Goal: Task Accomplishment & Management: Complete application form

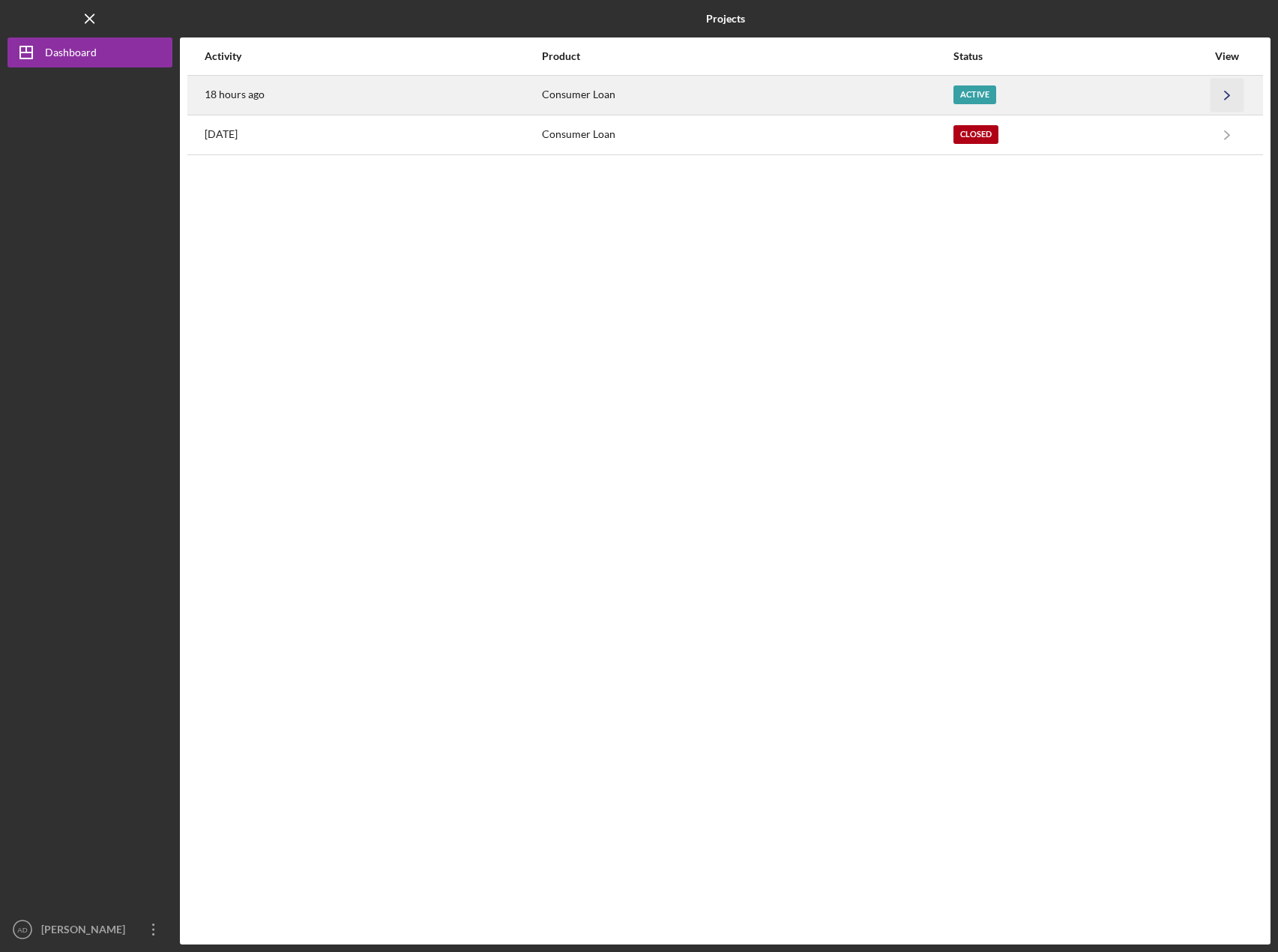
click at [1244, 95] on icon "Icon/Navigate" at bounding box center [1227, 95] width 34 height 34
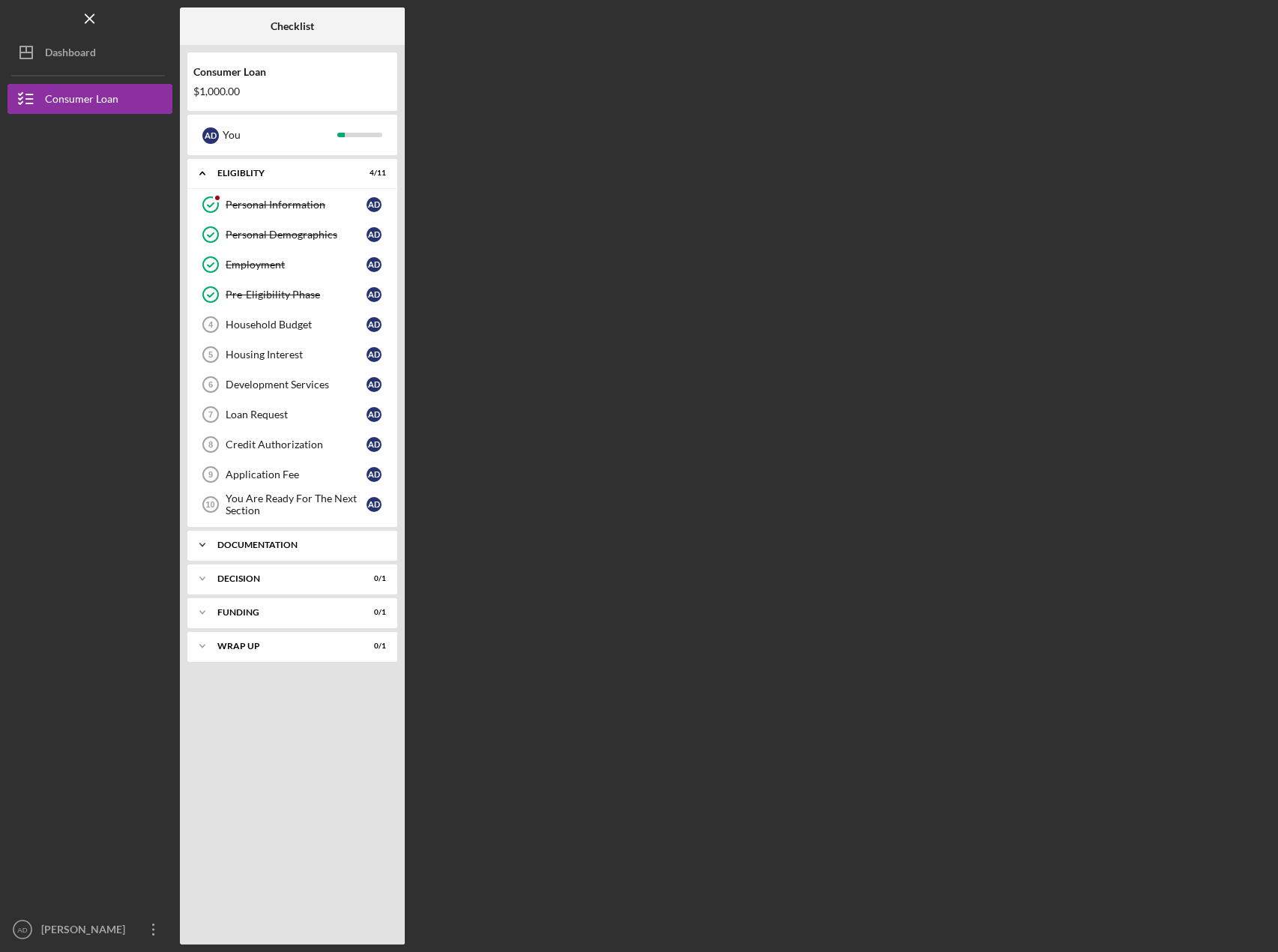
click at [207, 548] on icon "Icon/Expander" at bounding box center [203, 545] width 30 height 30
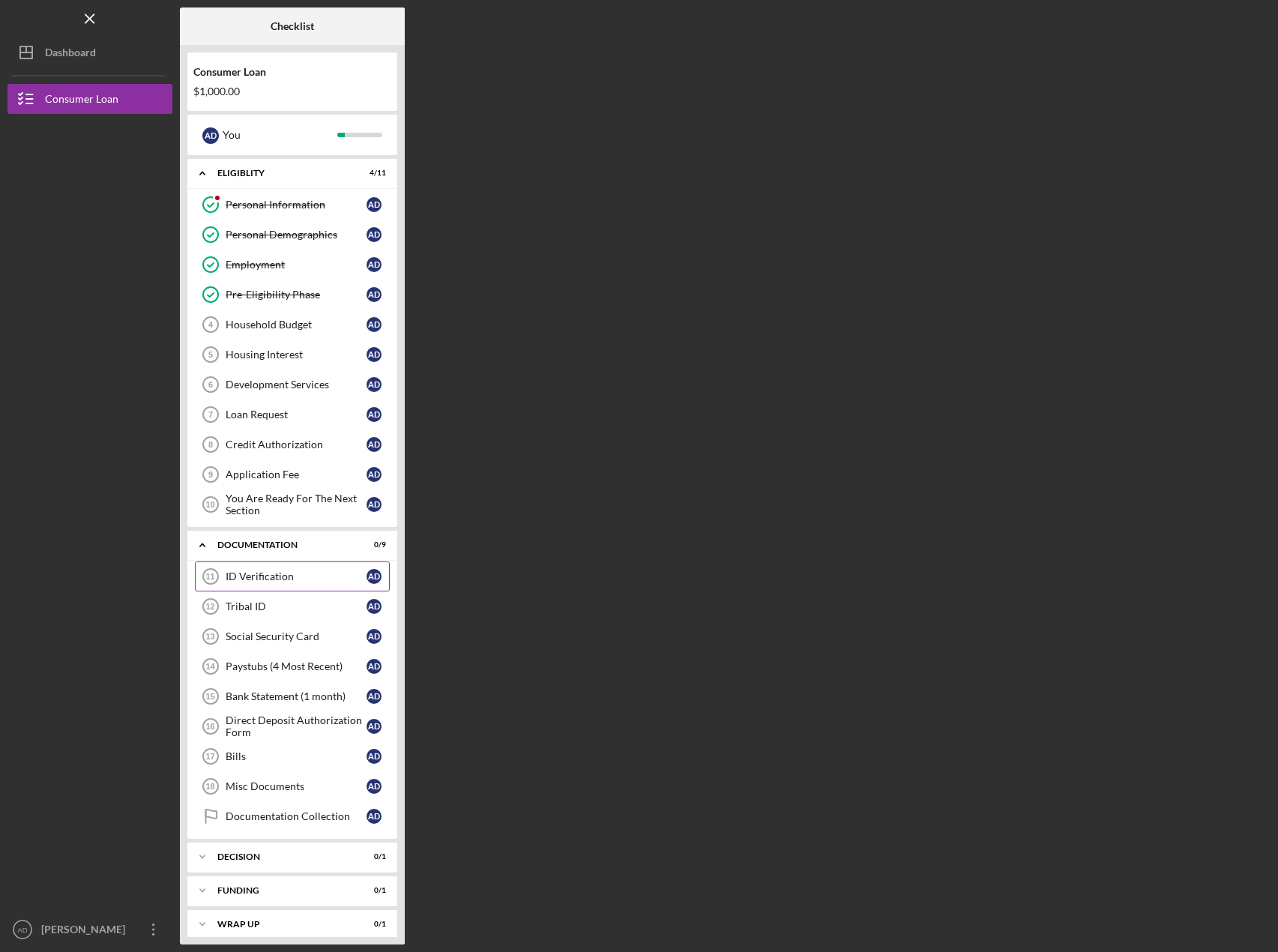
click at [303, 577] on div "ID Verification" at bounding box center [296, 577] width 141 height 12
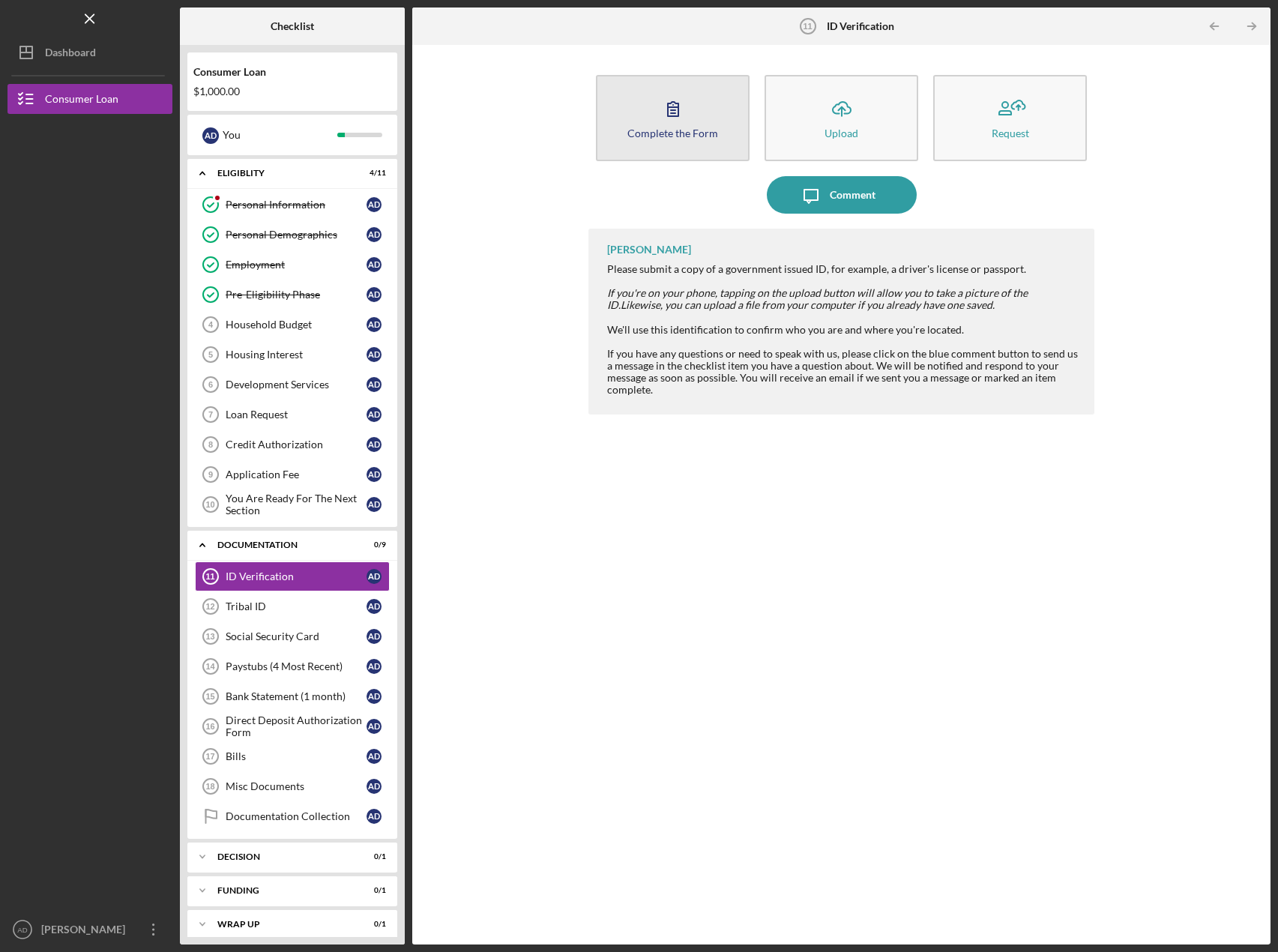
click at [688, 123] on icon "button" at bounding box center [674, 109] width 37 height 37
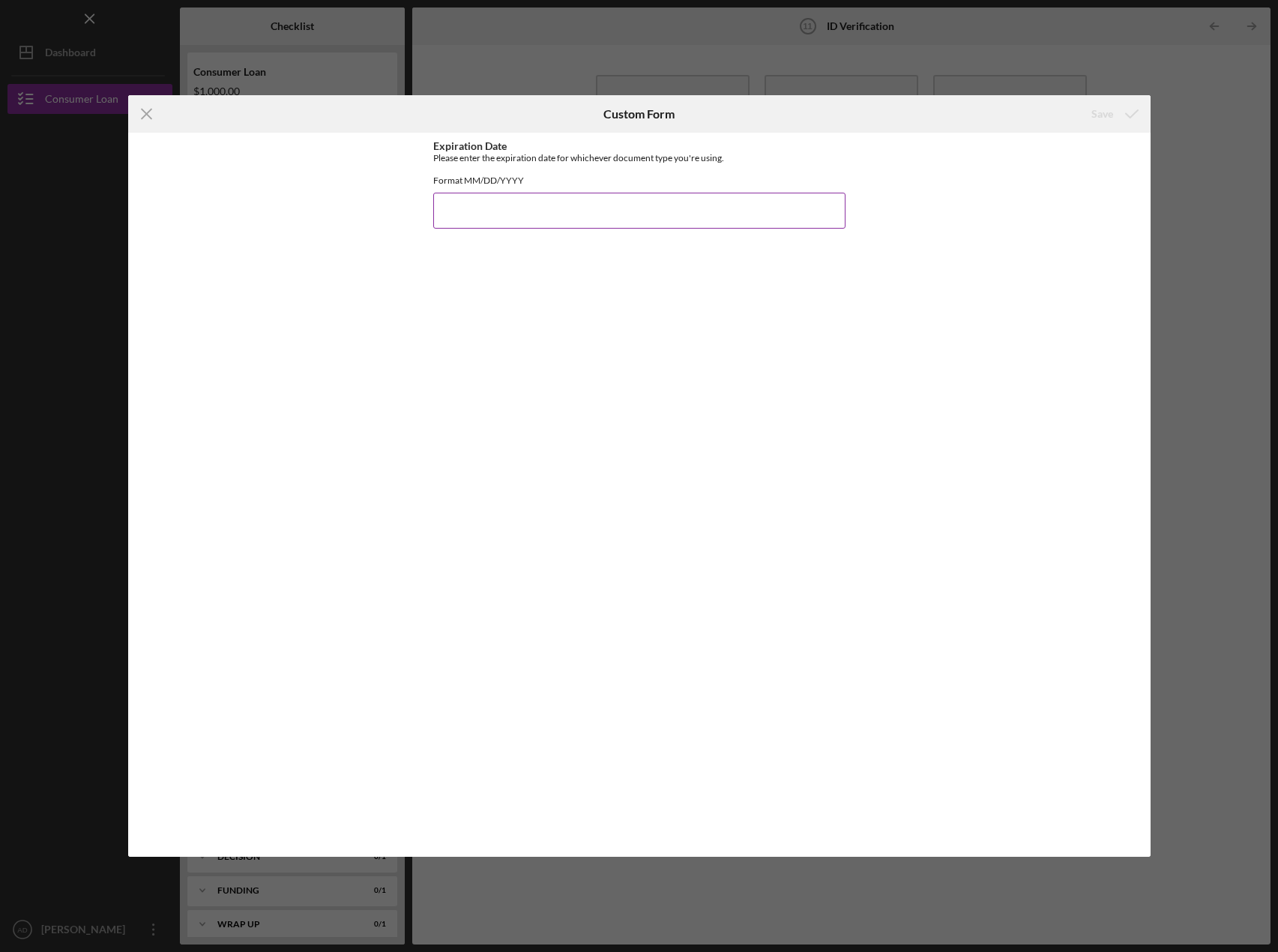
click at [487, 220] on input "Expiration Date" at bounding box center [639, 210] width 412 height 36
type input "08/04/2027"
click at [1124, 105] on icon "submit" at bounding box center [1132, 113] width 37 height 37
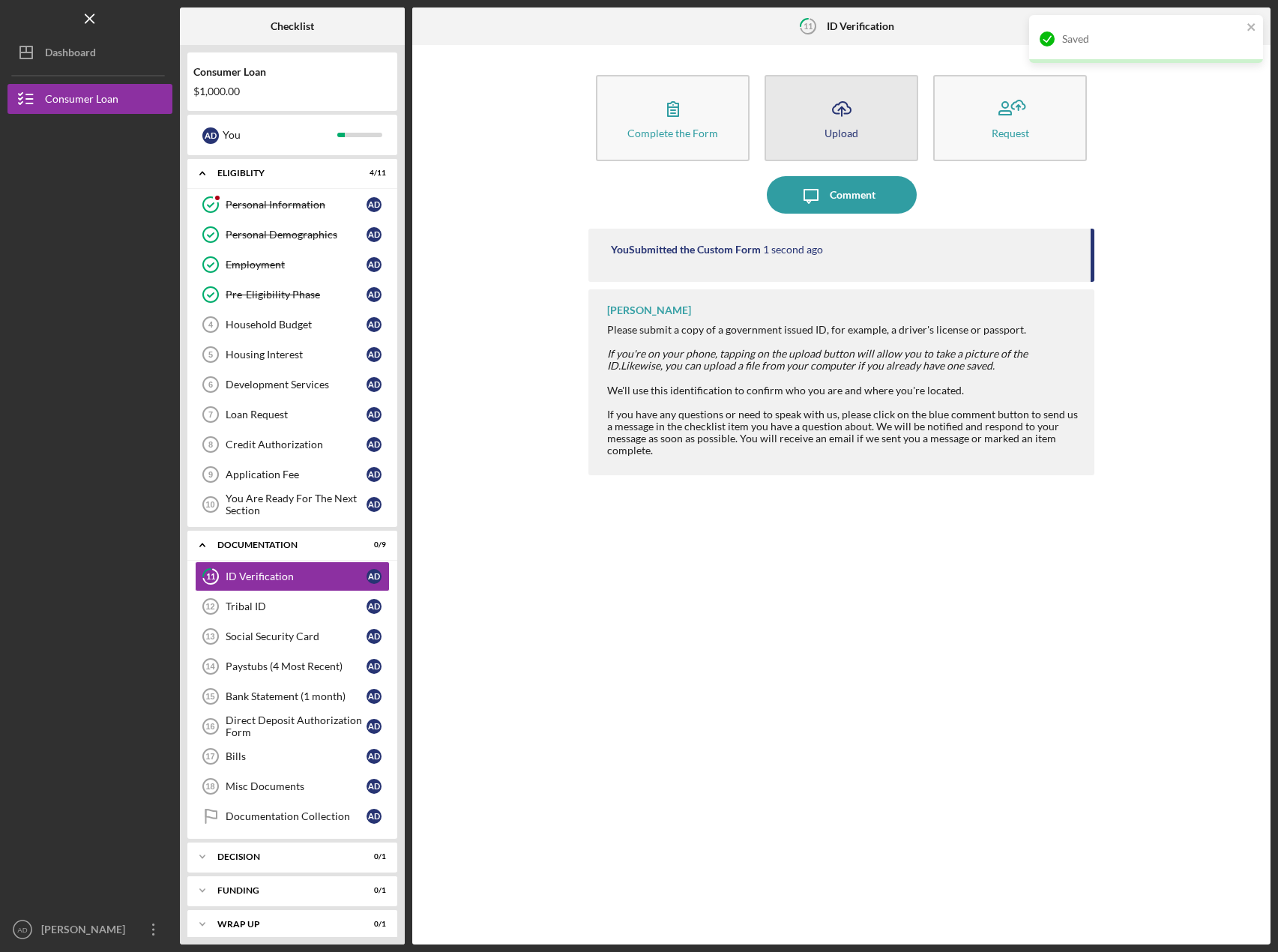
click at [848, 123] on icon "Icon/Upload" at bounding box center [842, 109] width 37 height 37
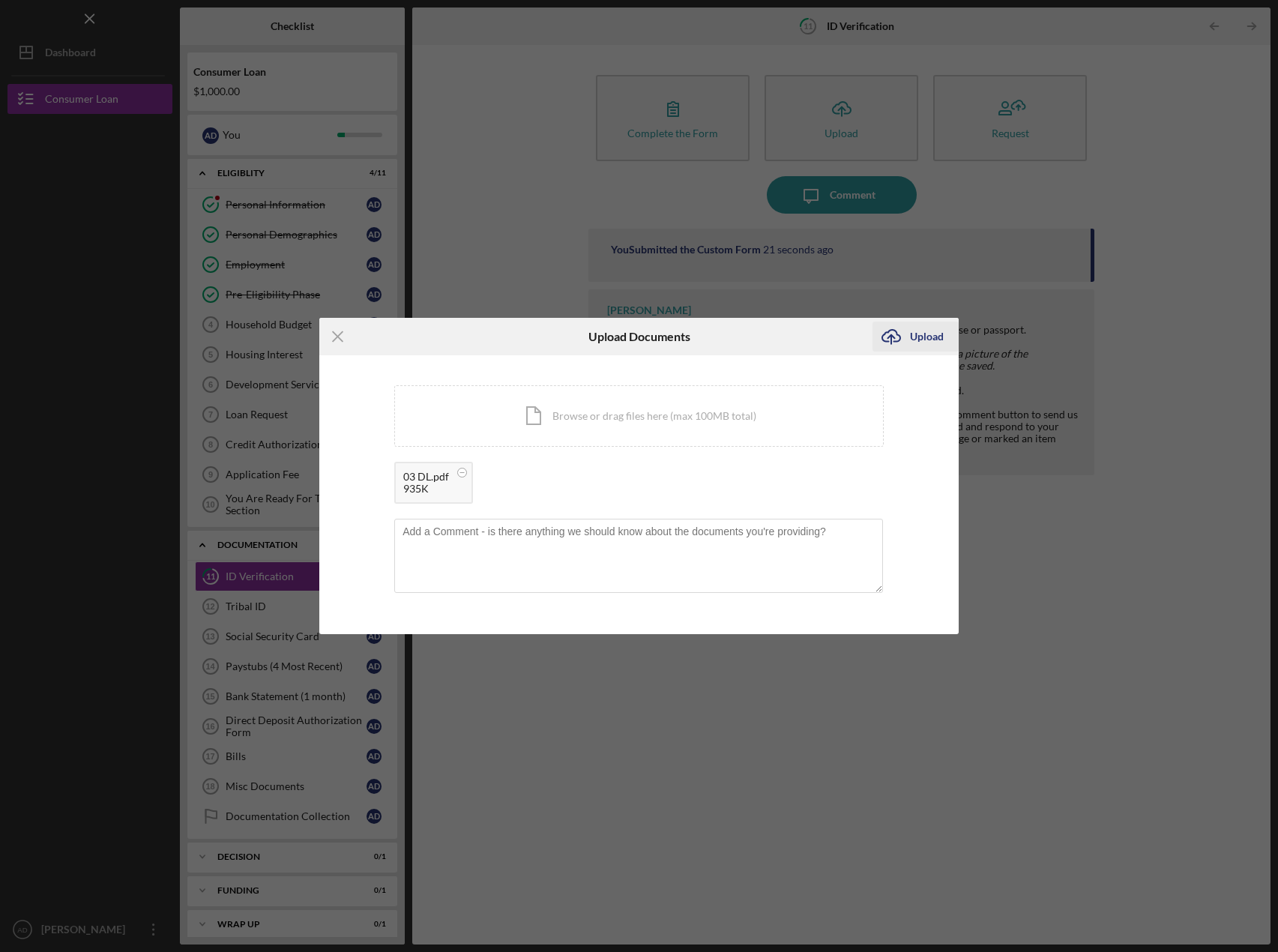
click at [918, 335] on div "Upload" at bounding box center [927, 337] width 34 height 30
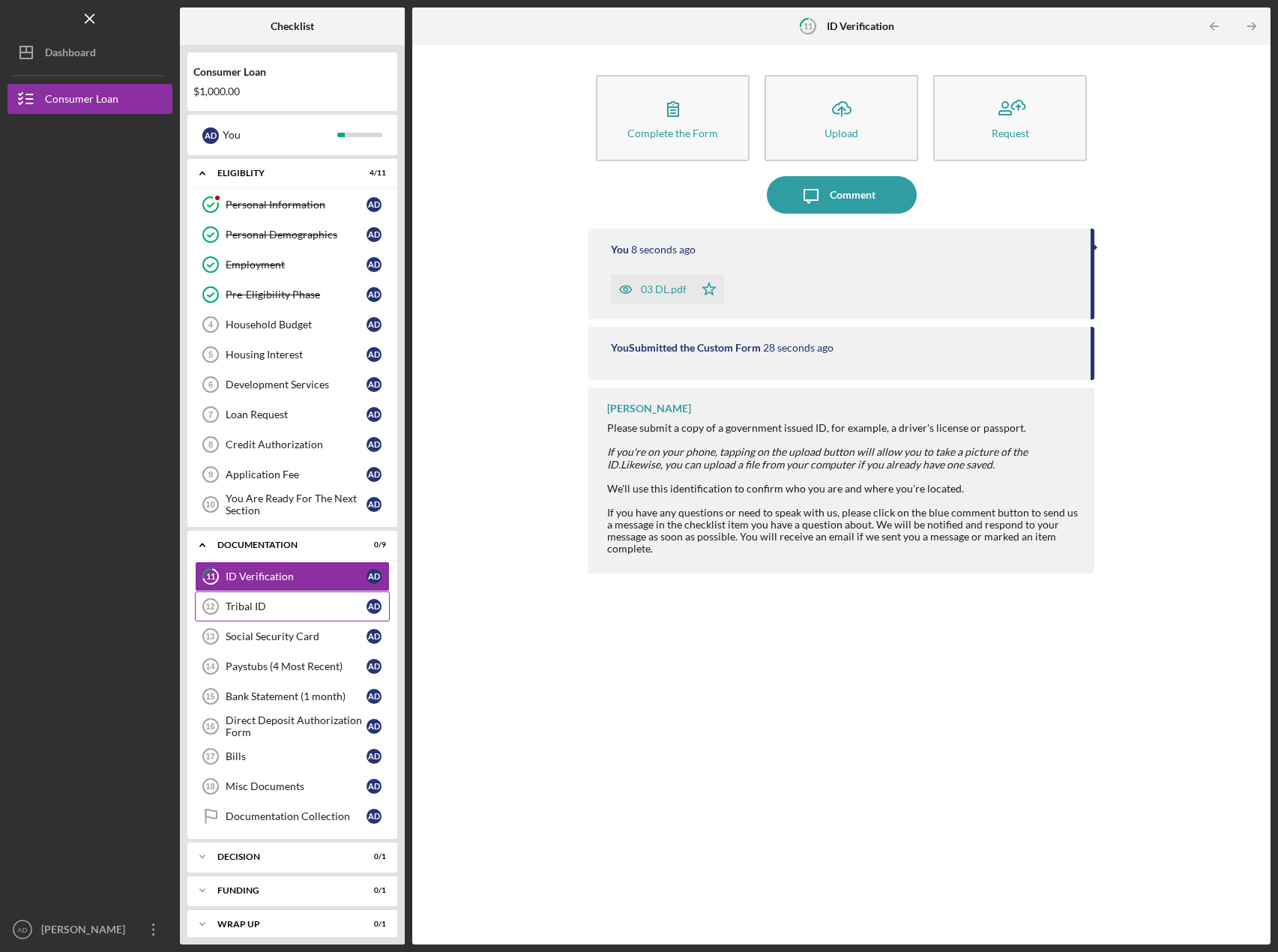
click at [247, 606] on div "Tribal ID" at bounding box center [296, 607] width 141 height 12
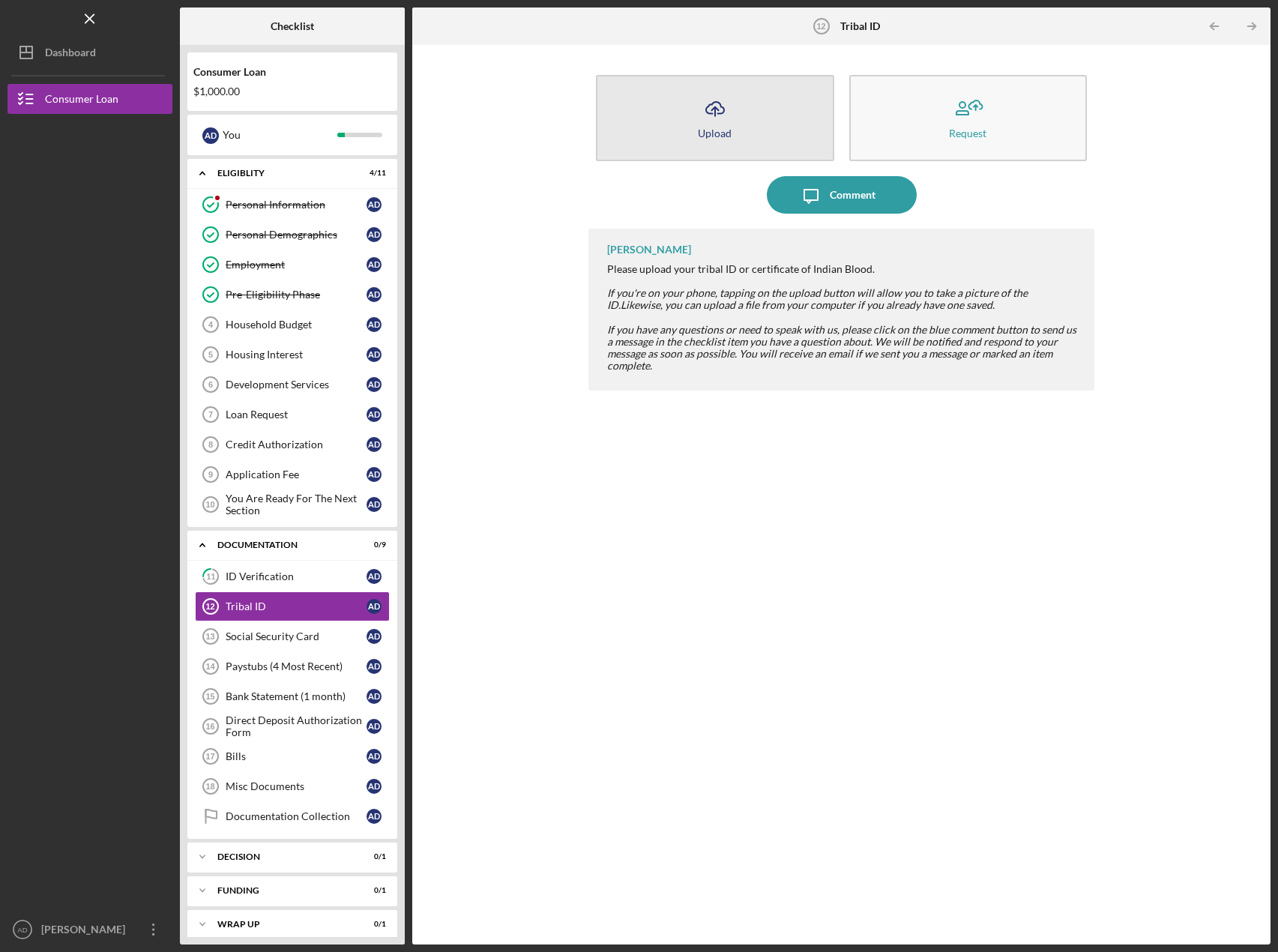
click at [732, 118] on icon "Icon/Upload" at bounding box center [715, 109] width 37 height 37
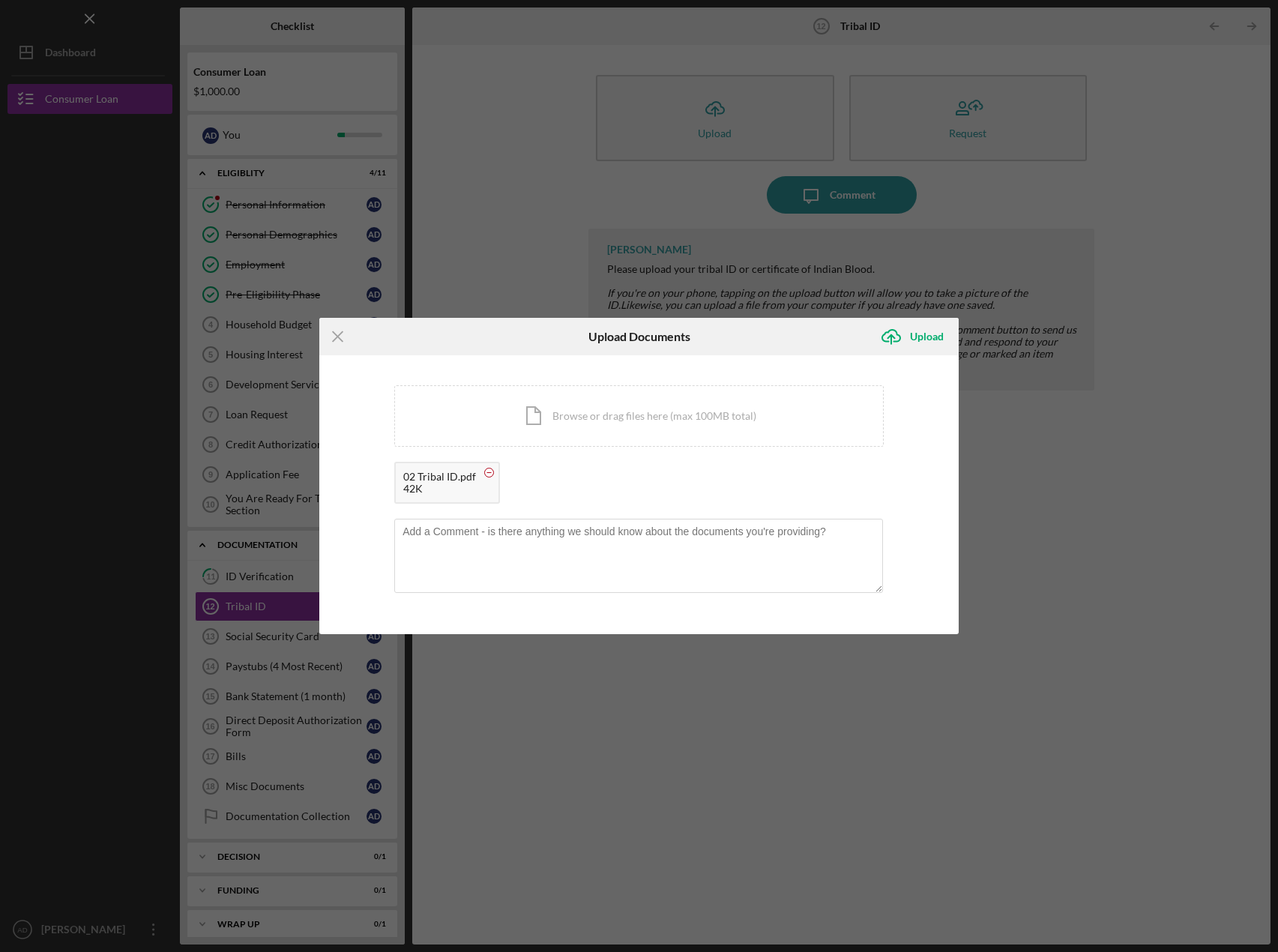
click at [485, 475] on circle at bounding box center [489, 473] width 9 height 9
click at [928, 333] on div "Upload" at bounding box center [927, 337] width 34 height 30
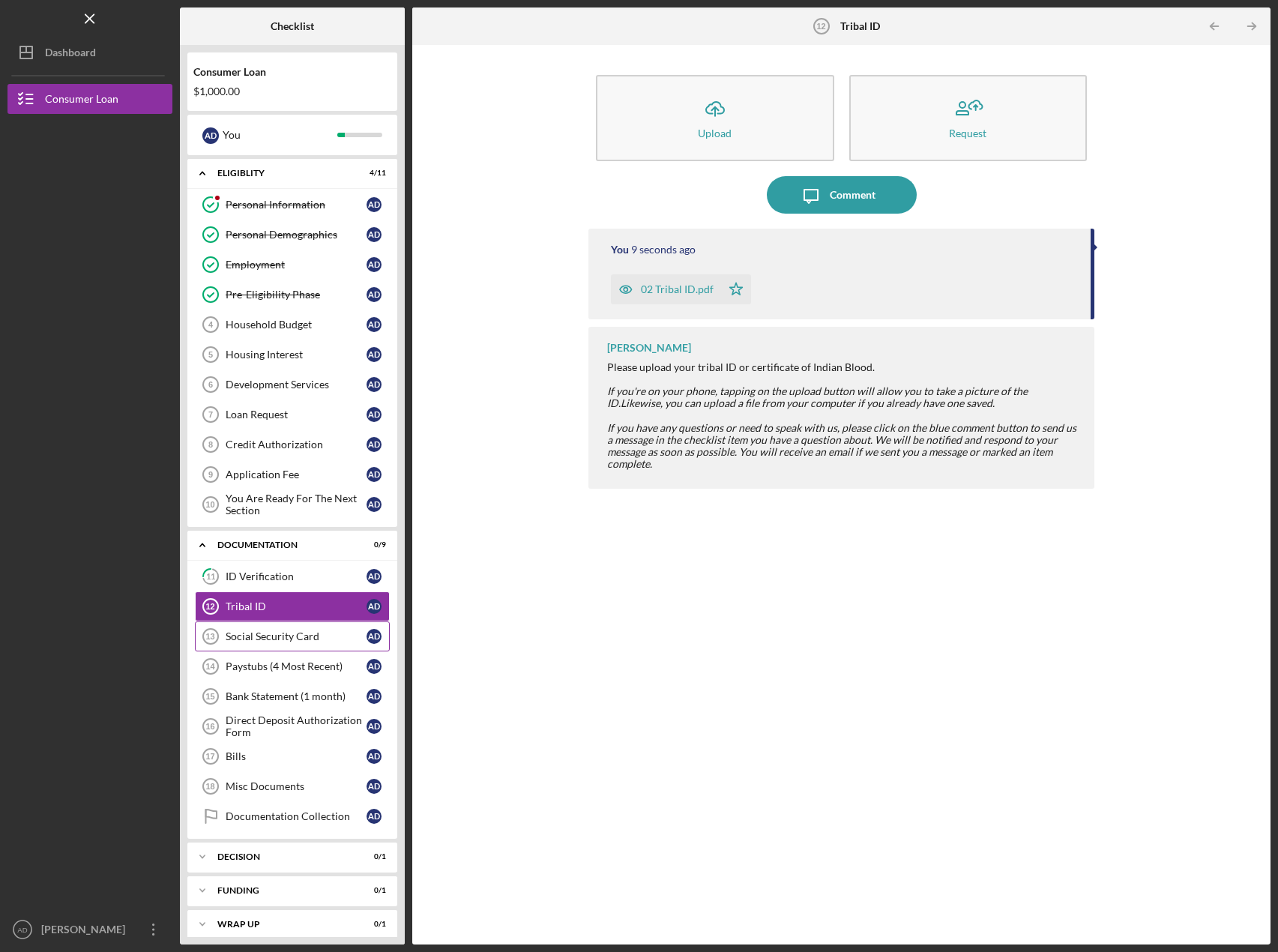
click at [272, 632] on div "Social Security Card" at bounding box center [296, 636] width 141 height 12
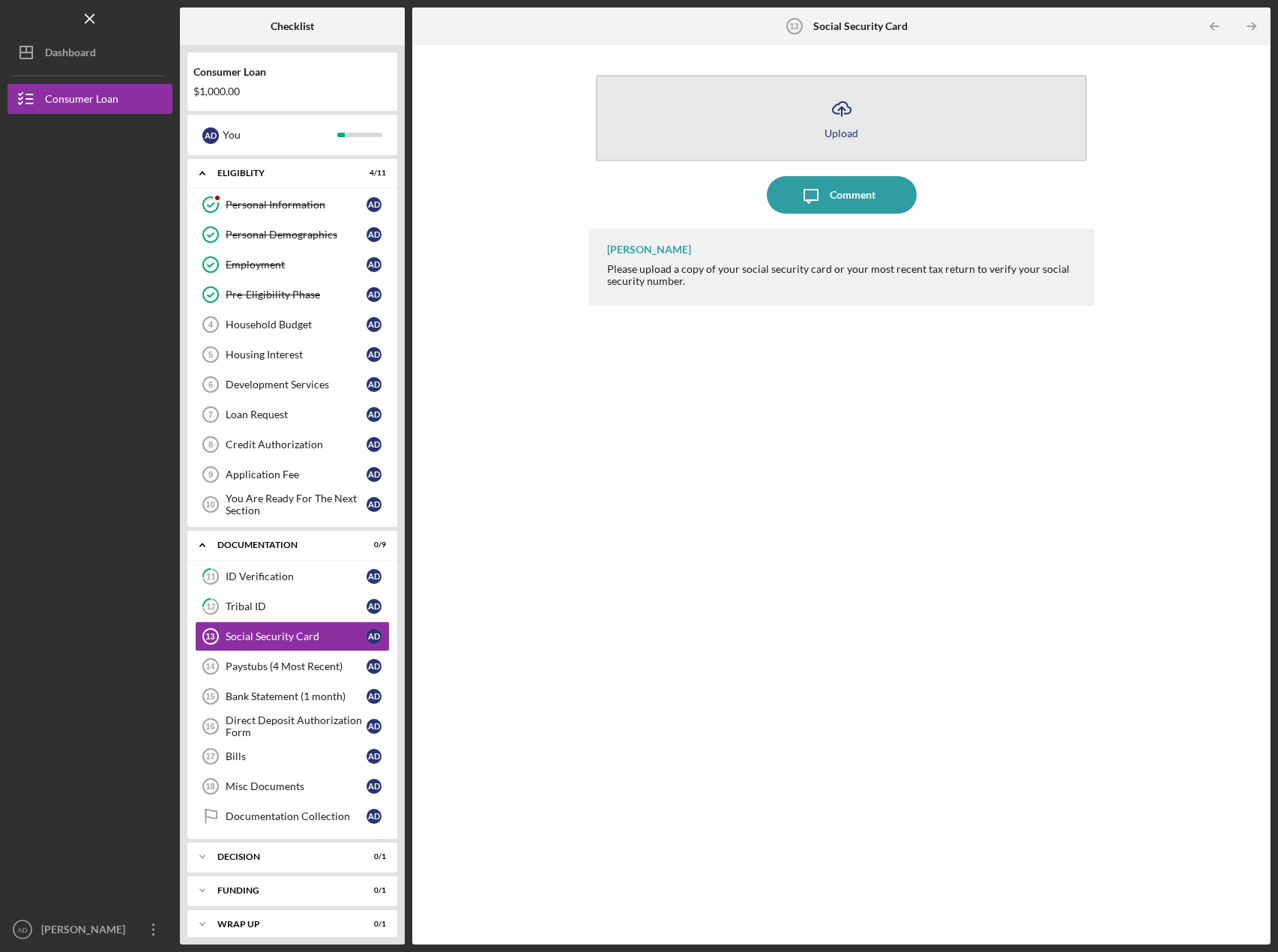
click at [872, 111] on button "Icon/Upload Upload" at bounding box center [842, 118] width 491 height 86
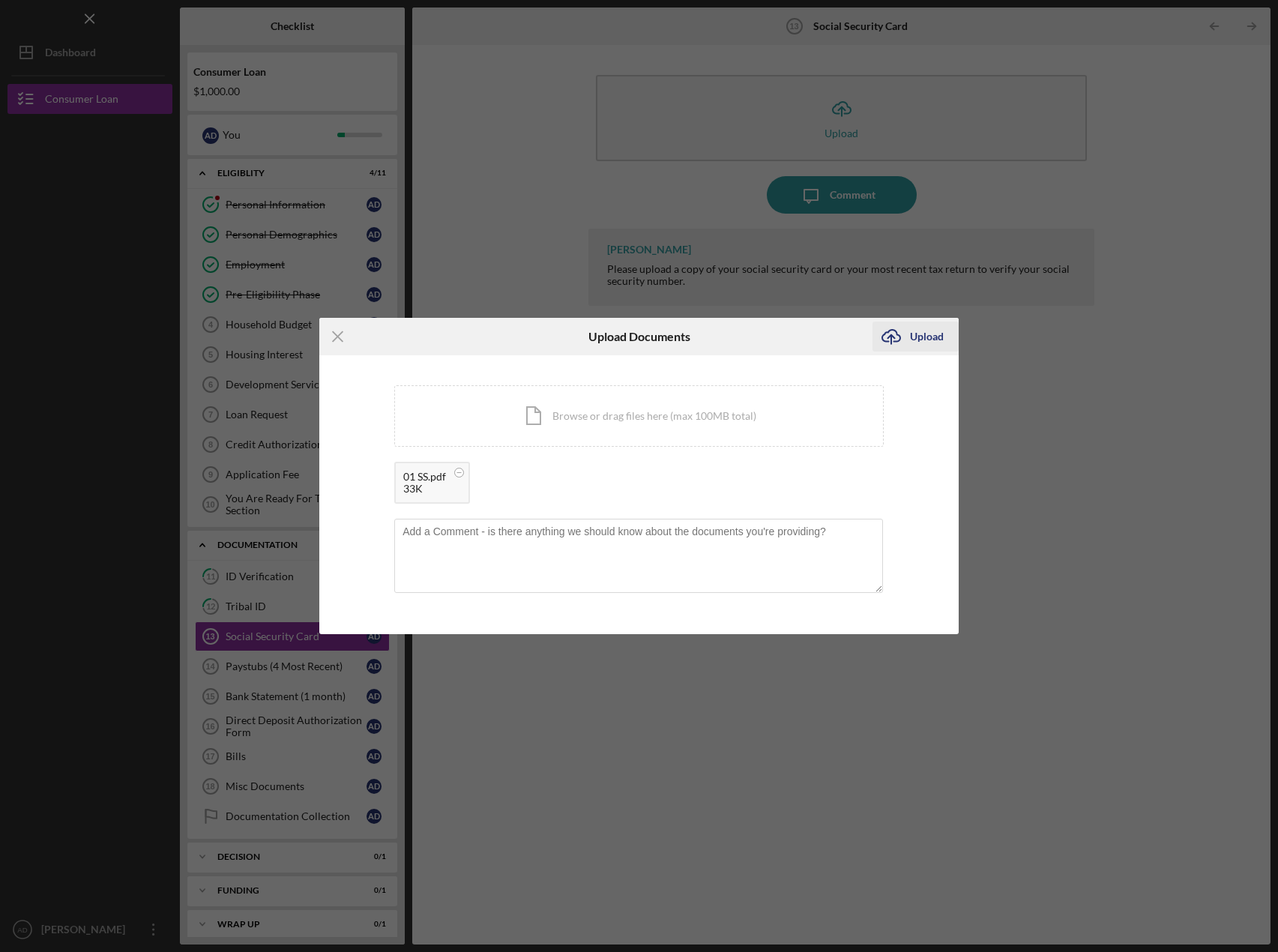
click at [924, 333] on div "Upload" at bounding box center [927, 337] width 34 height 30
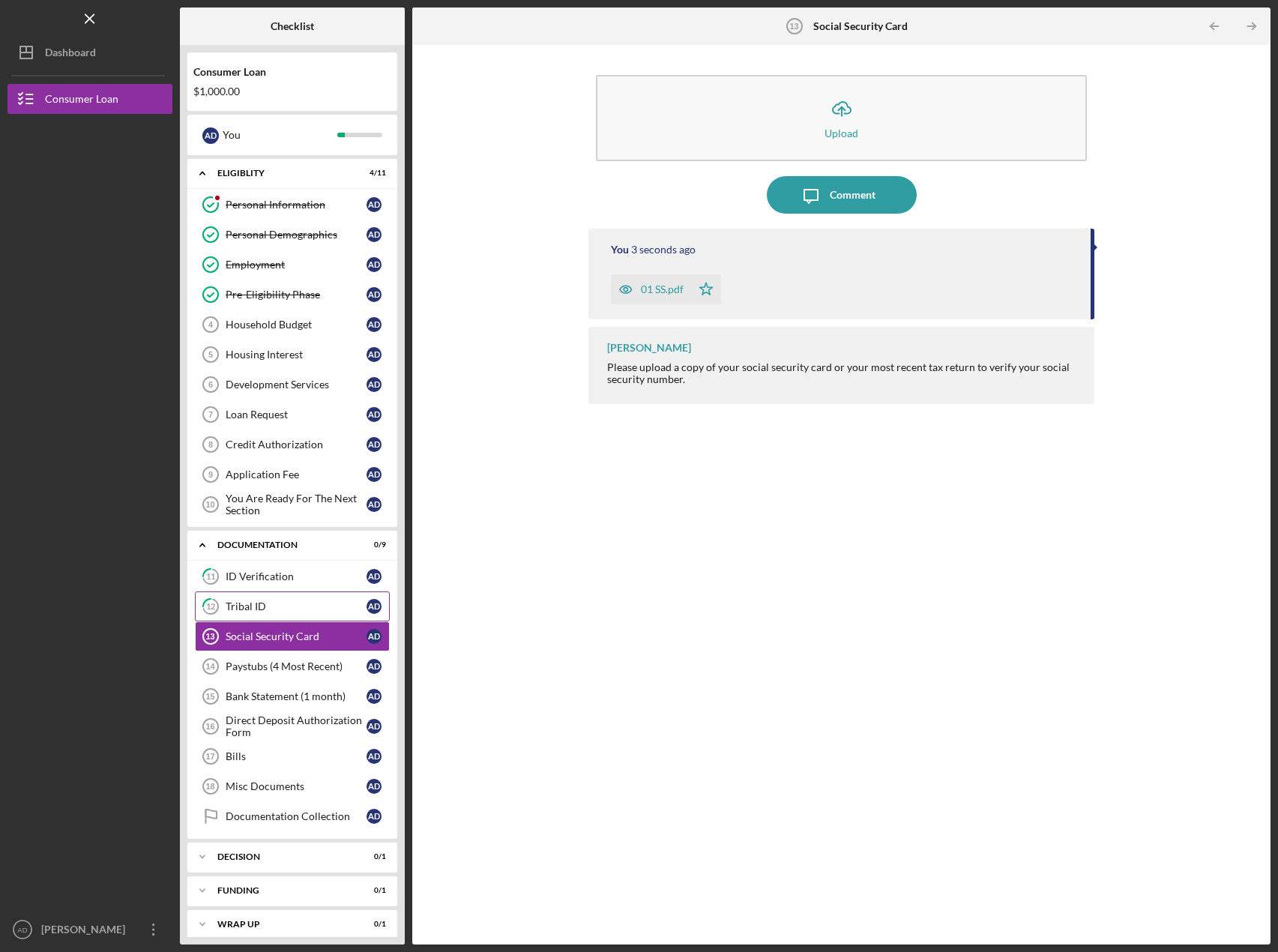
click at [278, 610] on div "Tribal ID" at bounding box center [296, 607] width 141 height 12
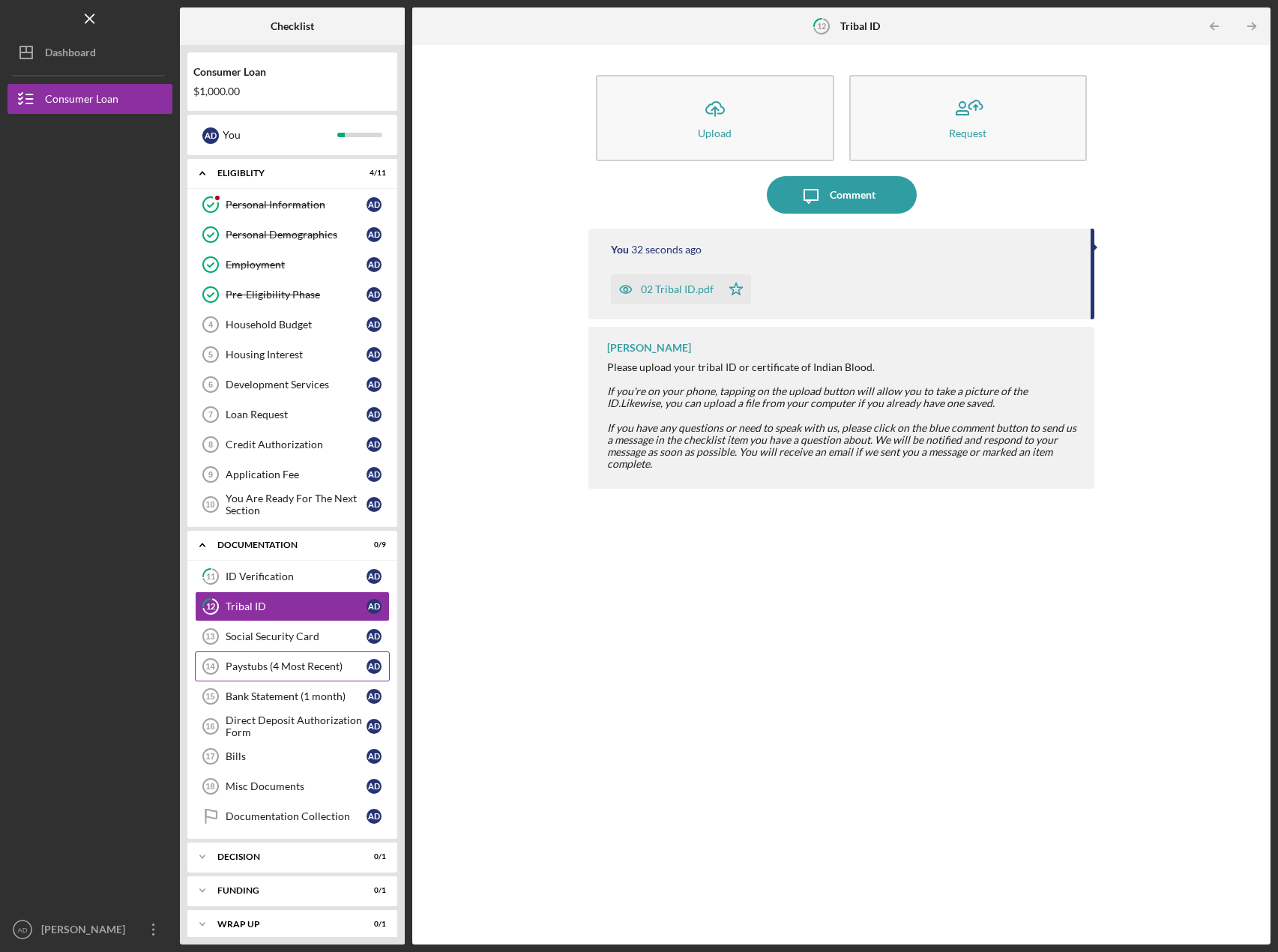
click at [247, 663] on div "Paystubs (4 Most Recent)" at bounding box center [296, 667] width 141 height 12
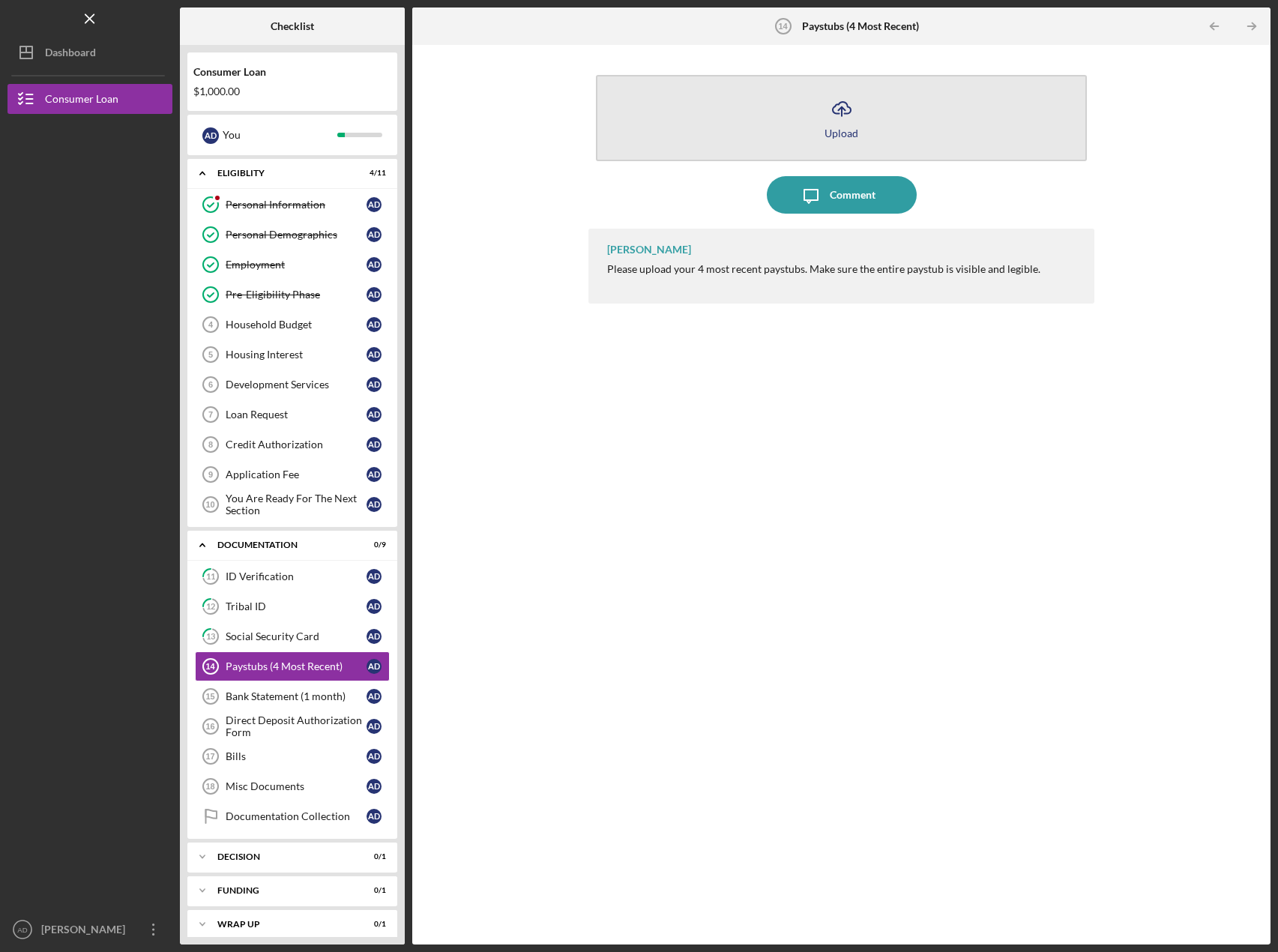
click at [780, 90] on button "Icon/Upload Upload" at bounding box center [842, 118] width 491 height 86
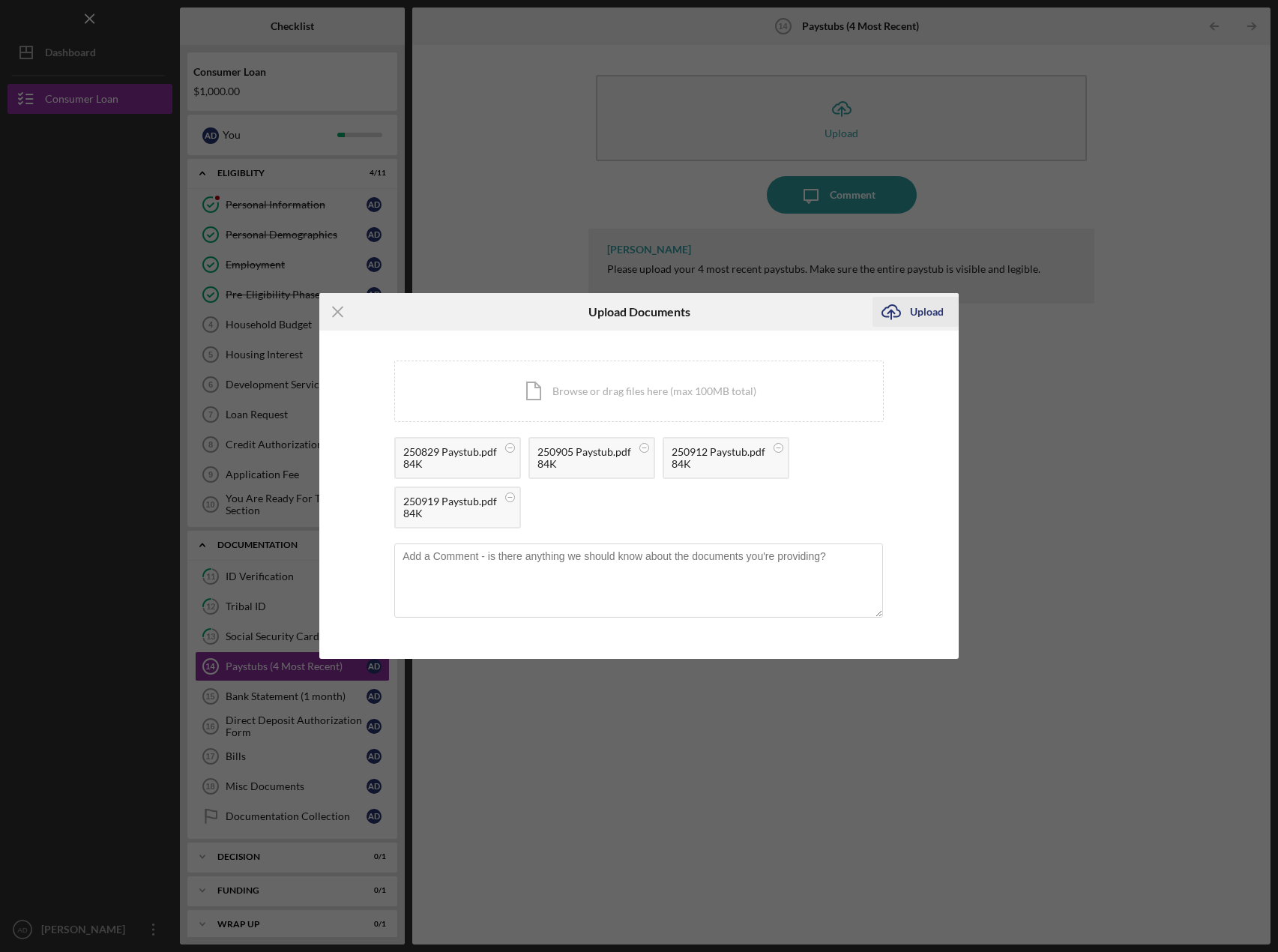
click at [913, 304] on div "Upload" at bounding box center [927, 312] width 34 height 30
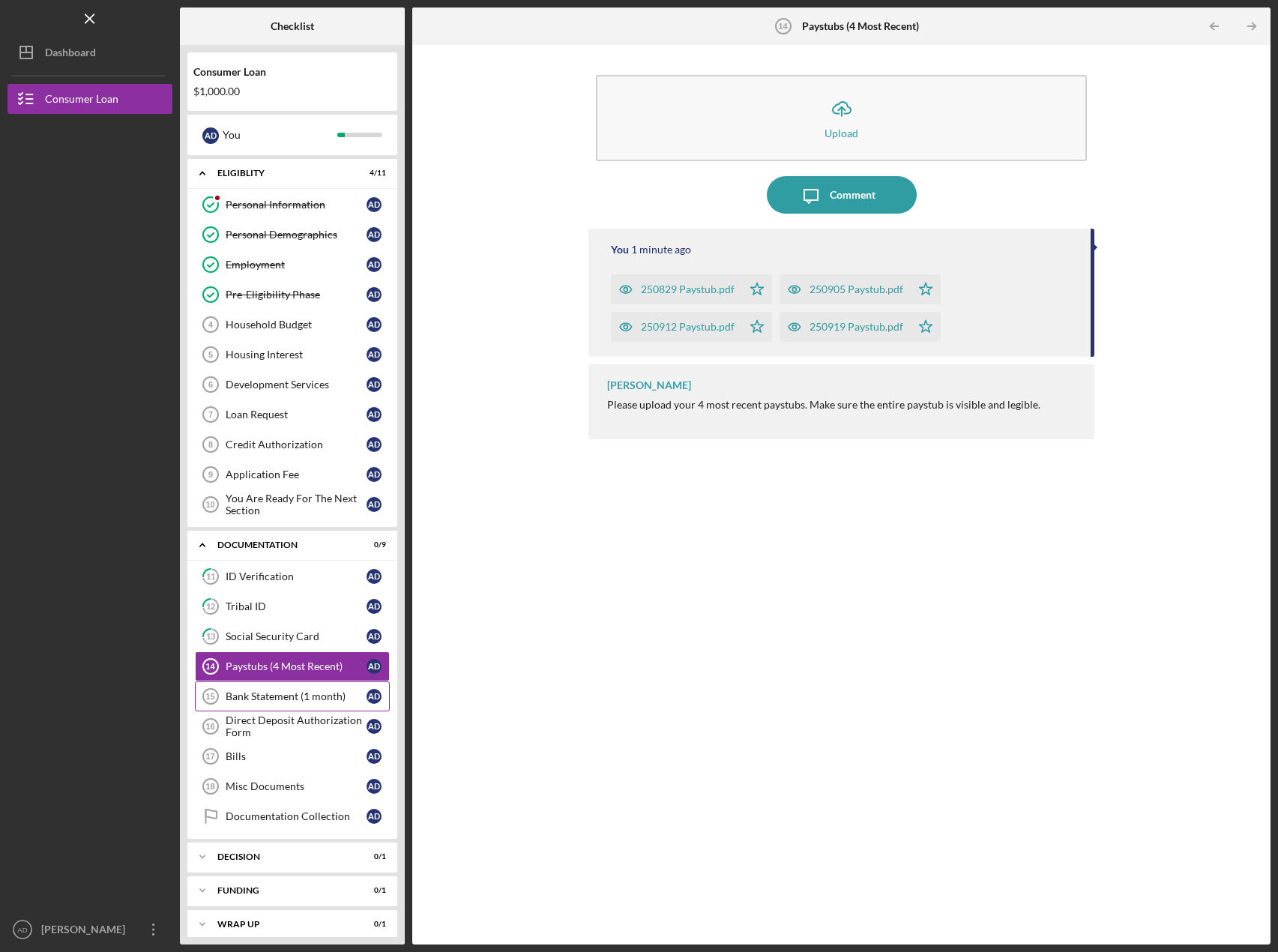
click at [255, 683] on link "Bank Statement (1 month) 15 Bank Statement (1 month) A D" at bounding box center [292, 697] width 195 height 30
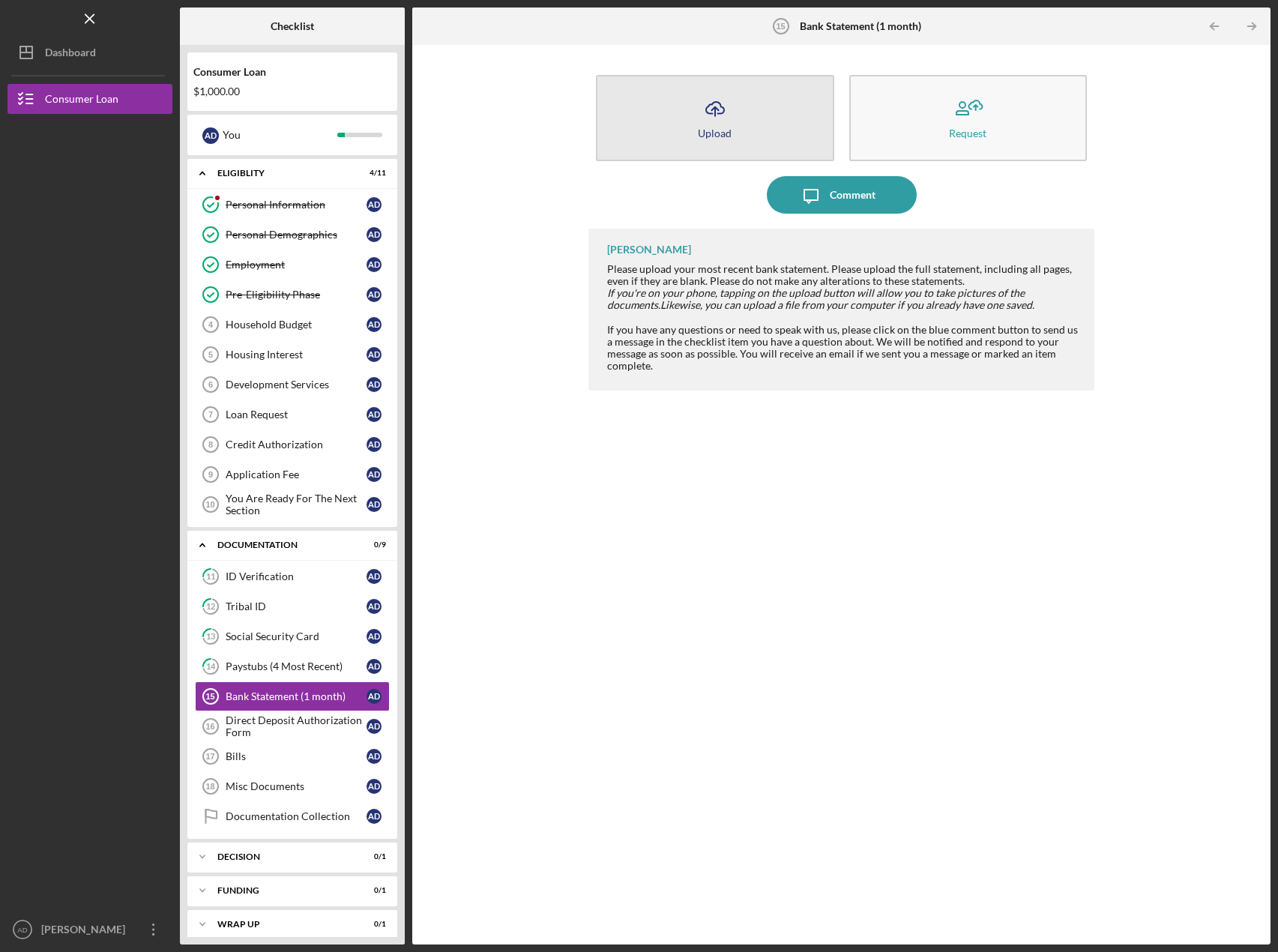
click at [738, 113] on button "Icon/Upload Upload" at bounding box center [715, 118] width 238 height 86
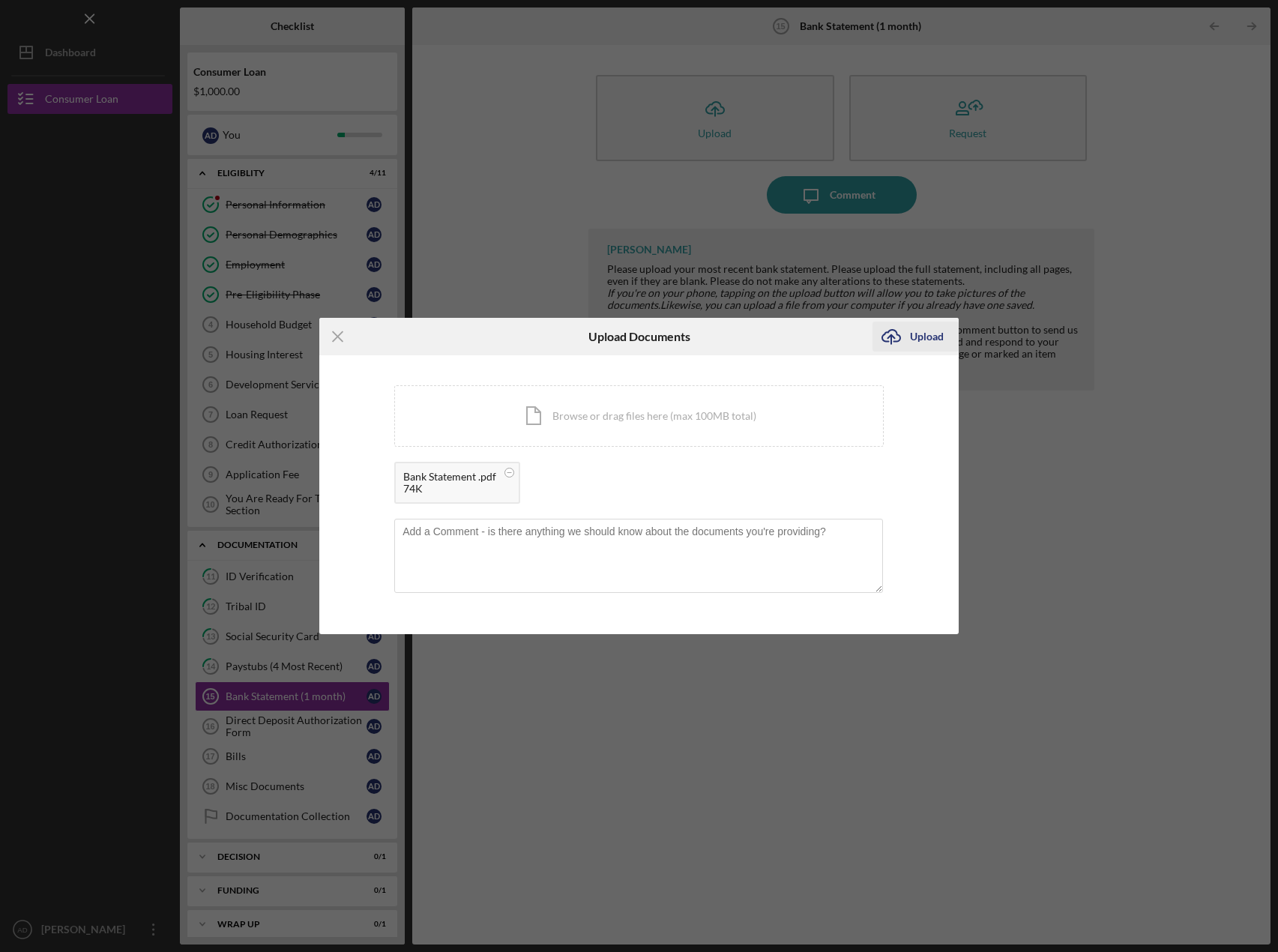
click at [932, 339] on div "Upload" at bounding box center [927, 337] width 34 height 30
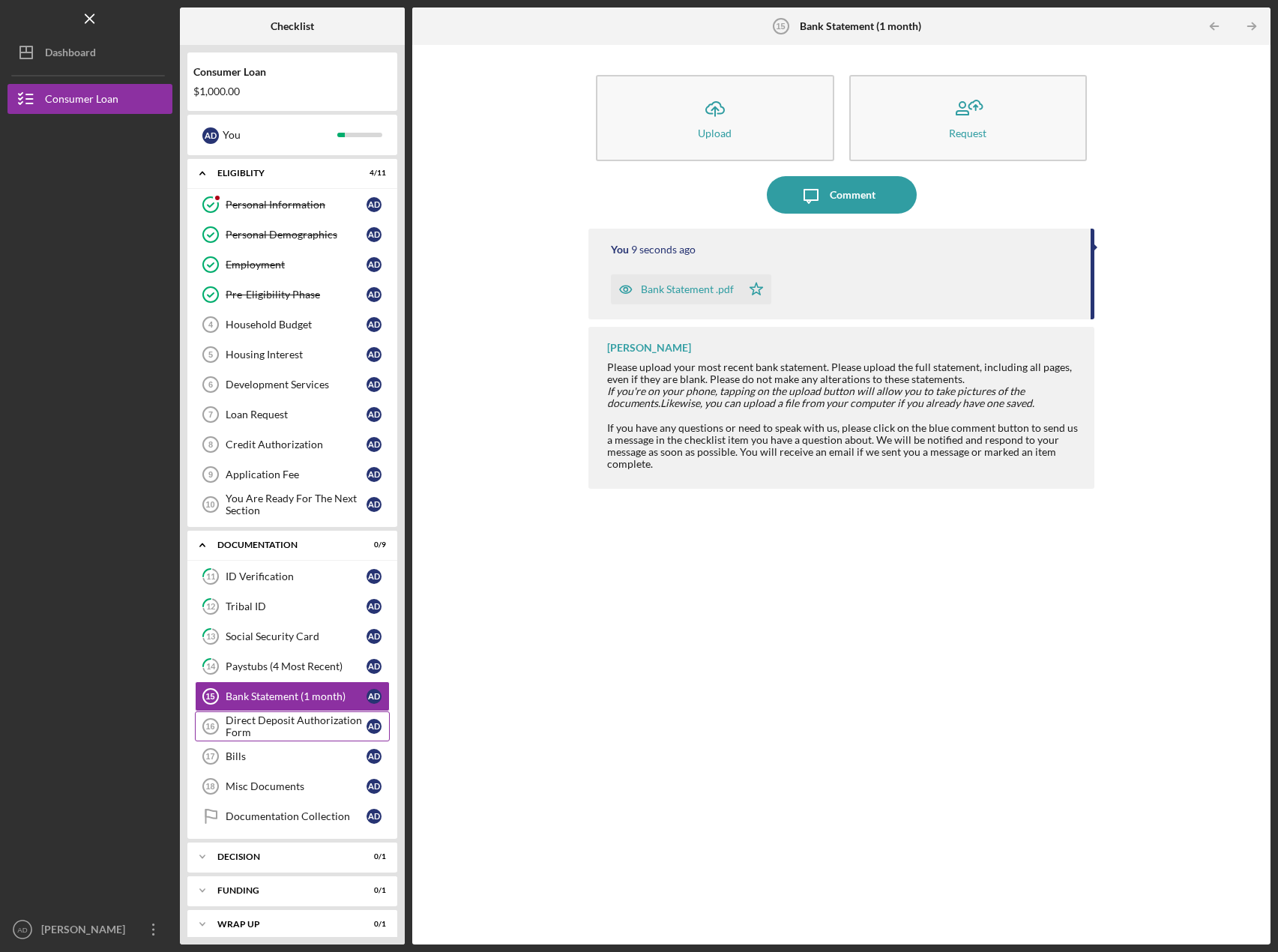
click at [257, 730] on div "Direct Deposit Authorization Form" at bounding box center [296, 726] width 141 height 24
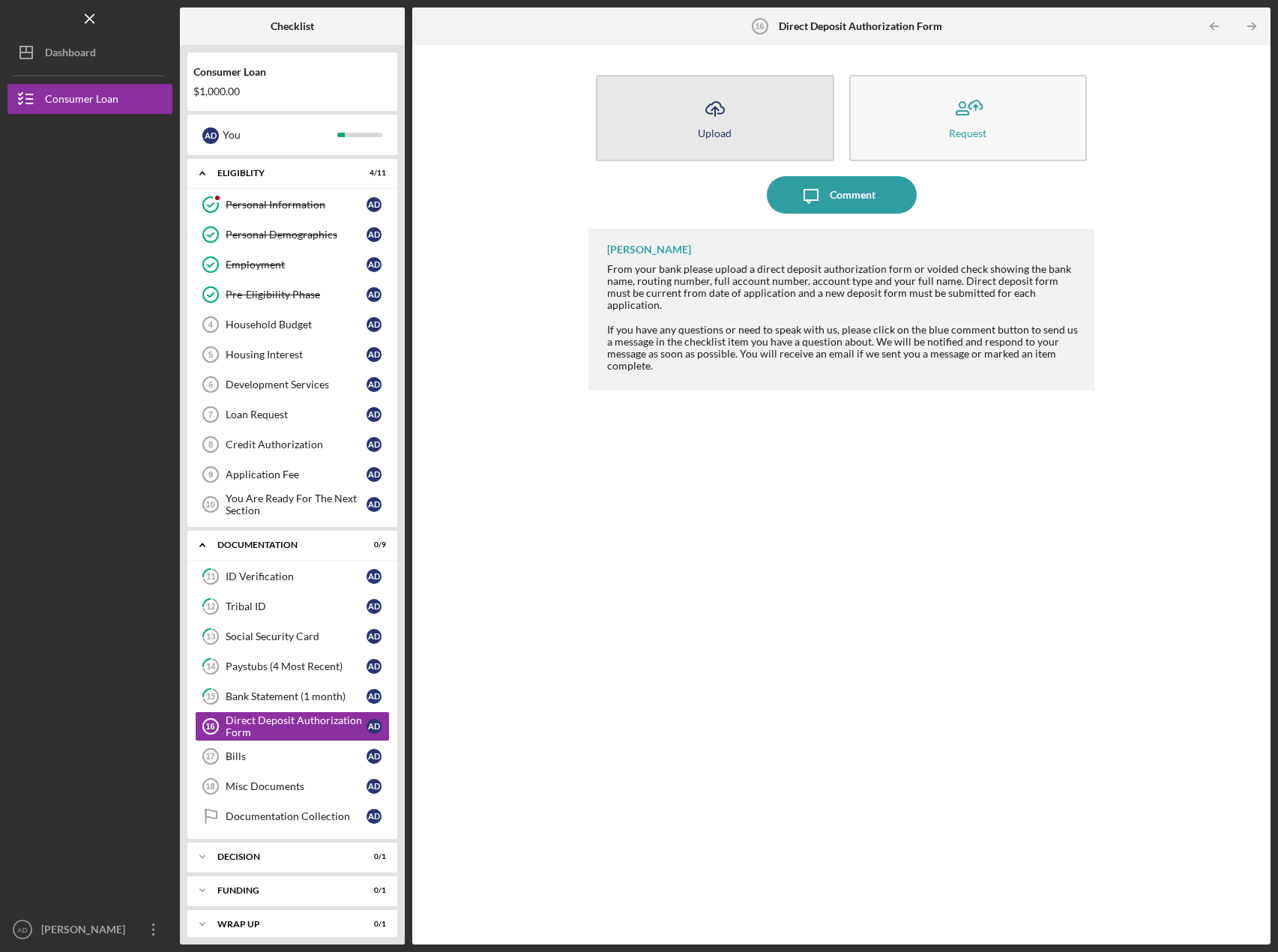
click at [675, 116] on button "Icon/Upload Upload" at bounding box center [715, 118] width 238 height 86
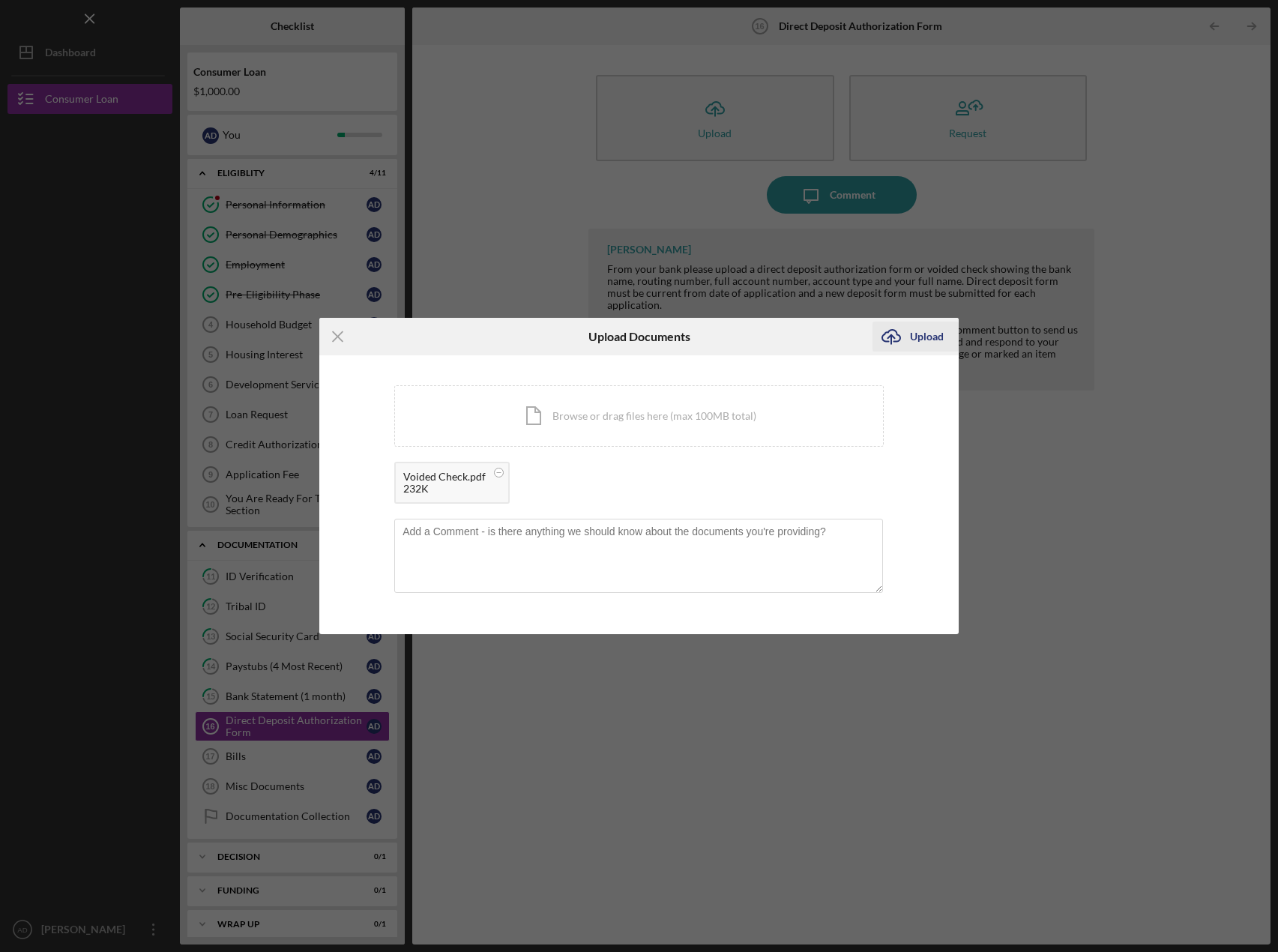
click at [931, 337] on div "Upload" at bounding box center [927, 337] width 34 height 30
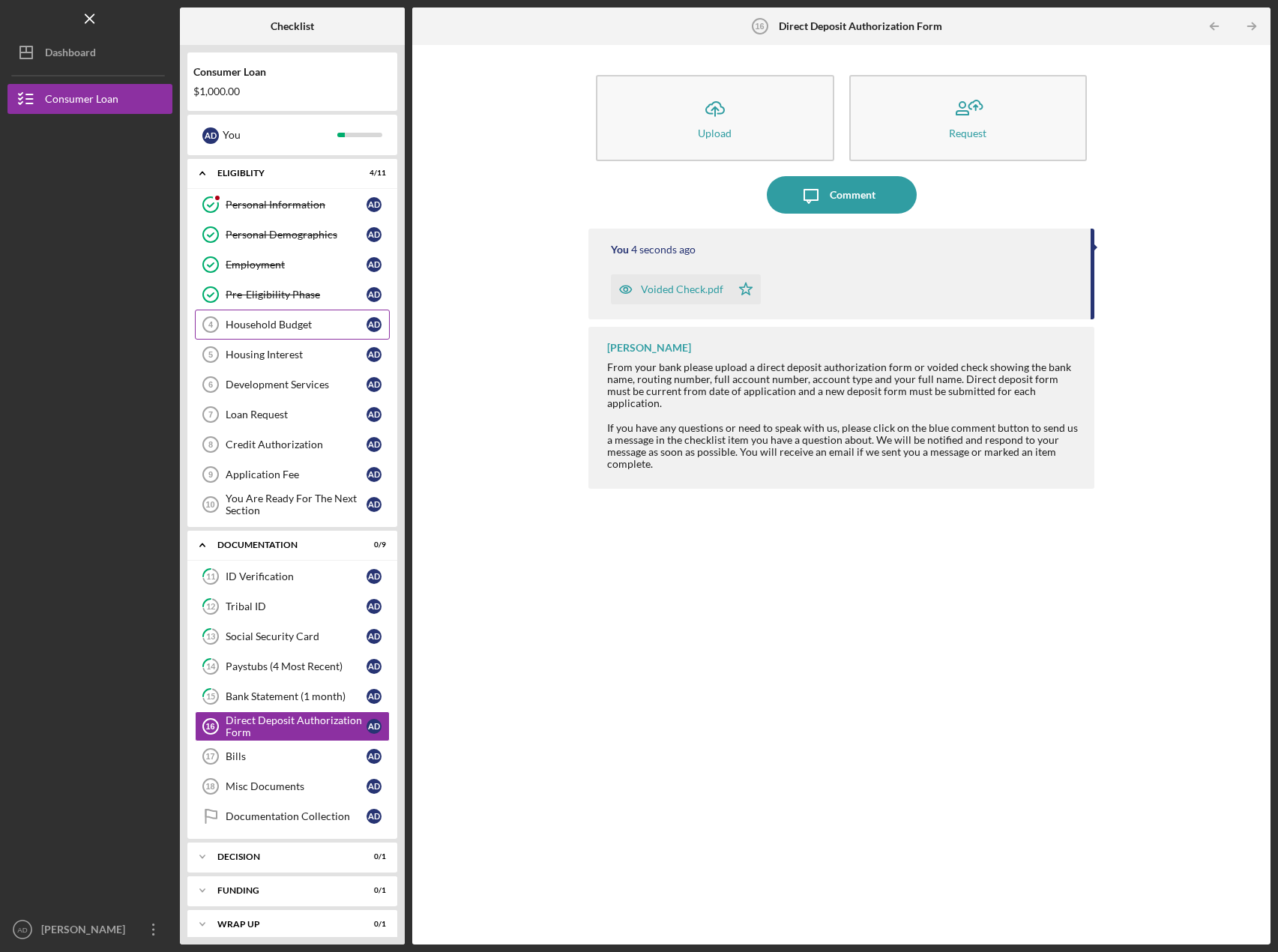
click at [265, 321] on div "Household Budget" at bounding box center [296, 325] width 141 height 12
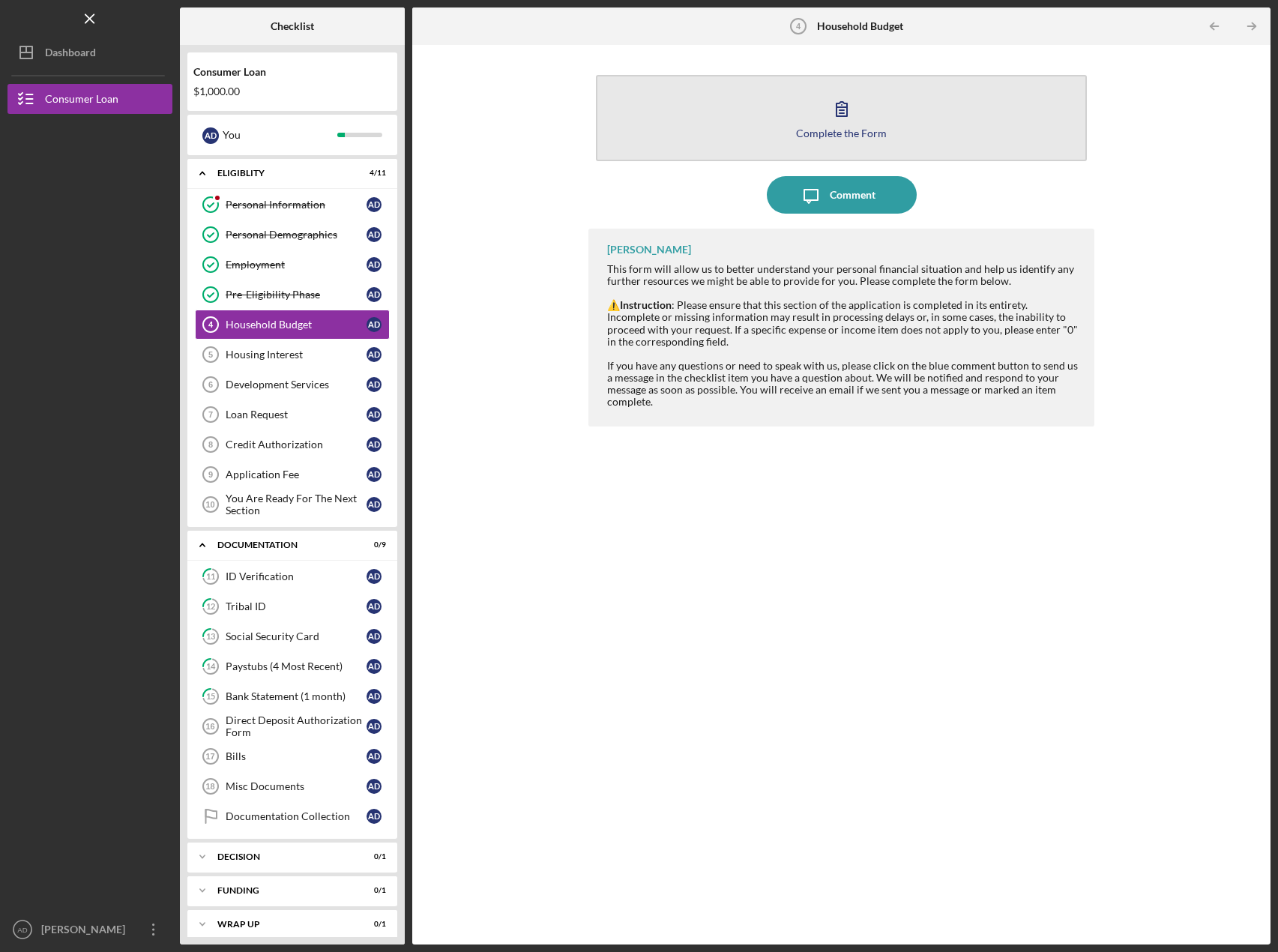
click at [845, 122] on icon "button" at bounding box center [842, 109] width 37 height 37
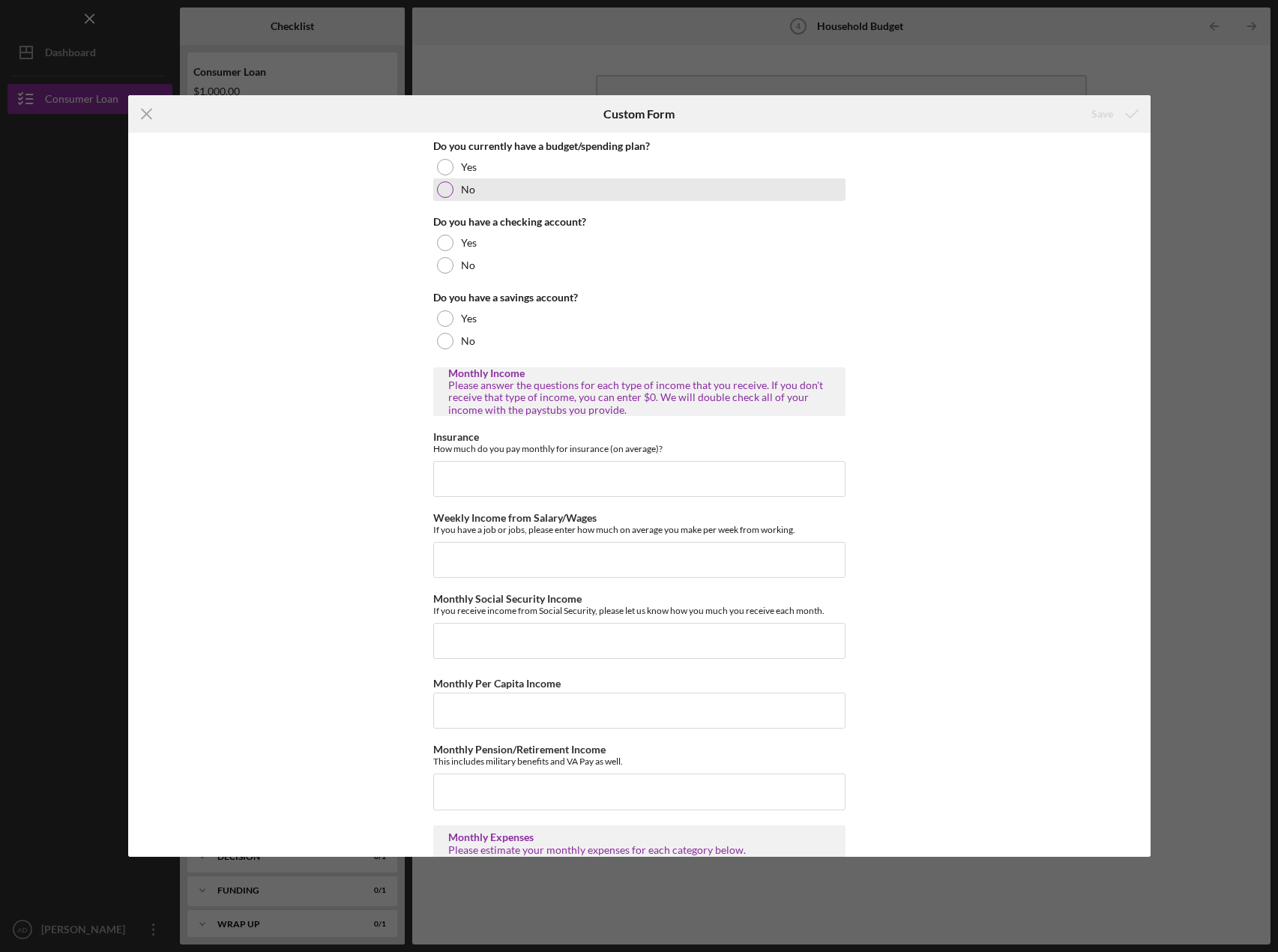
click at [438, 187] on div at bounding box center [445, 190] width 17 height 17
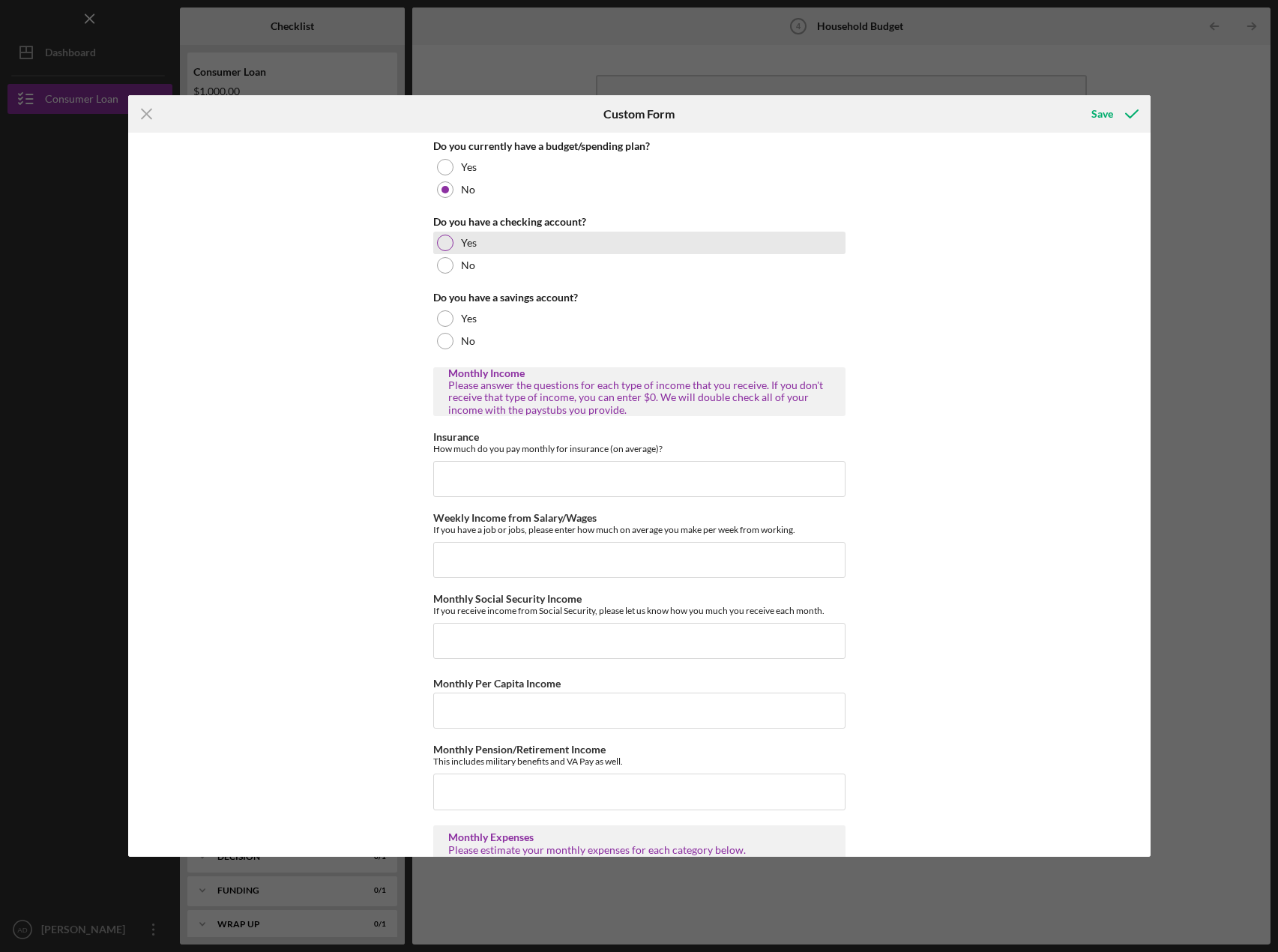
click at [438, 246] on div at bounding box center [445, 243] width 17 height 17
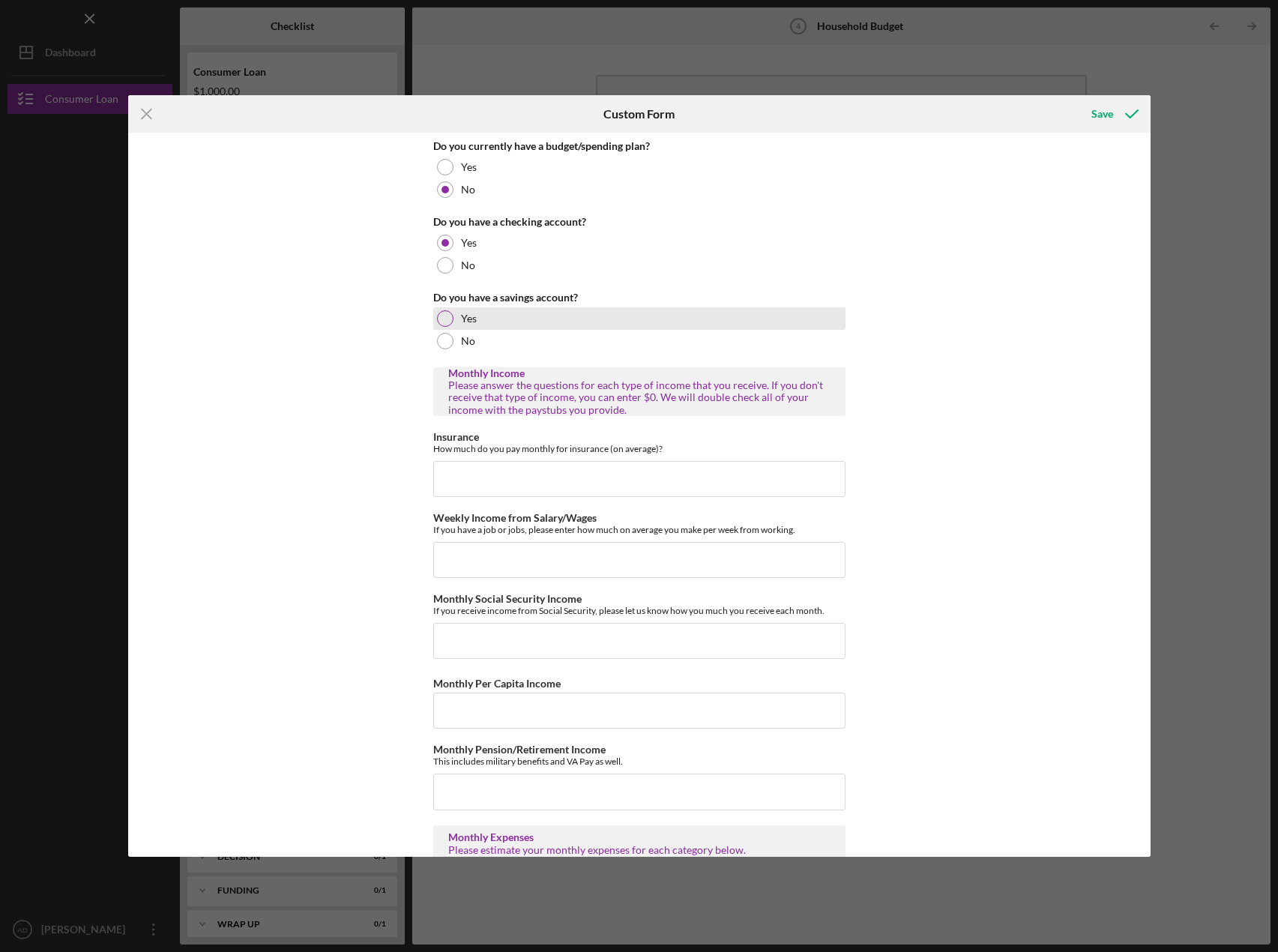
click at [442, 313] on div at bounding box center [445, 318] width 17 height 17
click at [465, 472] on input "Insurance" at bounding box center [639, 479] width 412 height 36
type input "$75"
click at [503, 557] on input "Weekly Income from Salary/Wages" at bounding box center [639, 560] width 412 height 36
type input "$741"
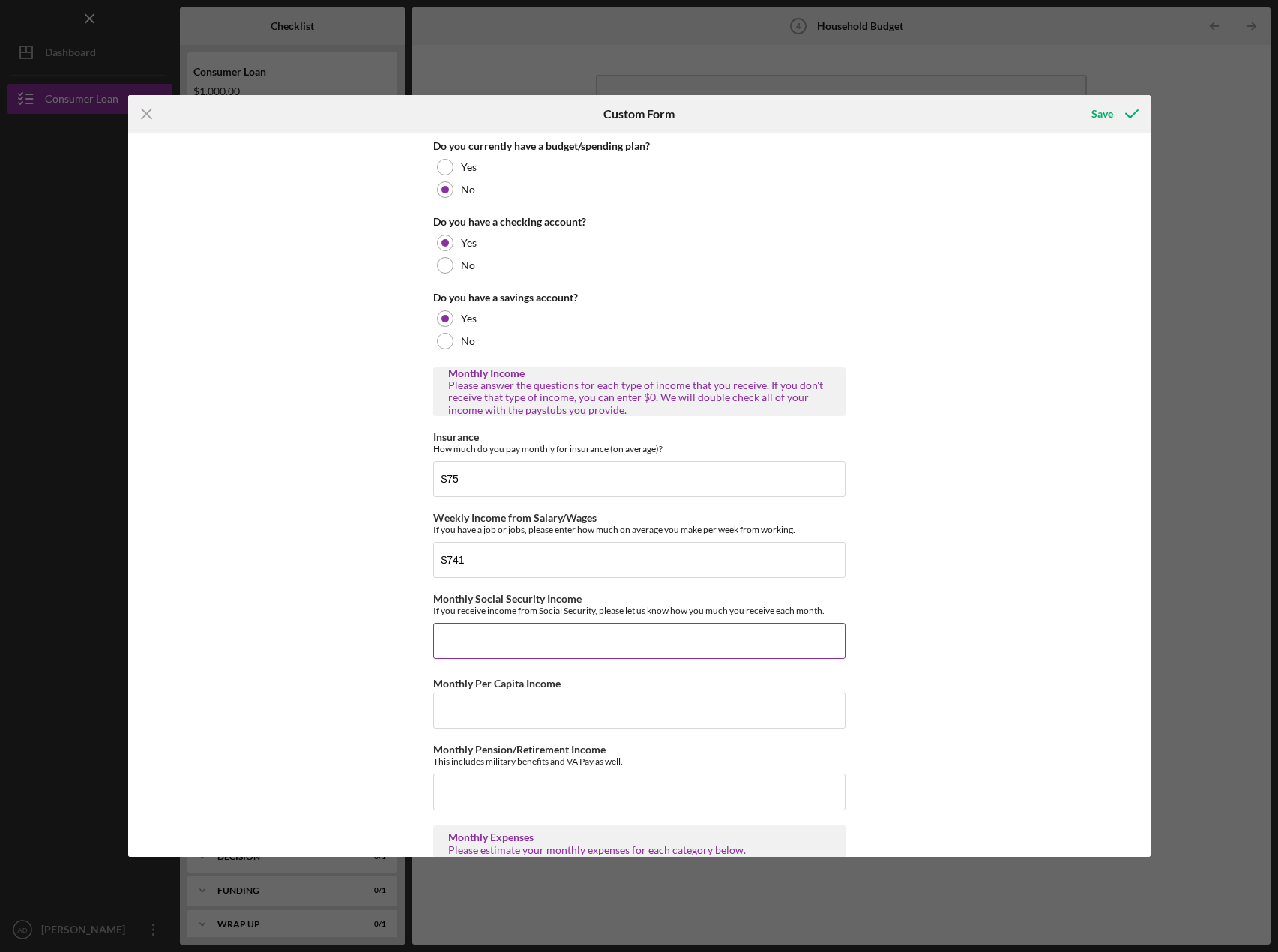
click at [489, 649] on input "Monthly Social Security Income" at bounding box center [639, 641] width 412 height 36
type input "$0"
click at [983, 543] on div "Do you currently have a budget/spending plan? Yes No Do you have a checking acc…" at bounding box center [640, 495] width 1023 height 724
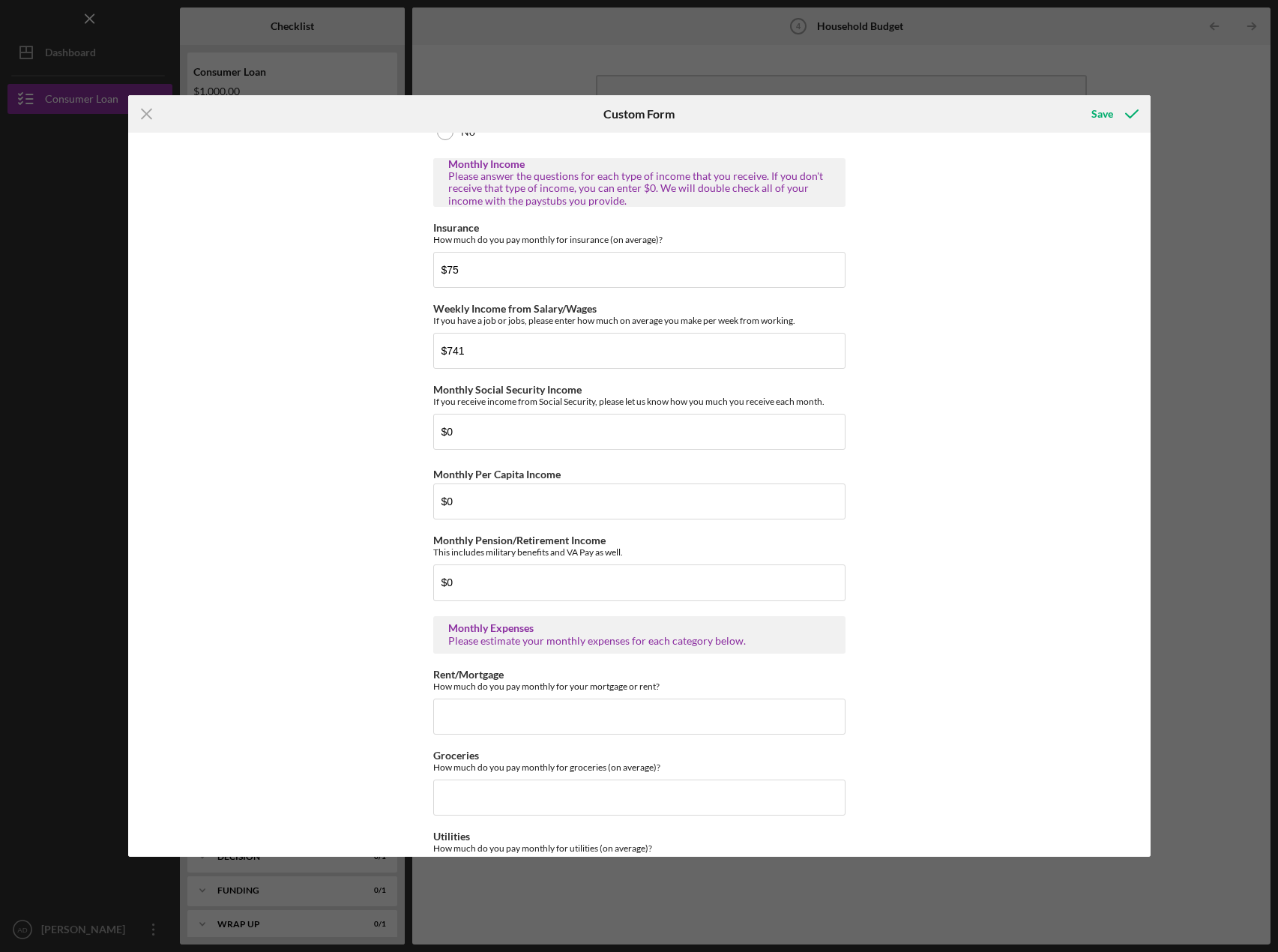
scroll to position [262, 0]
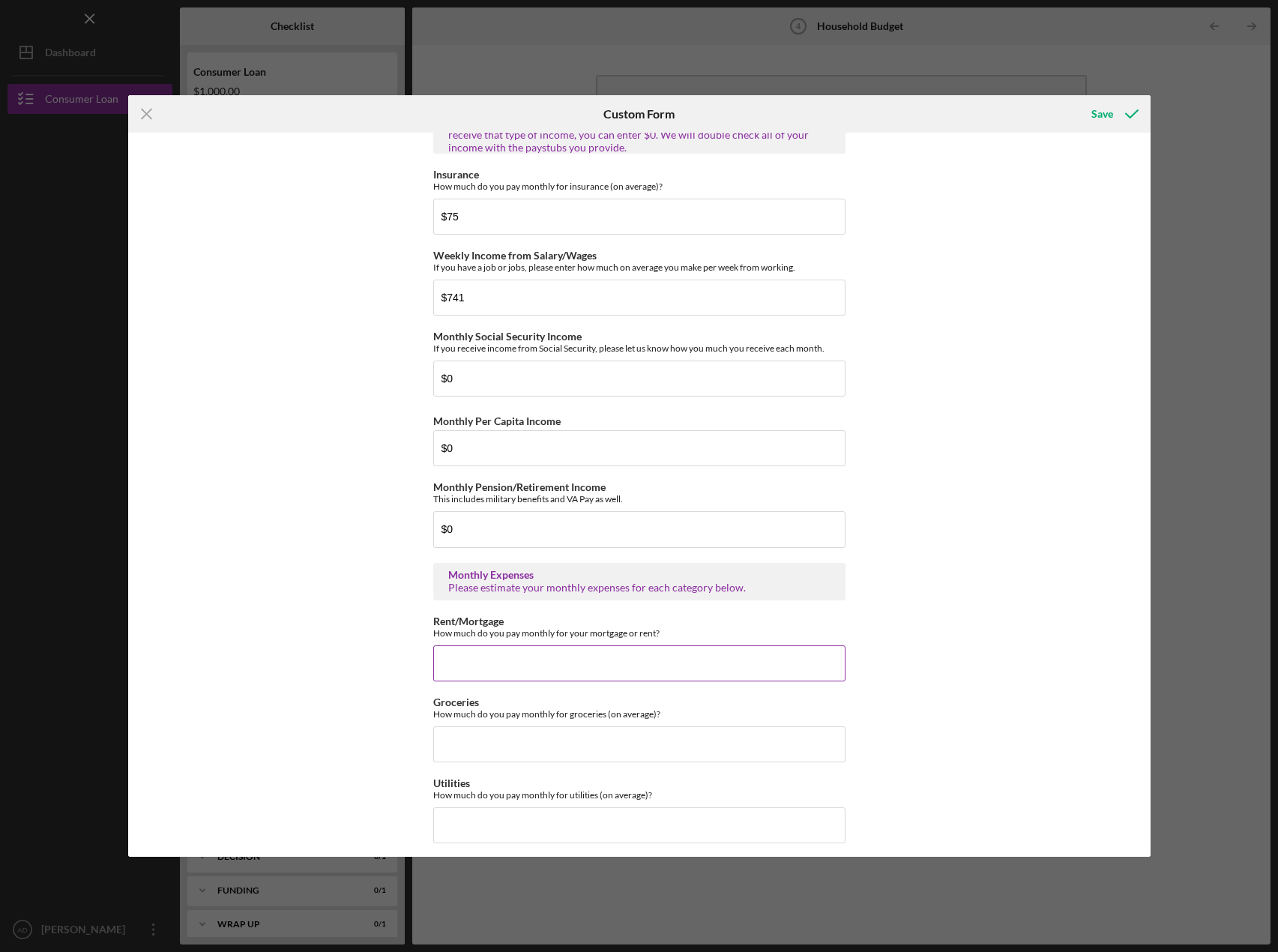
click at [524, 659] on input "Rent/Mortgage" at bounding box center [639, 663] width 412 height 36
type input "$1,800"
click at [593, 755] on input "Groceries" at bounding box center [639, 745] width 412 height 36
type input "$300"
click at [503, 831] on input "Utilities" at bounding box center [639, 825] width 412 height 36
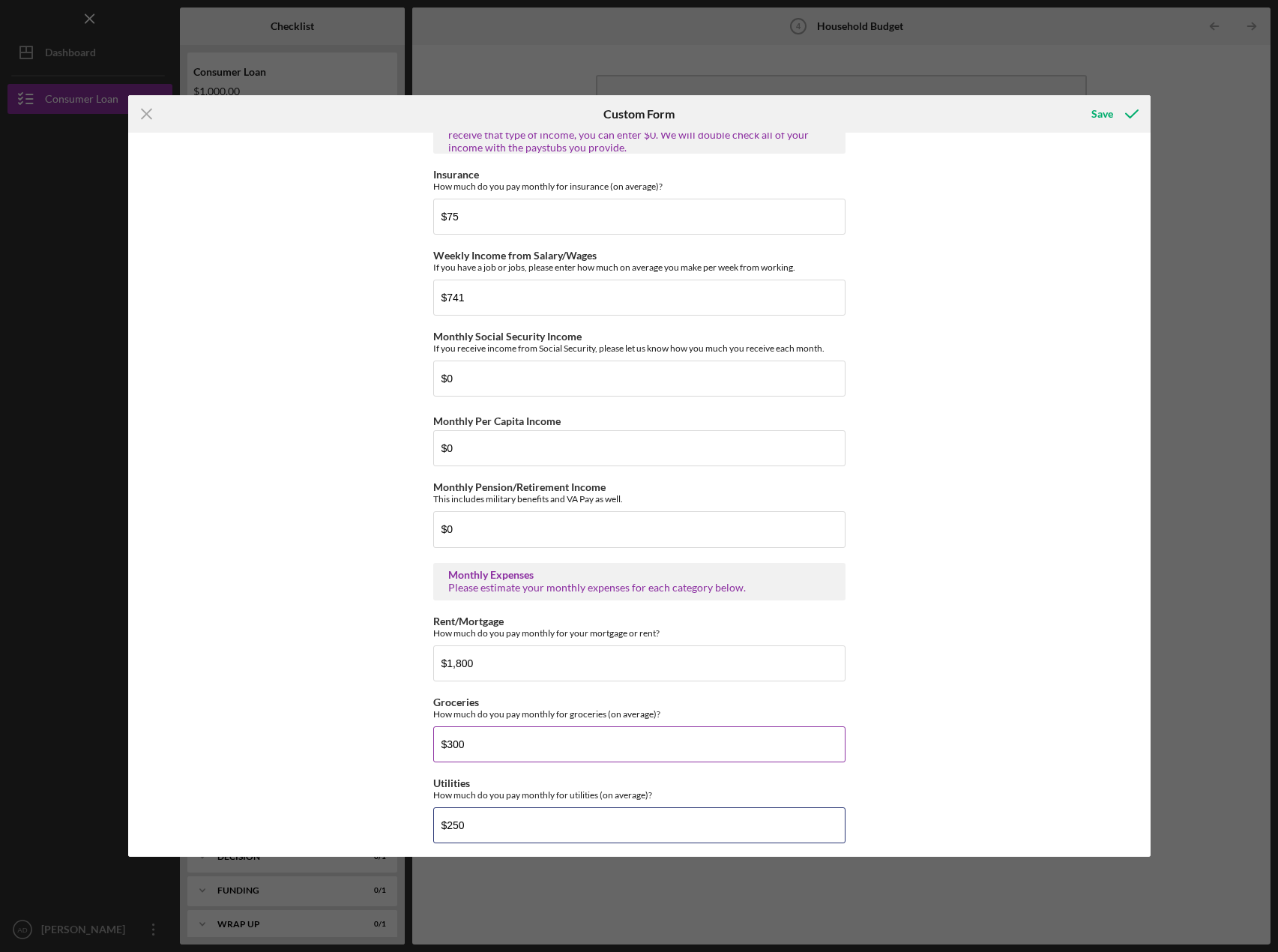
type input "$250"
click at [568, 737] on input "$300" at bounding box center [639, 745] width 412 height 36
type input "$3"
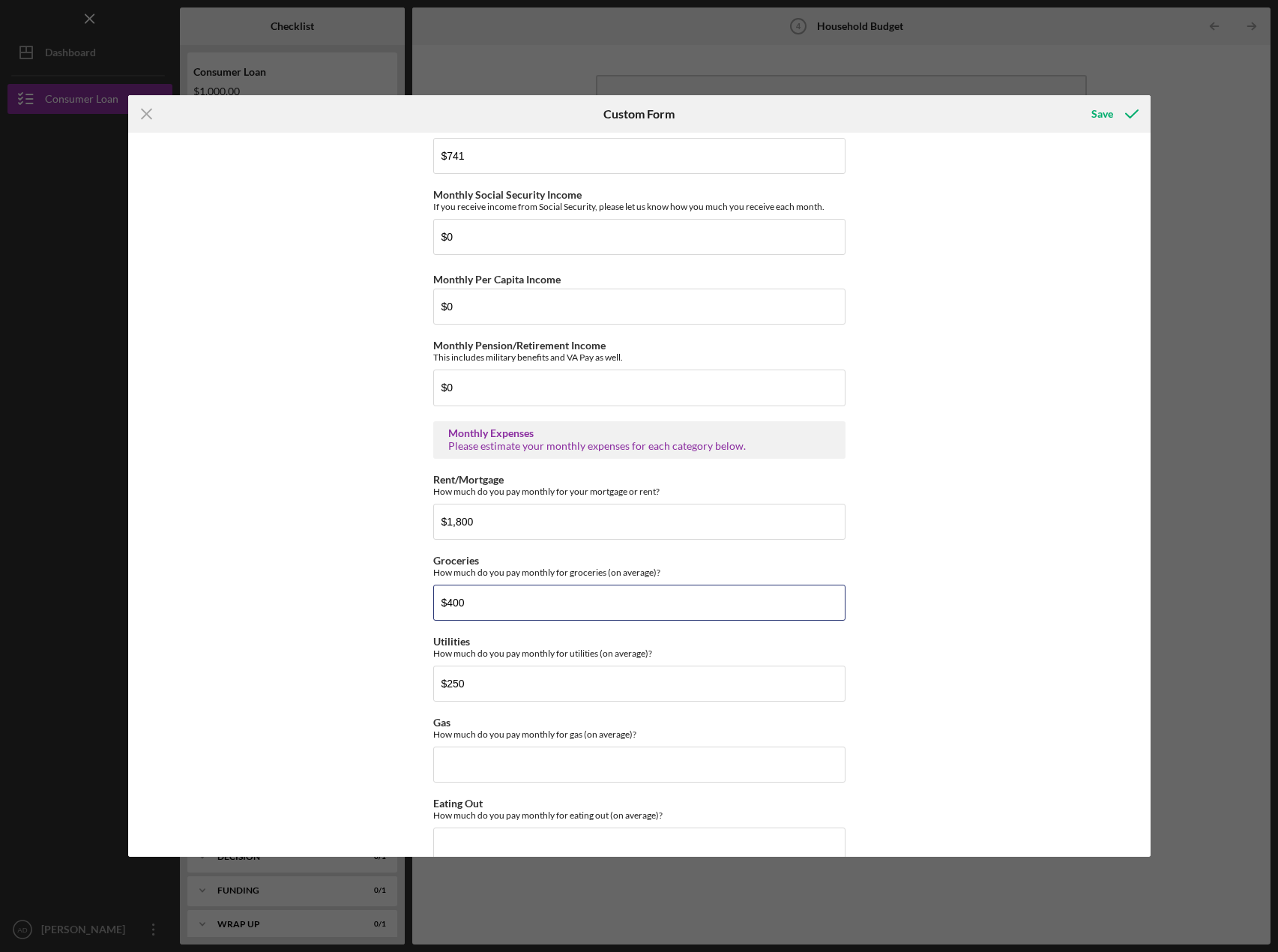
scroll to position [291, 0]
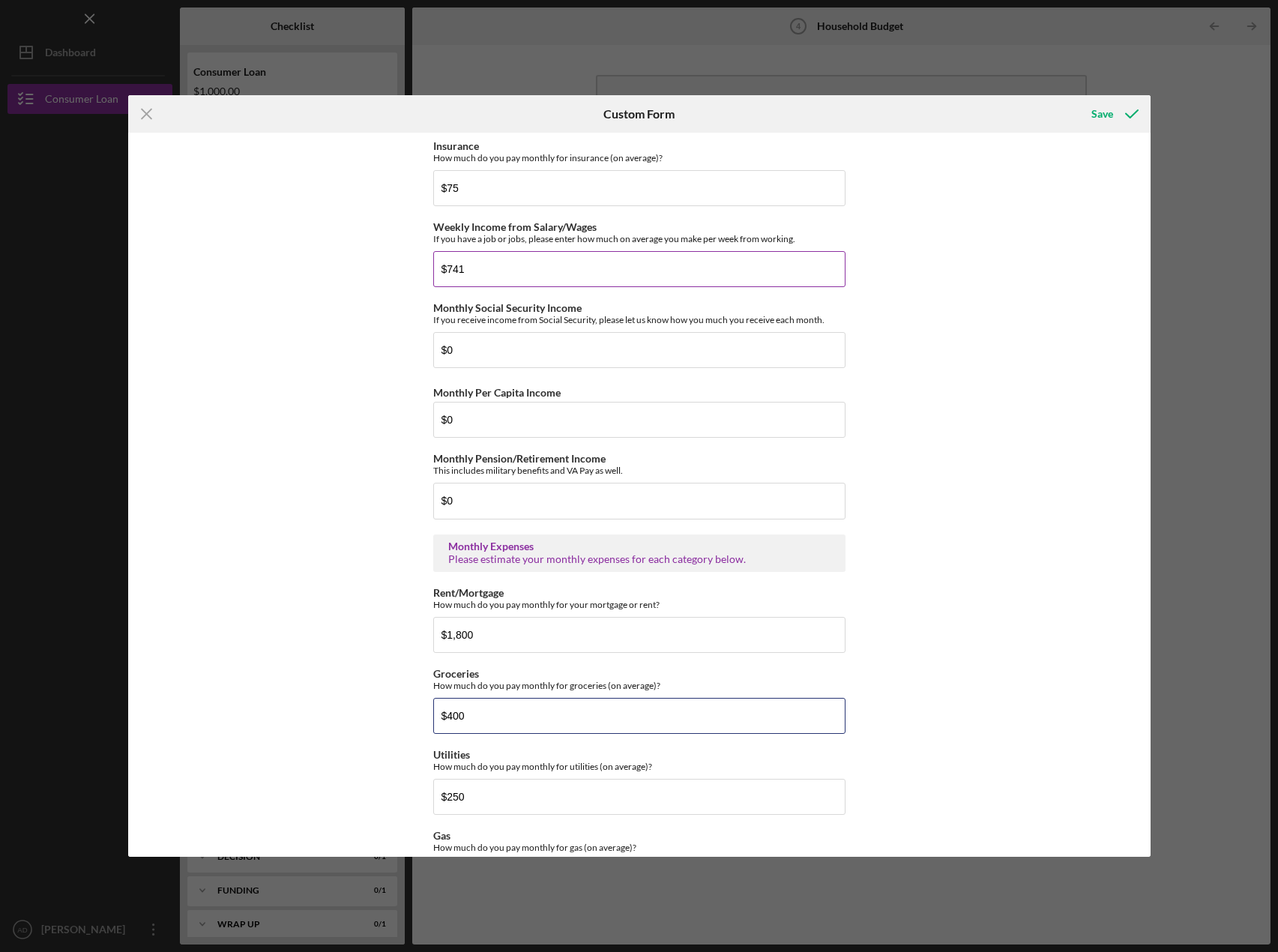
type input "$400"
click at [496, 270] on input "$741" at bounding box center [639, 269] width 412 height 36
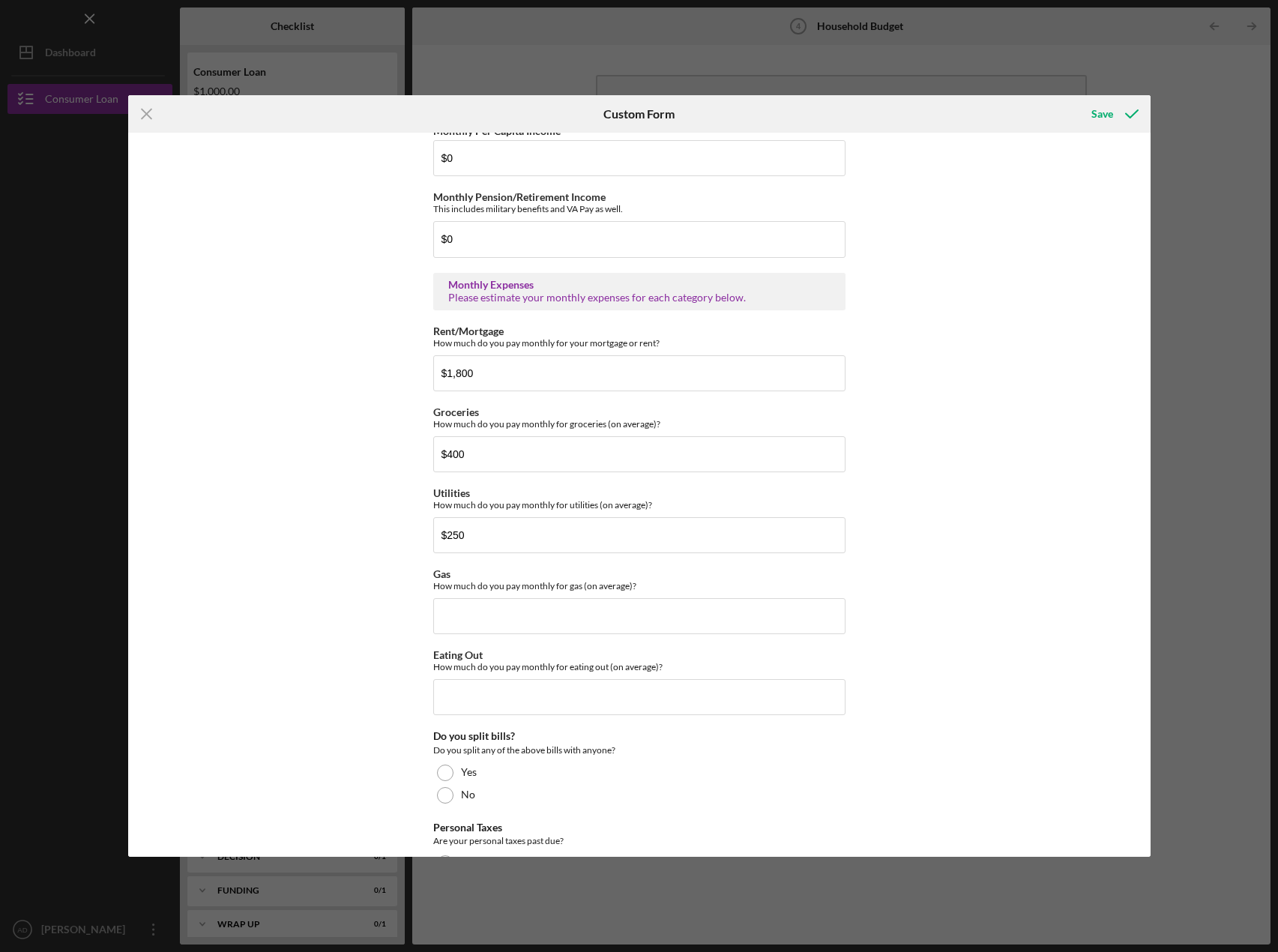
scroll to position [601, 0]
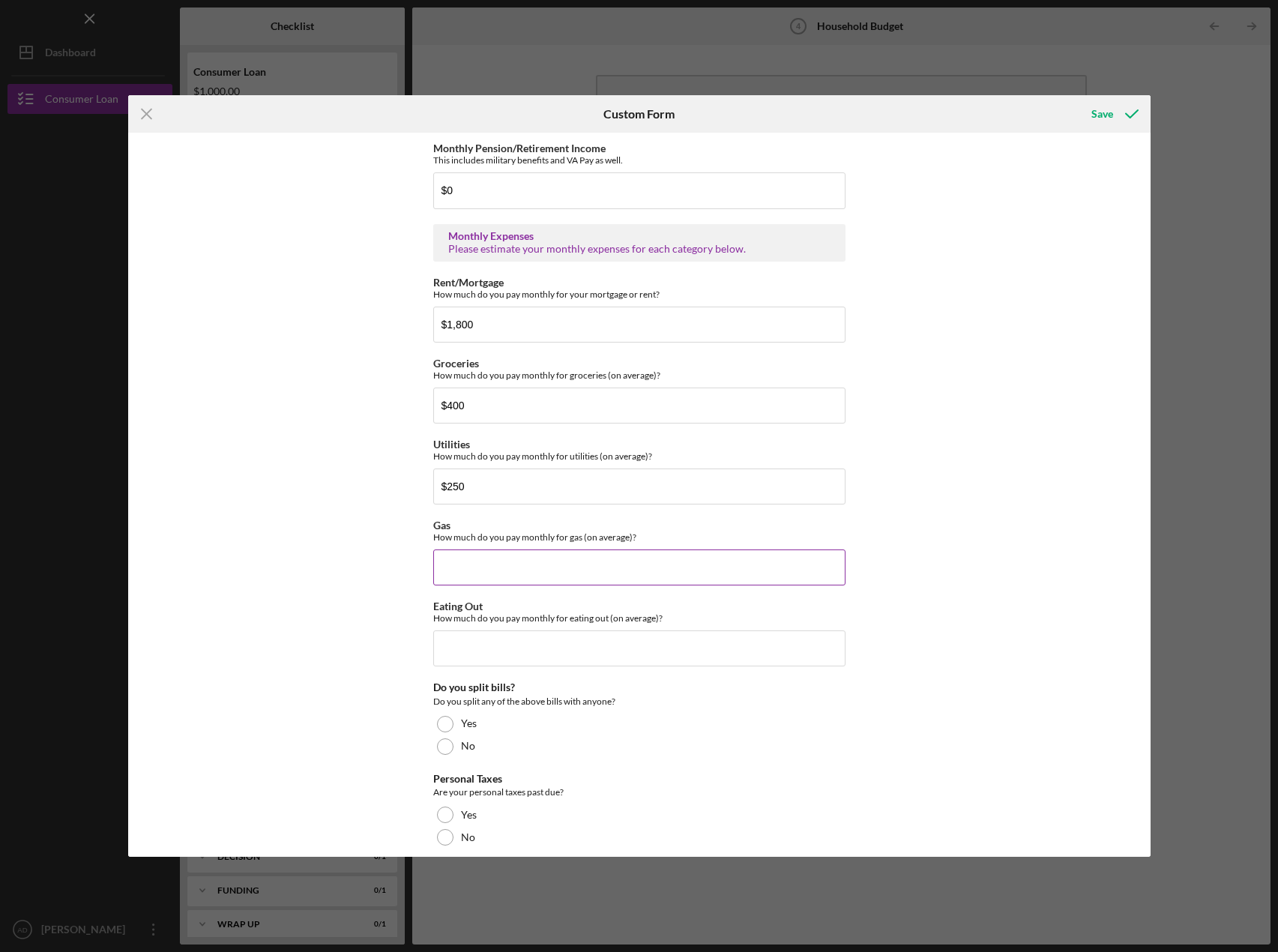
click at [490, 556] on input "Gas" at bounding box center [639, 567] width 412 height 36
type input "$100"
click at [549, 653] on input "Eating Out" at bounding box center [639, 648] width 412 height 36
type input "$200"
click at [448, 410] on input "$400" at bounding box center [639, 405] width 412 height 36
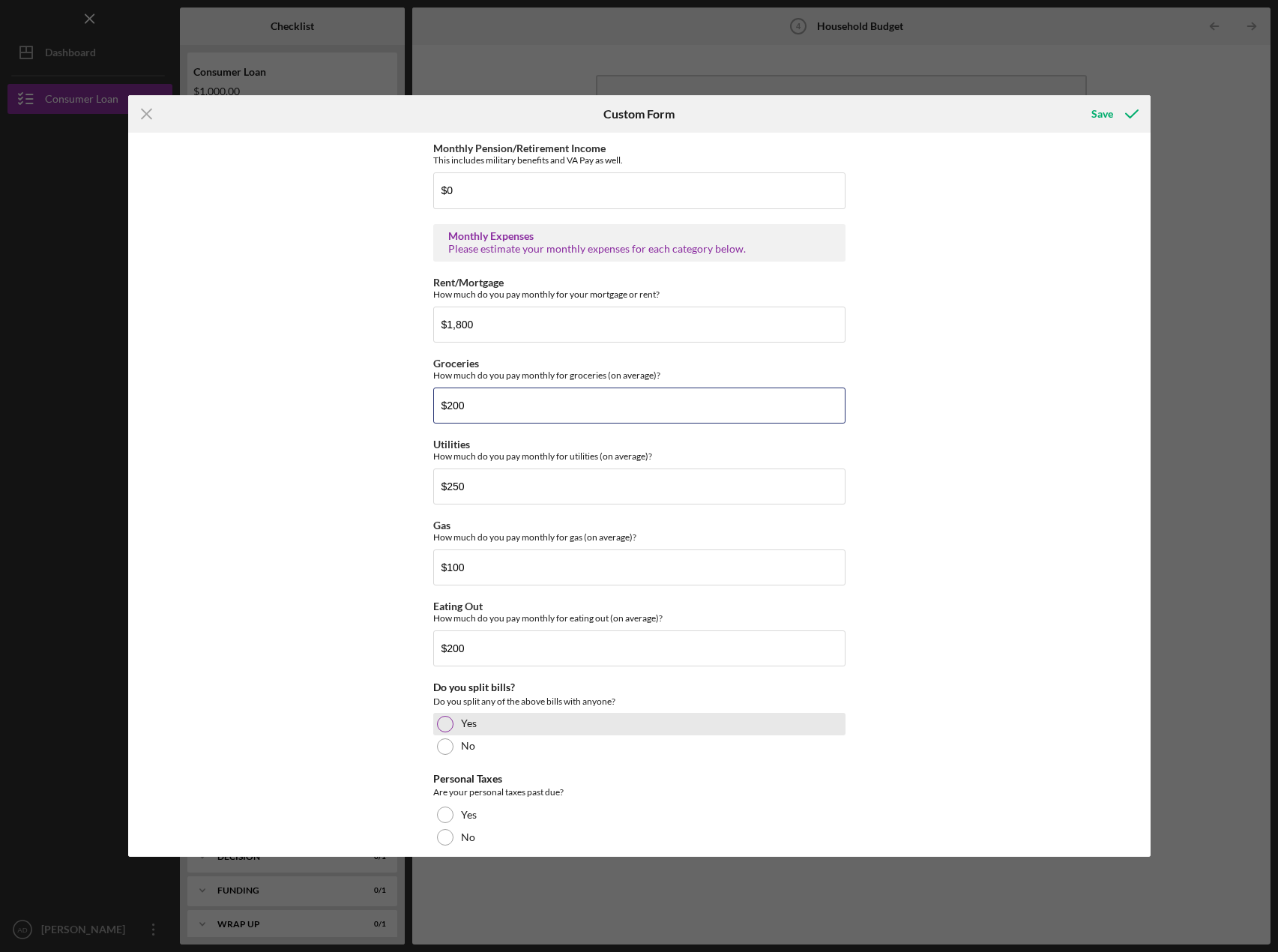
type input "$200"
click at [439, 721] on div at bounding box center [445, 724] width 17 height 17
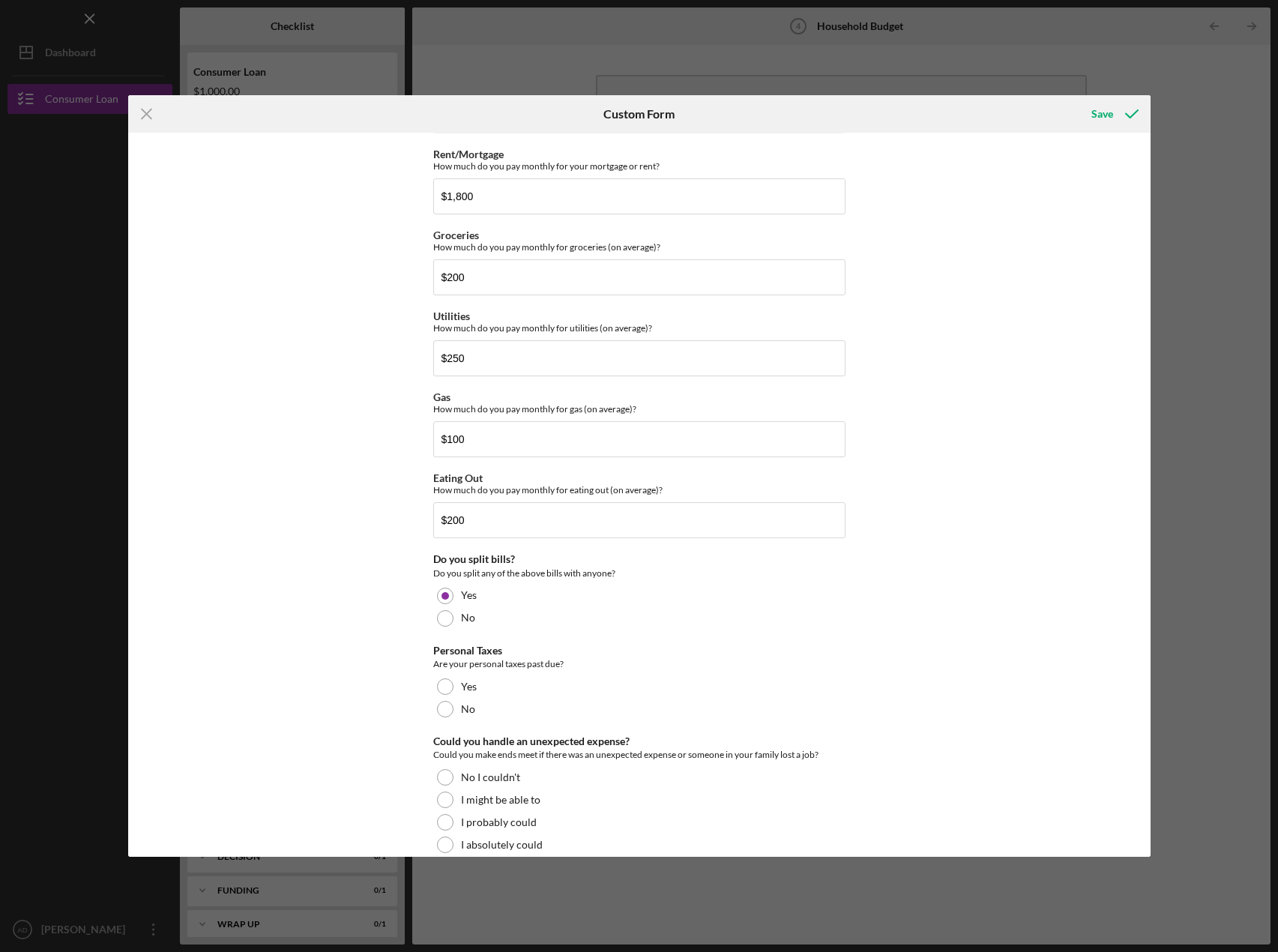
scroll to position [752, 0]
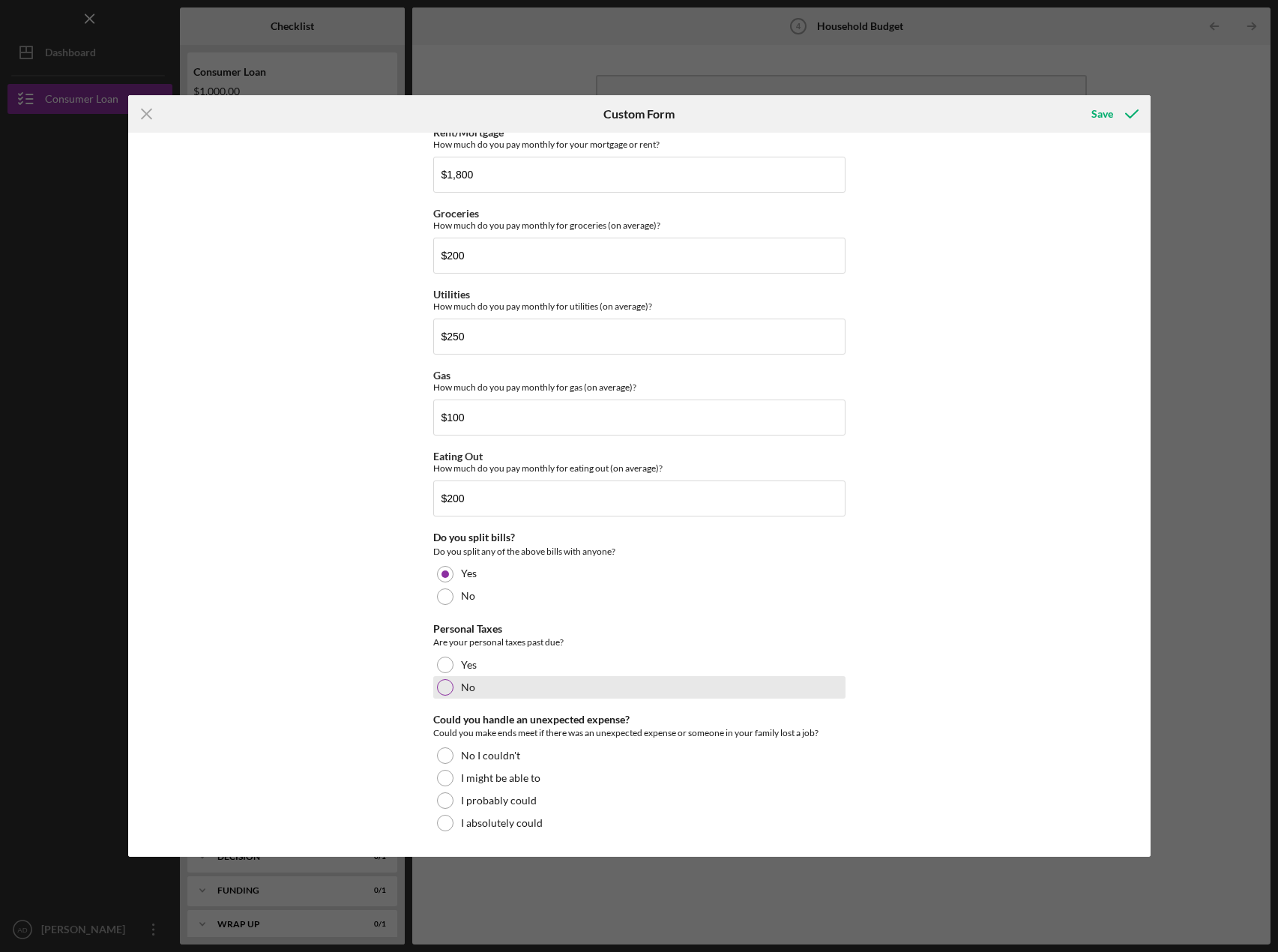
click at [440, 680] on div at bounding box center [445, 687] width 17 height 17
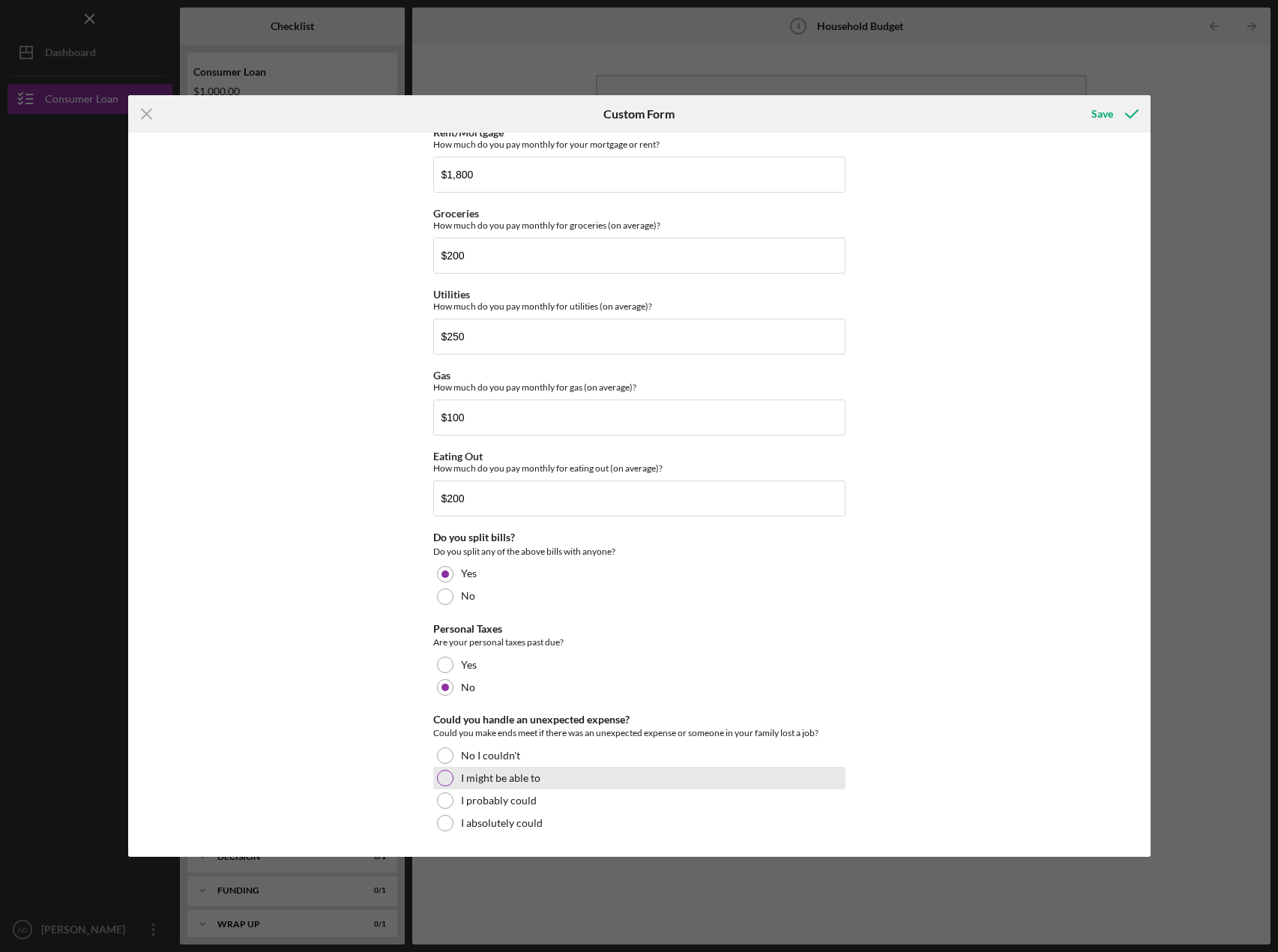
click at [442, 778] on div at bounding box center [445, 778] width 17 height 17
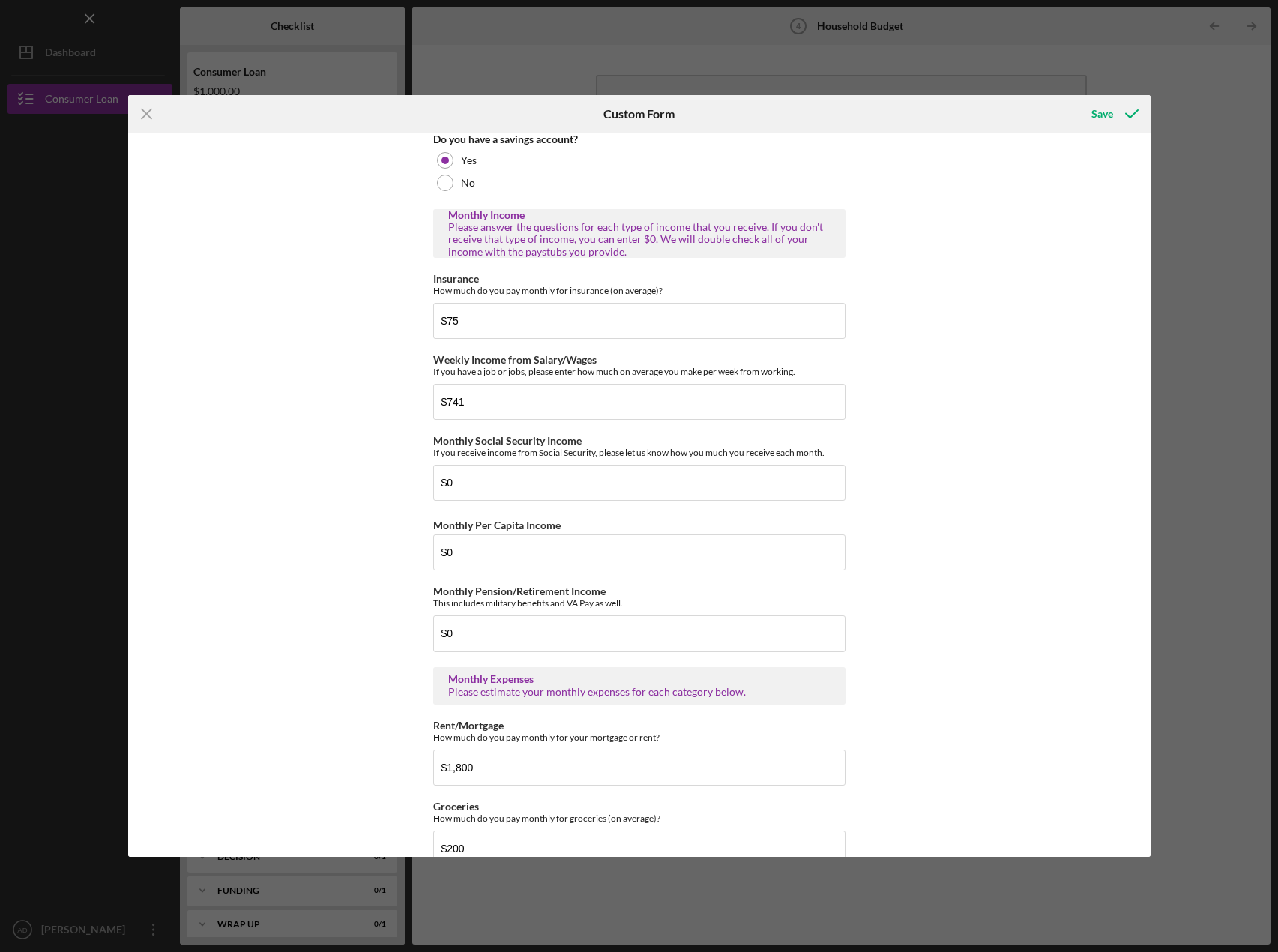
scroll to position [0, 0]
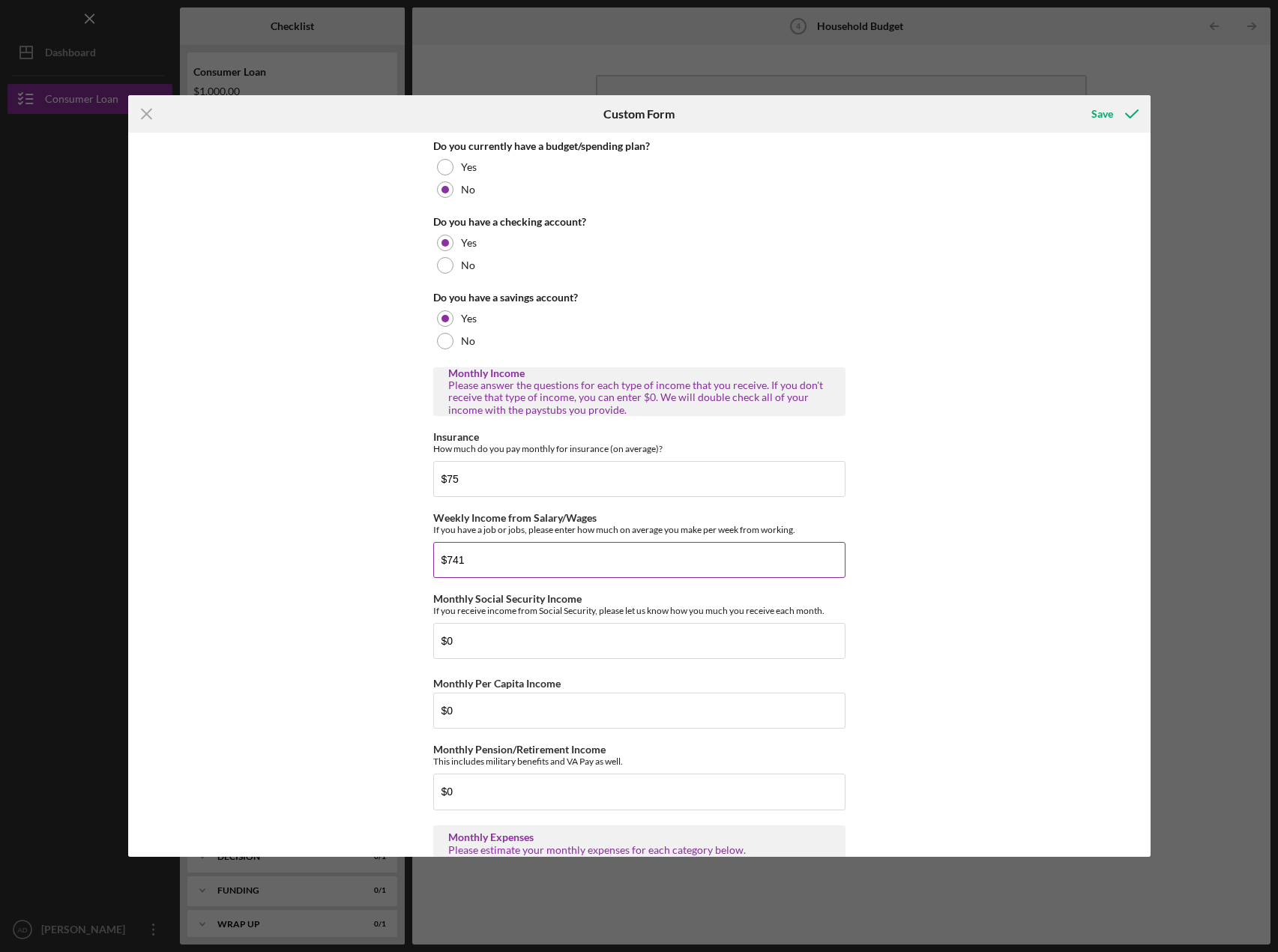
click at [466, 559] on input "$741" at bounding box center [639, 560] width 412 height 36
type input "$7"
type input "$1,109"
click at [1108, 108] on div "Save" at bounding box center [1103, 114] width 22 height 30
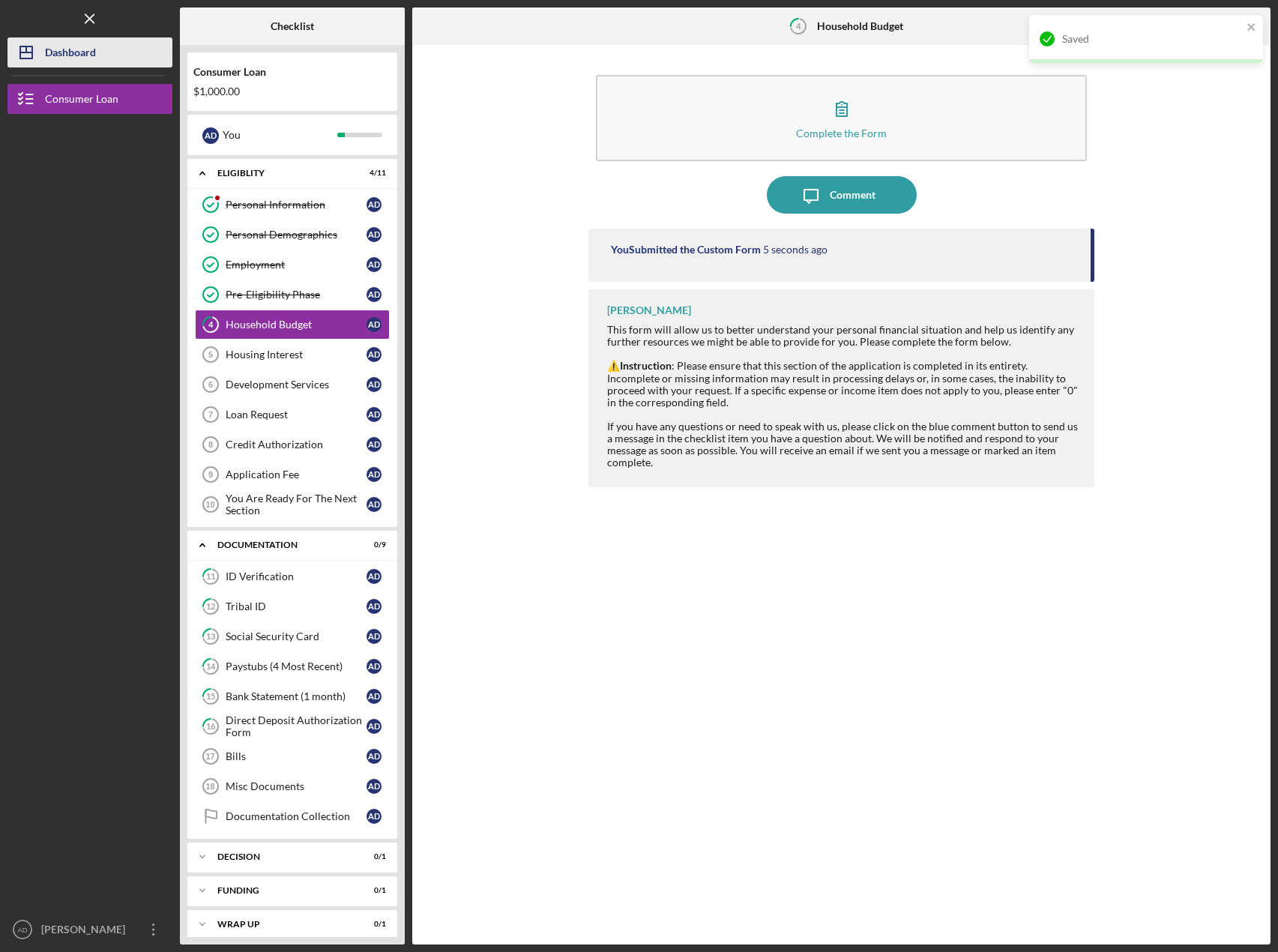
click at [71, 58] on div "Dashboard" at bounding box center [71, 54] width 51 height 34
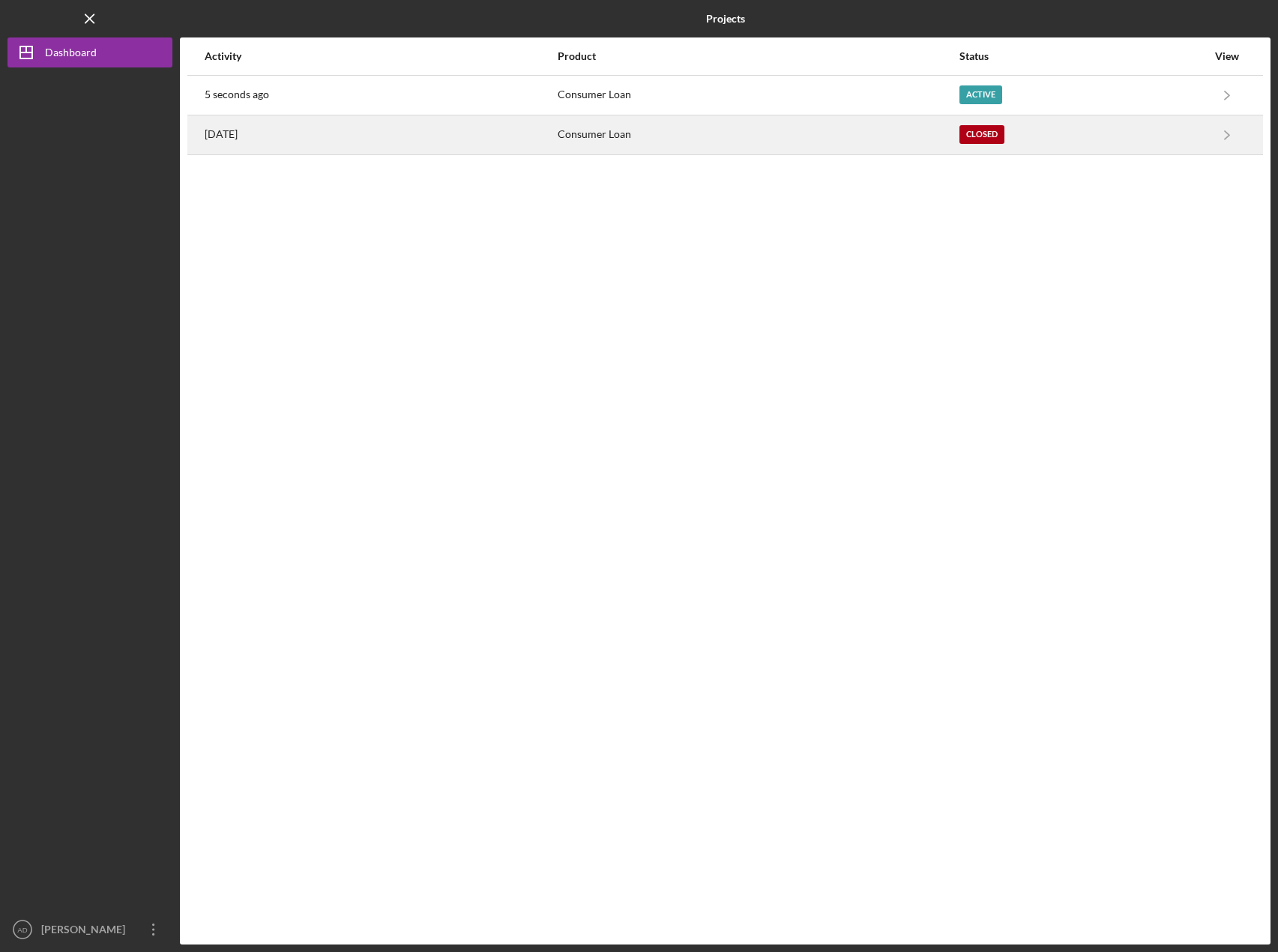
click at [238, 138] on time "[DATE]" at bounding box center [221, 135] width 33 height 12
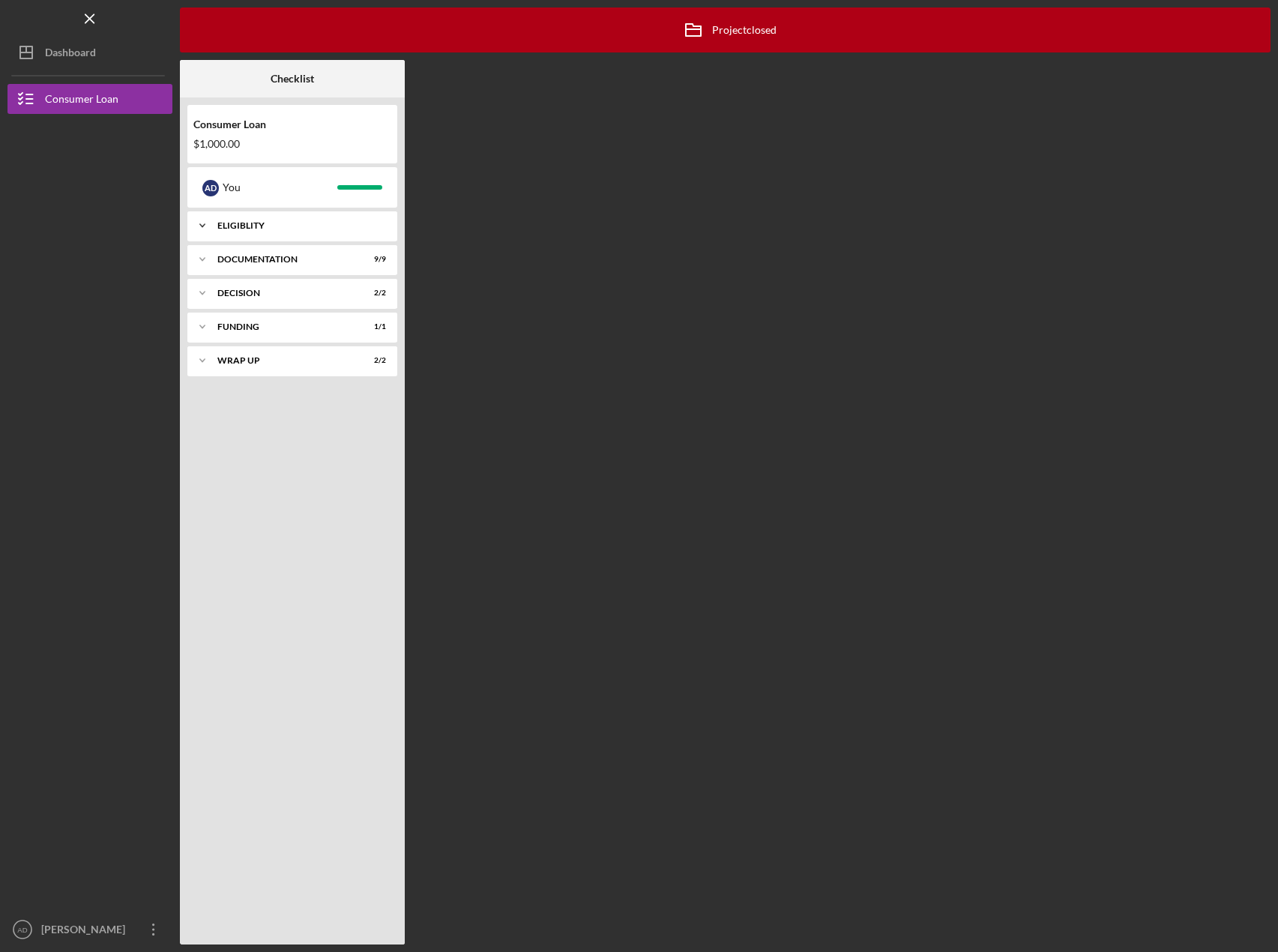
click at [210, 224] on icon "Icon/Expander" at bounding box center [203, 226] width 30 height 30
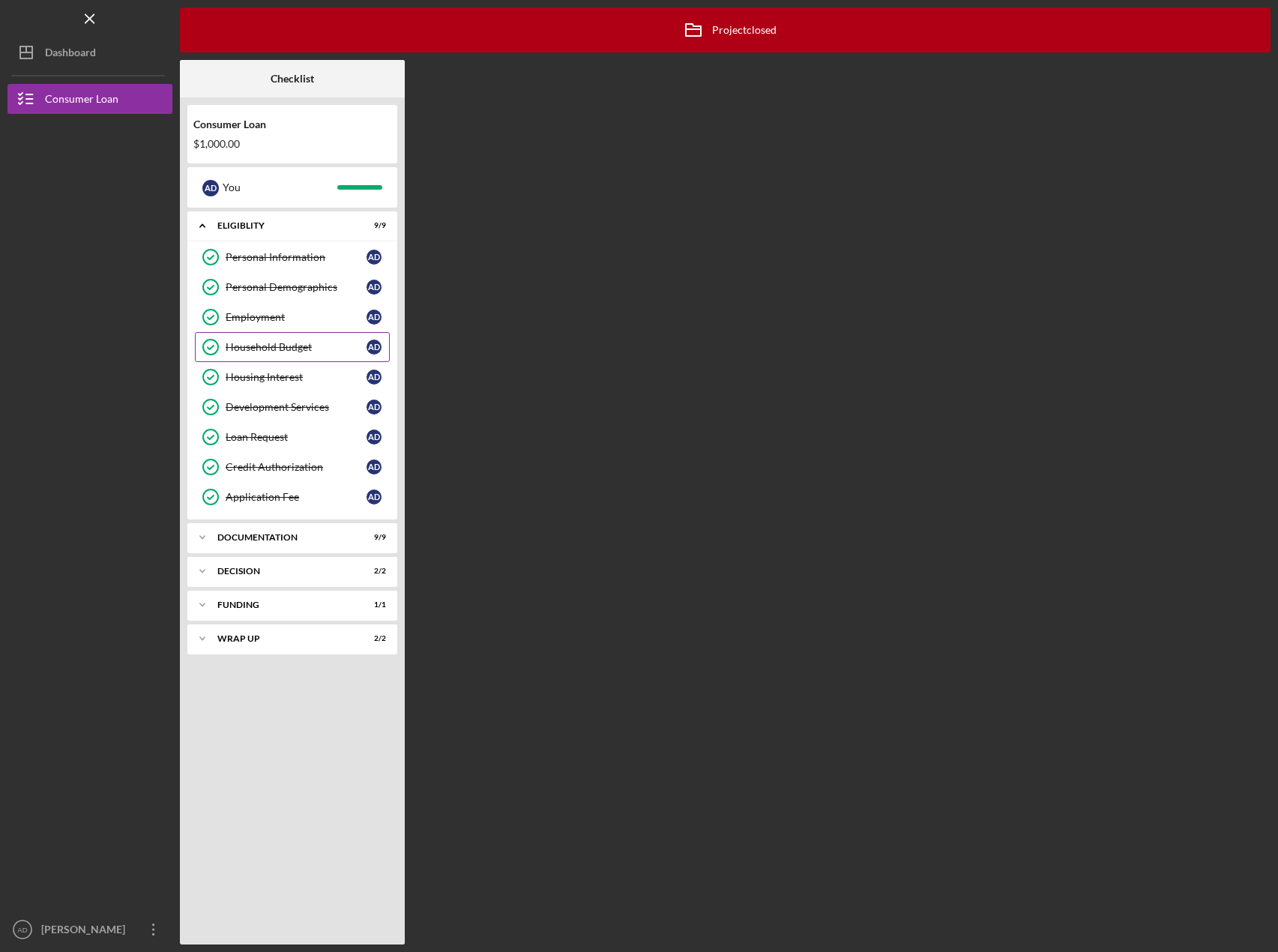
click at [265, 348] on div "Household Budget" at bounding box center [296, 347] width 141 height 12
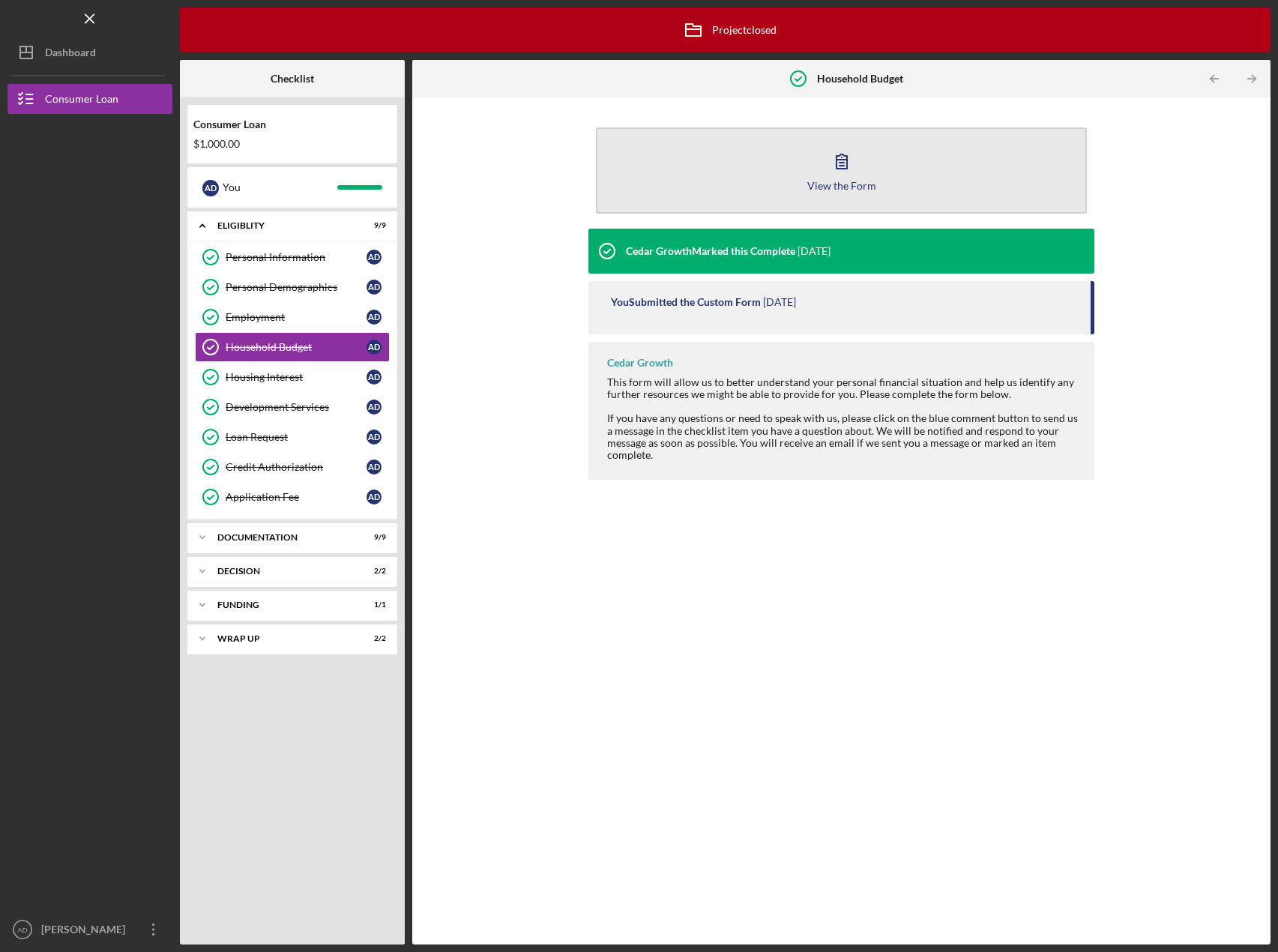
click at [853, 192] on button "View the Form Form" at bounding box center [842, 170] width 491 height 86
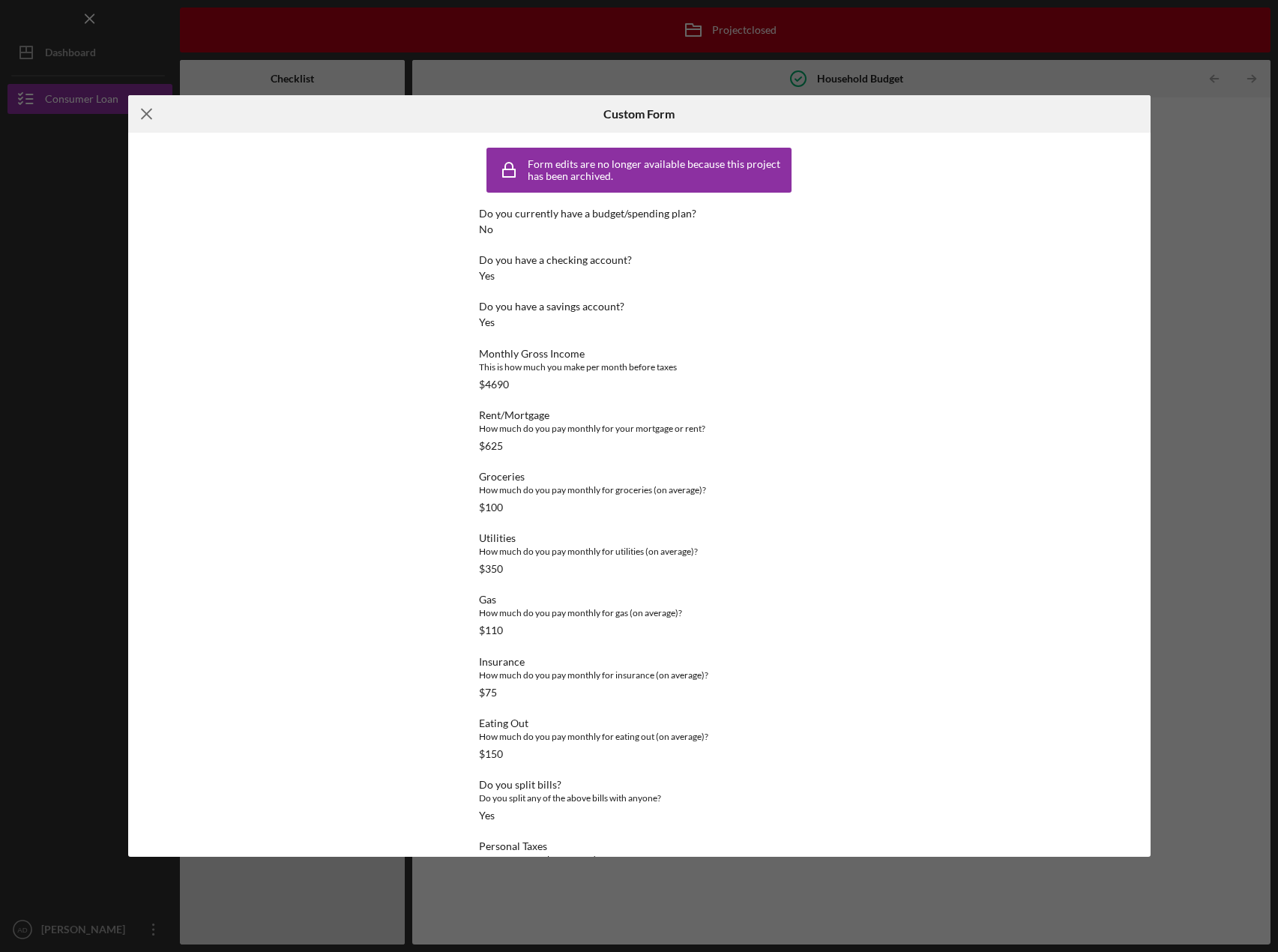
click at [137, 114] on icon "Icon/Menu Close" at bounding box center [147, 113] width 37 height 37
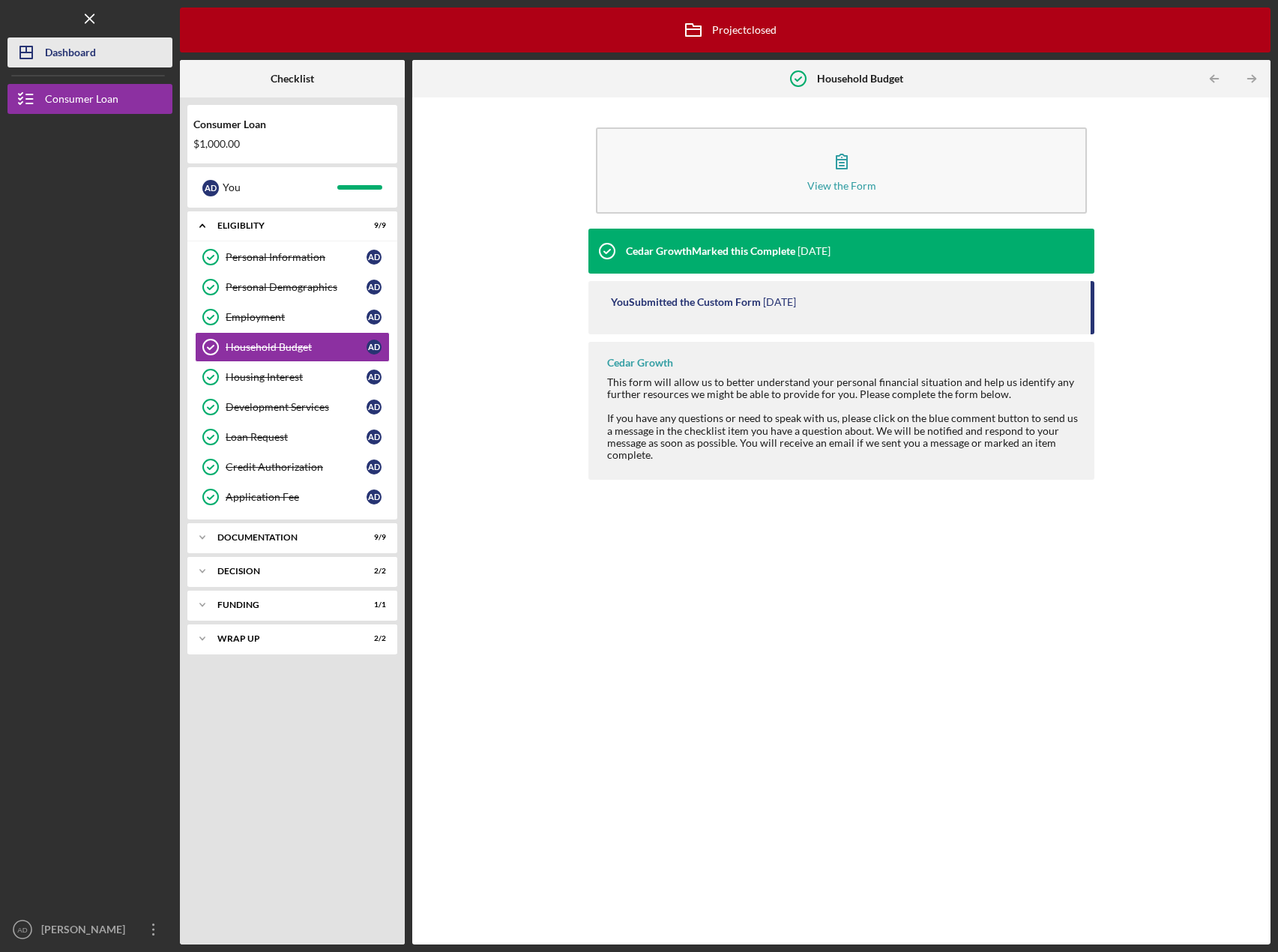
click at [75, 58] on div "Dashboard" at bounding box center [71, 54] width 51 height 34
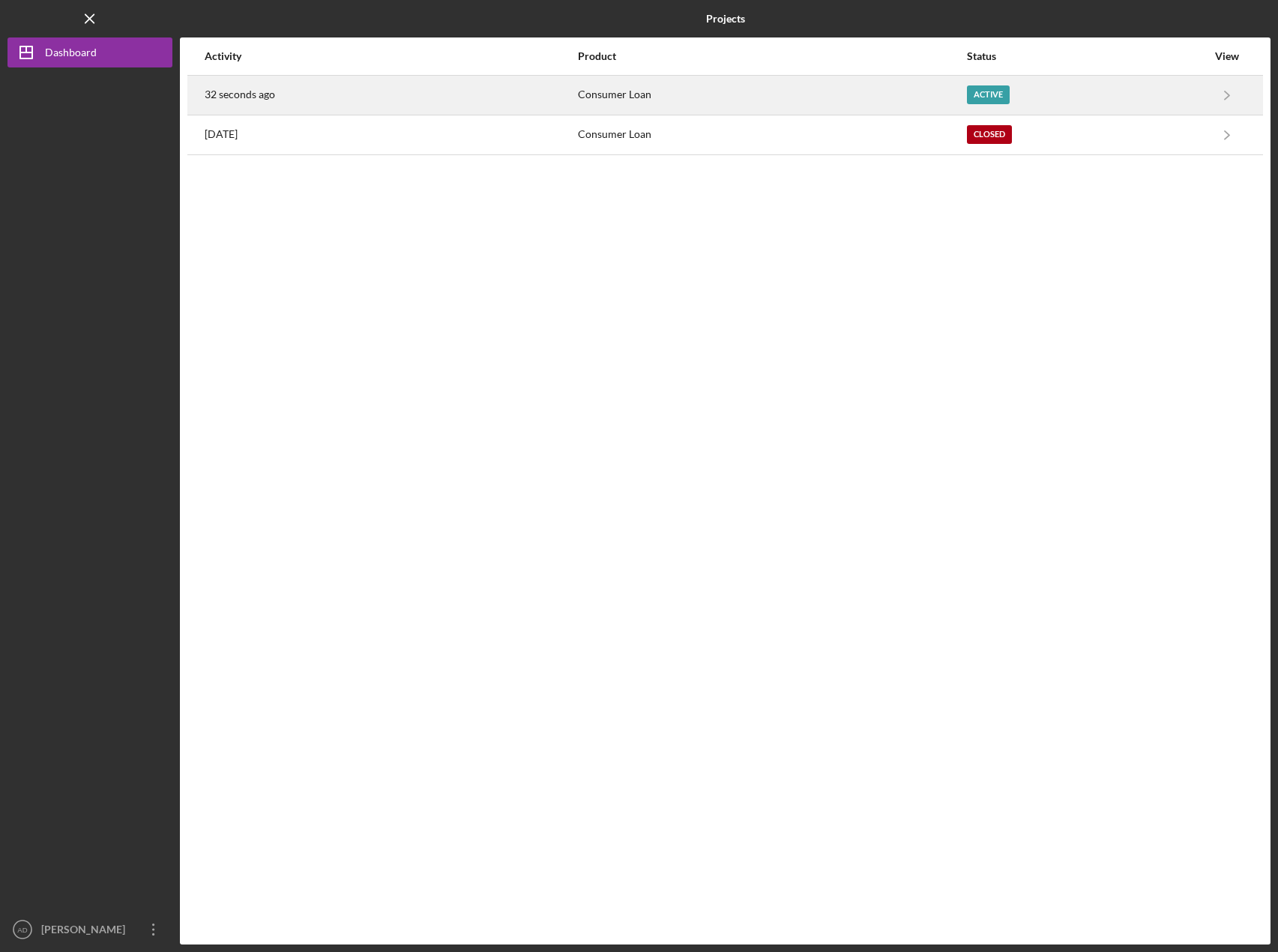
click at [261, 92] on time "32 seconds ago" at bounding box center [240, 95] width 71 height 12
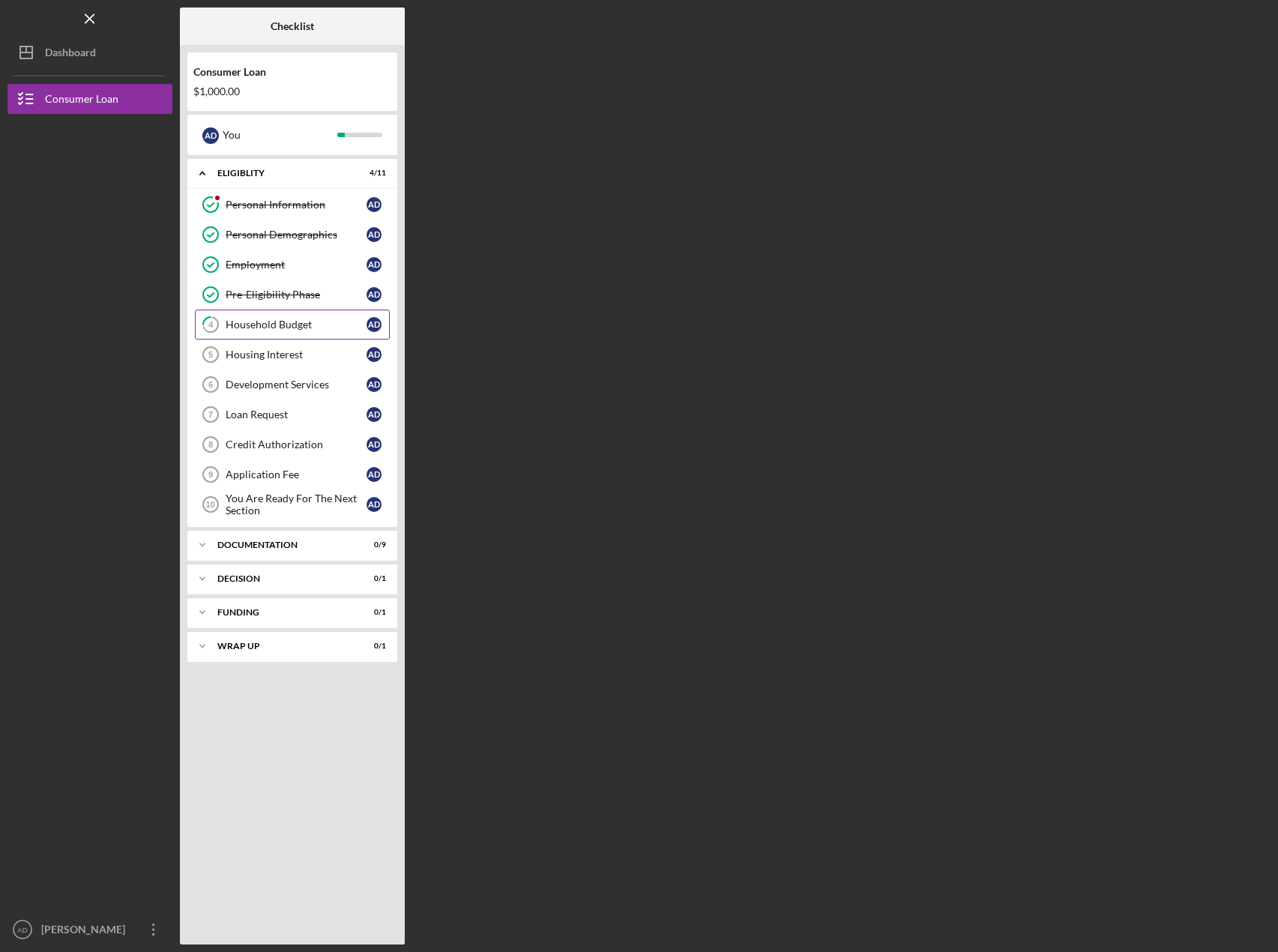
click at [250, 314] on link "4 Household Budget A D" at bounding box center [292, 324] width 195 height 30
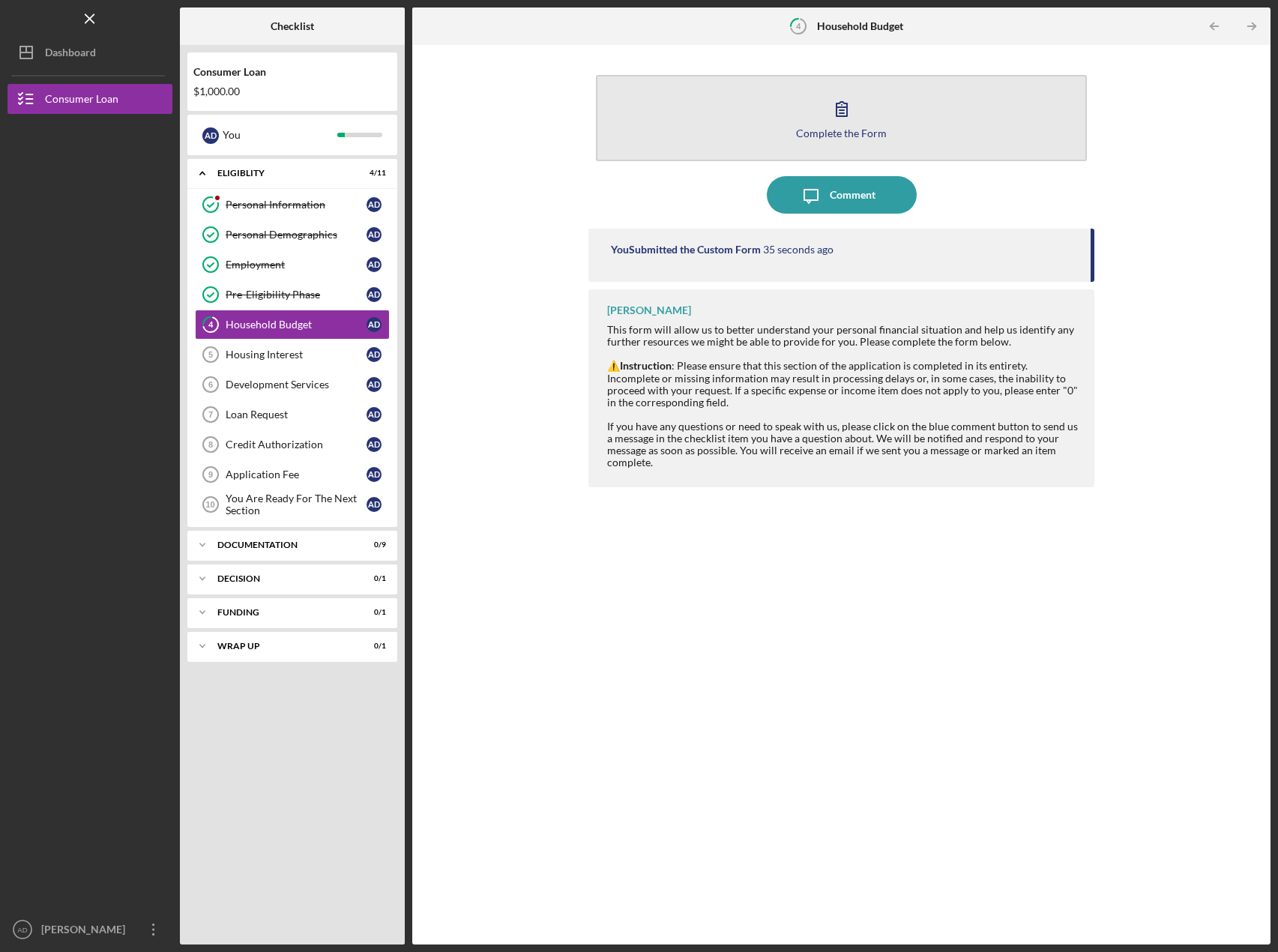
click at [871, 130] on div "Complete the Form" at bounding box center [841, 133] width 90 height 12
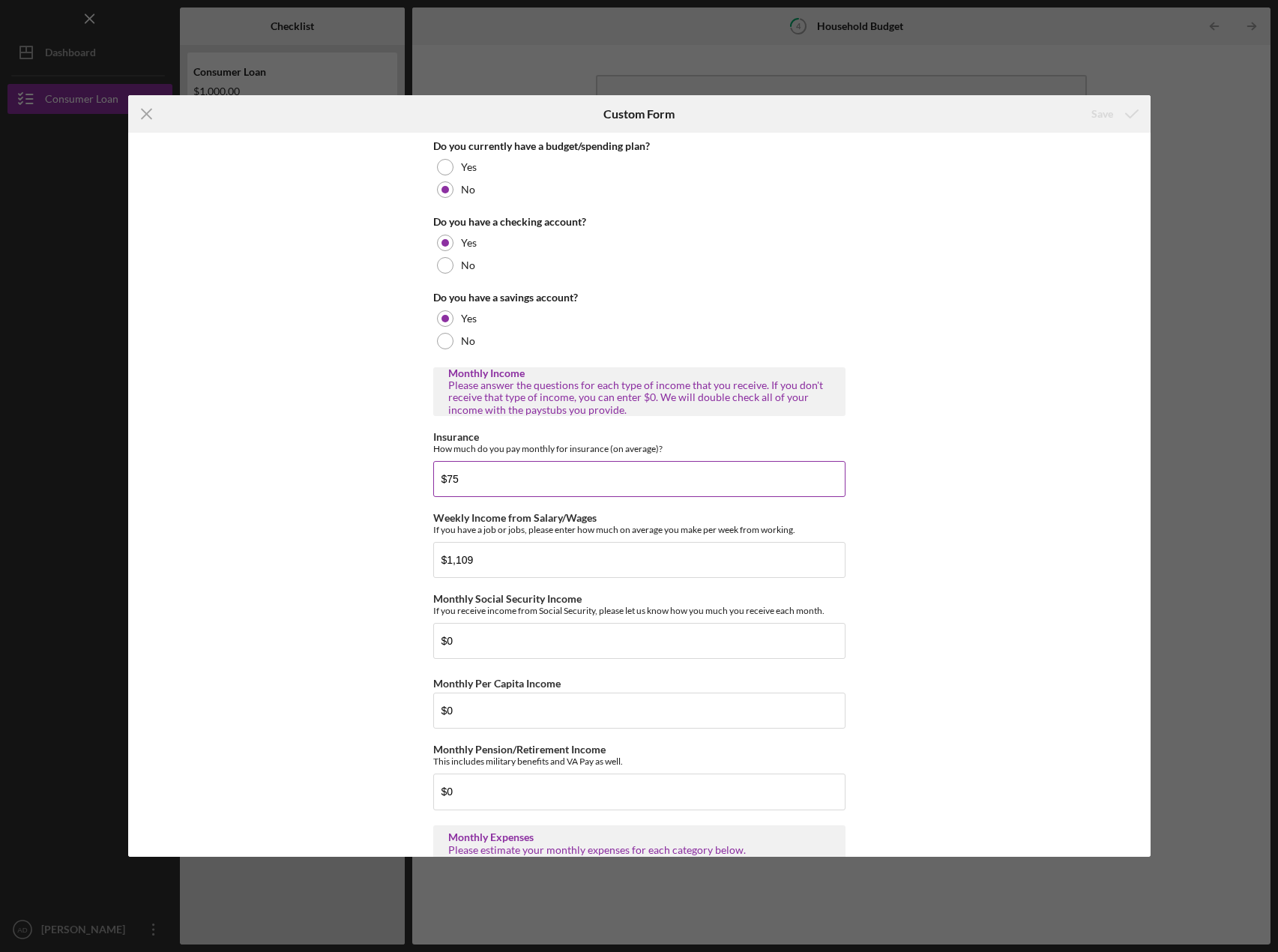
click at [468, 475] on input "$75" at bounding box center [639, 479] width 412 height 36
type input "$74"
click at [501, 563] on input "$1,109" at bounding box center [639, 560] width 412 height 36
click at [1127, 110] on icon "submit" at bounding box center [1132, 113] width 37 height 37
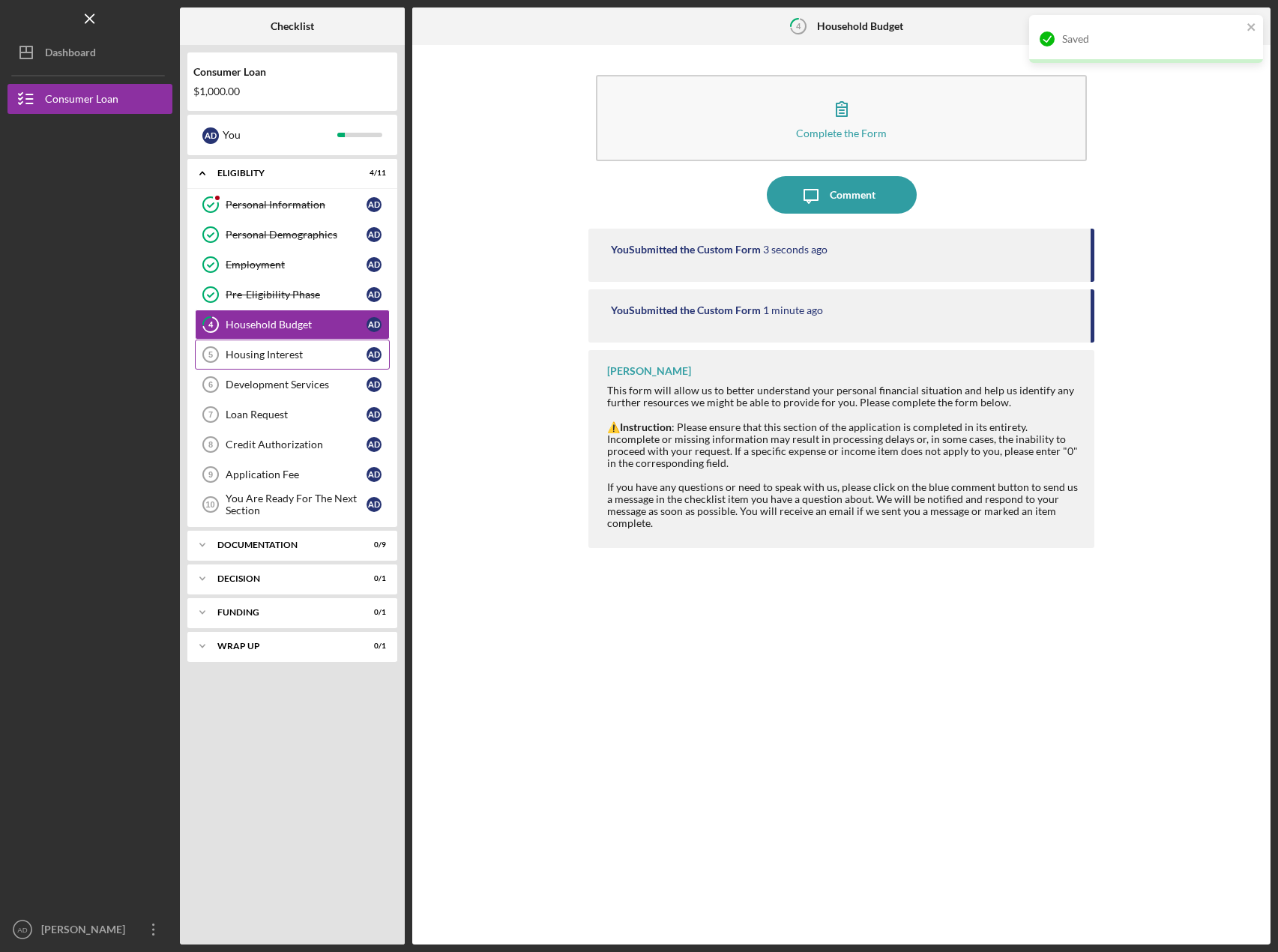
click at [261, 361] on div "Housing Interest" at bounding box center [296, 355] width 141 height 12
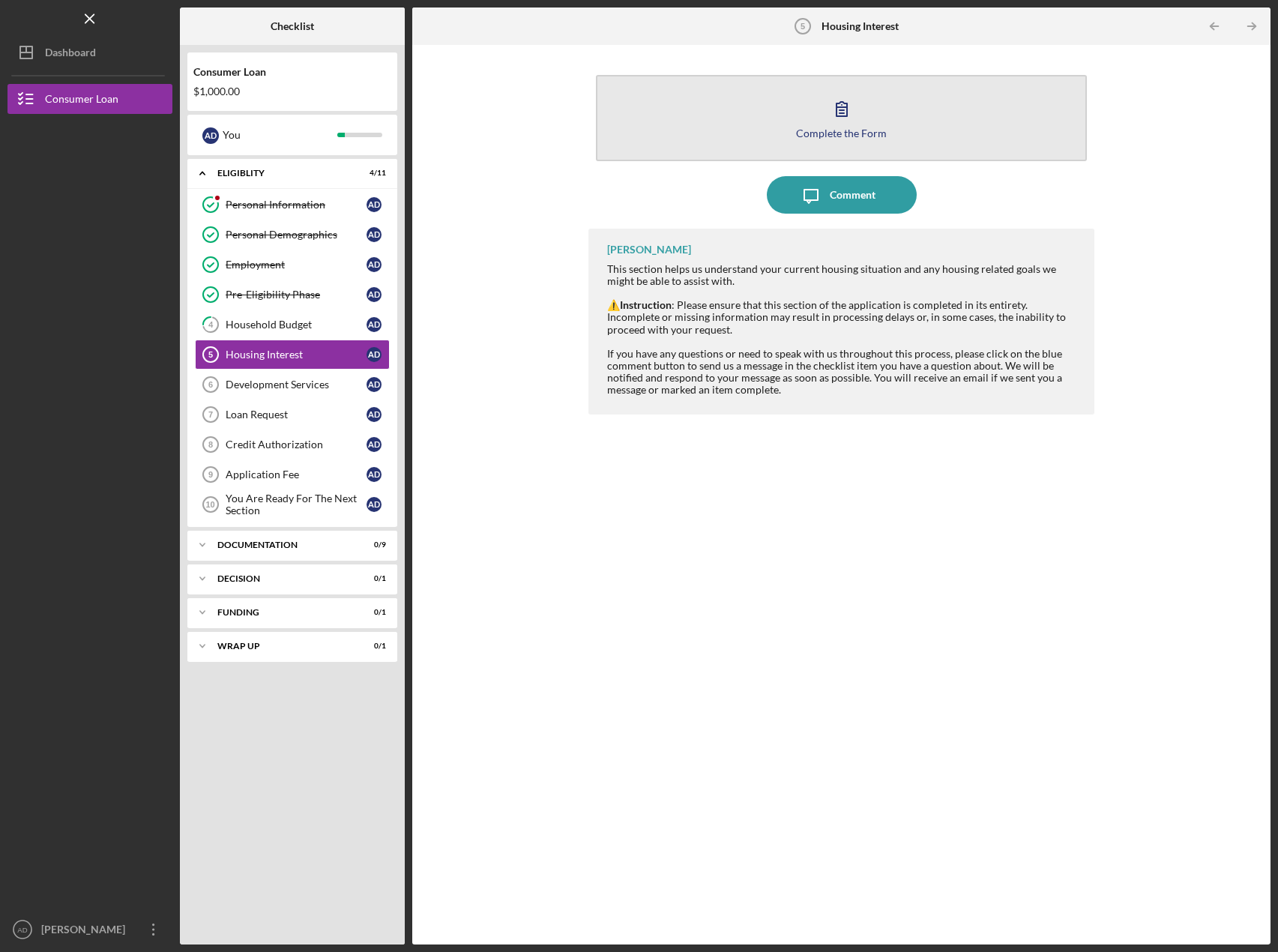
click at [816, 146] on button "Complete the Form Form" at bounding box center [842, 118] width 491 height 86
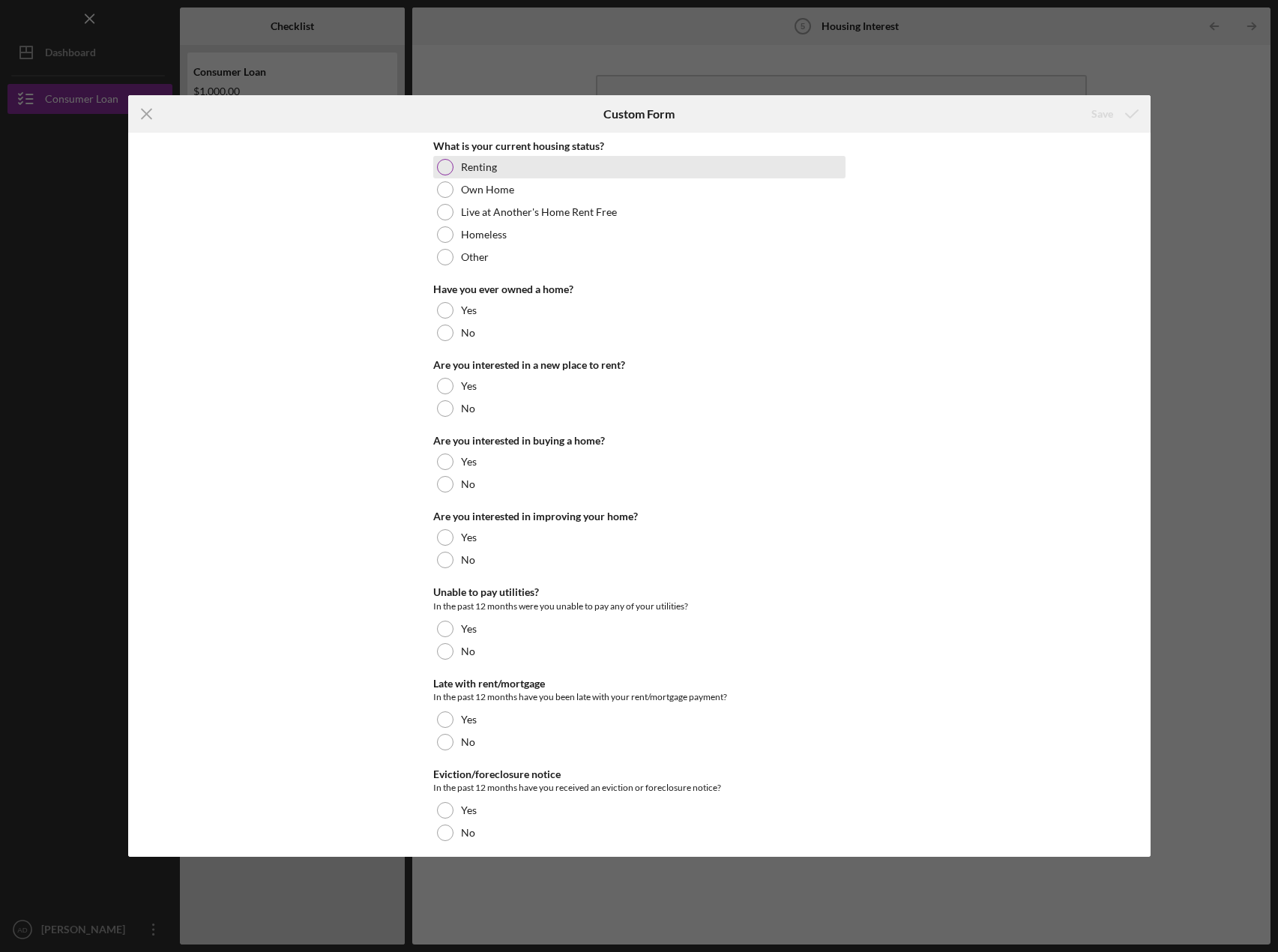
click at [439, 163] on div at bounding box center [445, 167] width 17 height 17
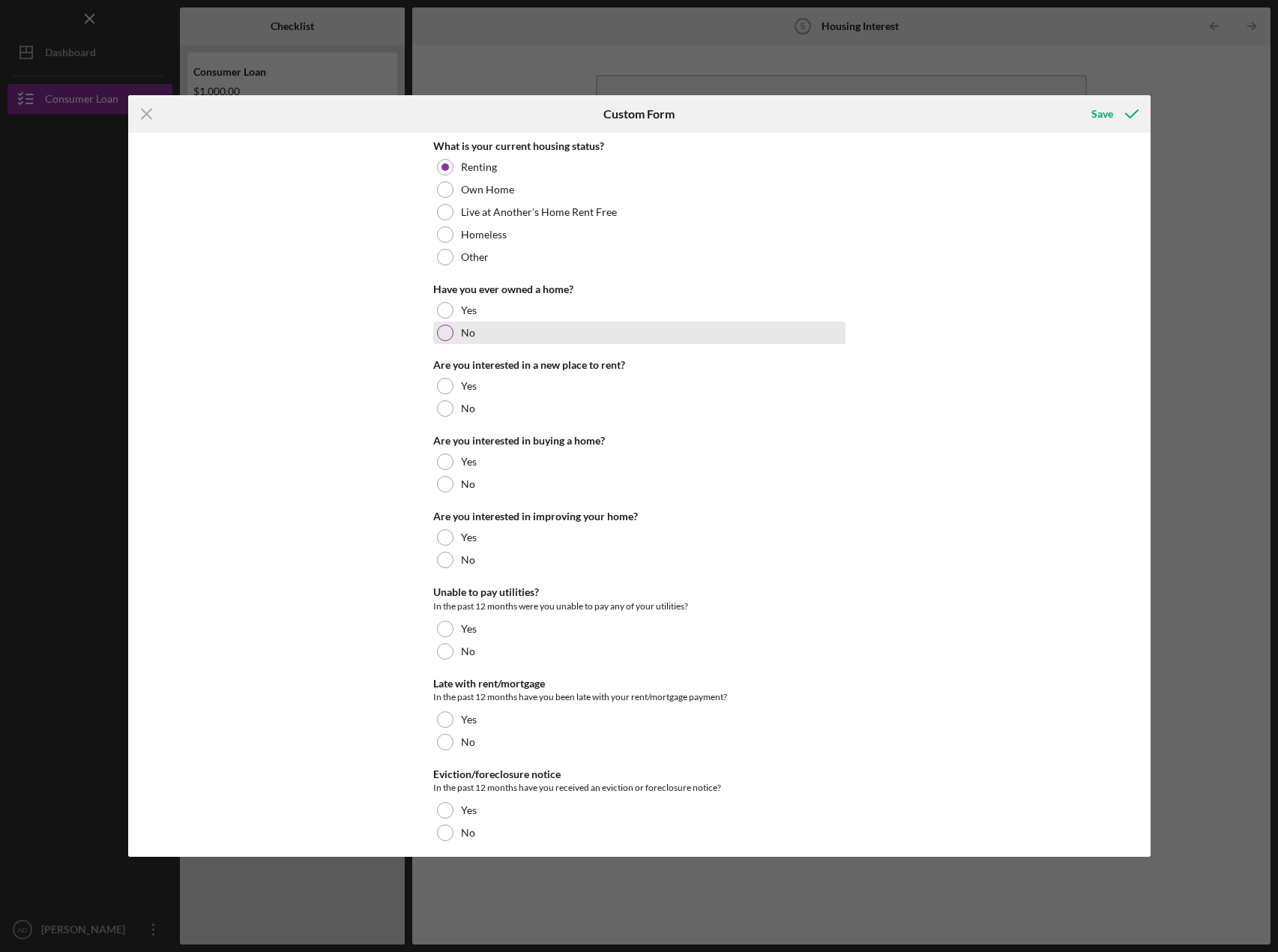
click at [450, 335] on div at bounding box center [445, 332] width 17 height 17
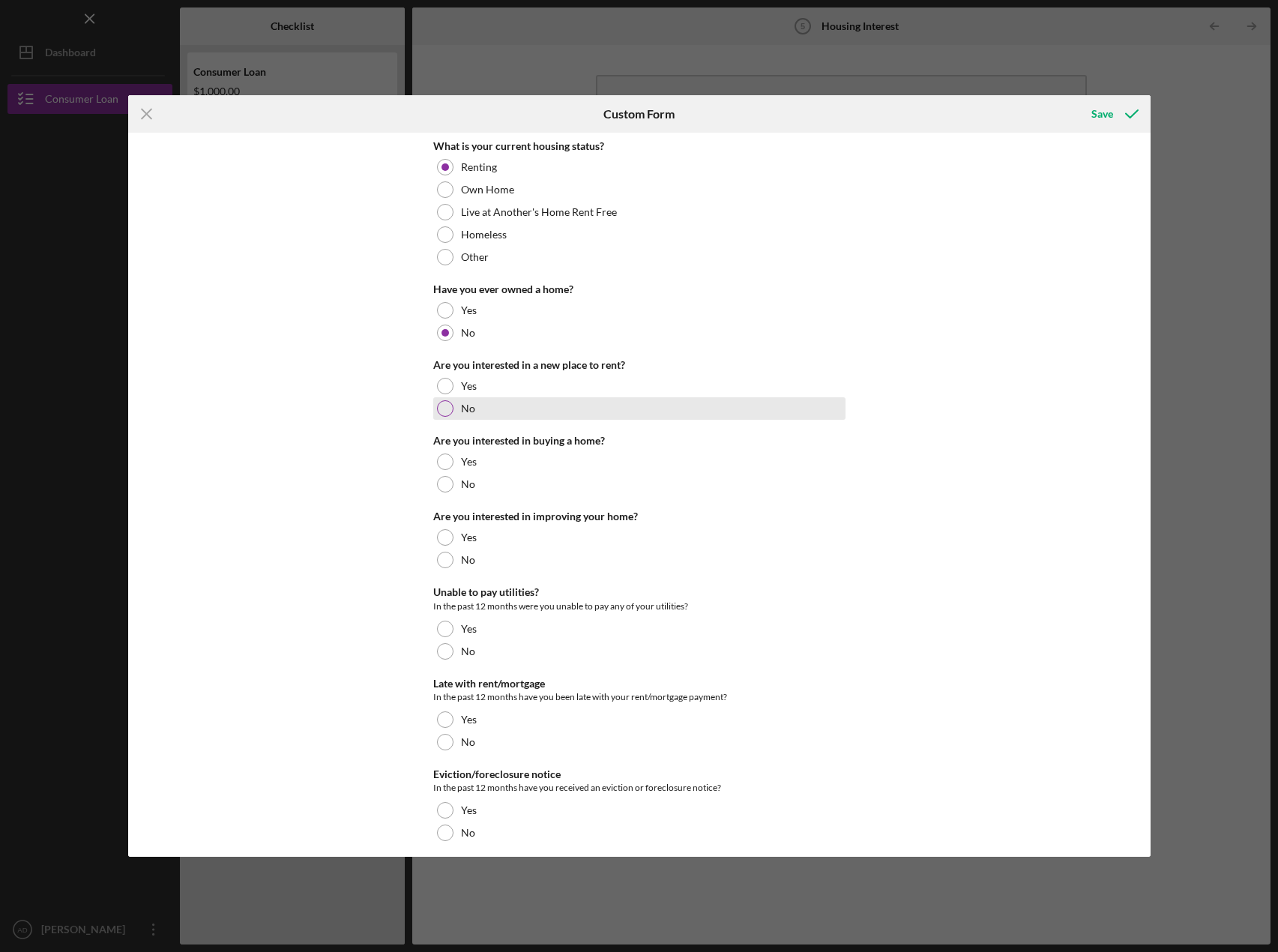
click at [440, 405] on div at bounding box center [445, 409] width 17 height 17
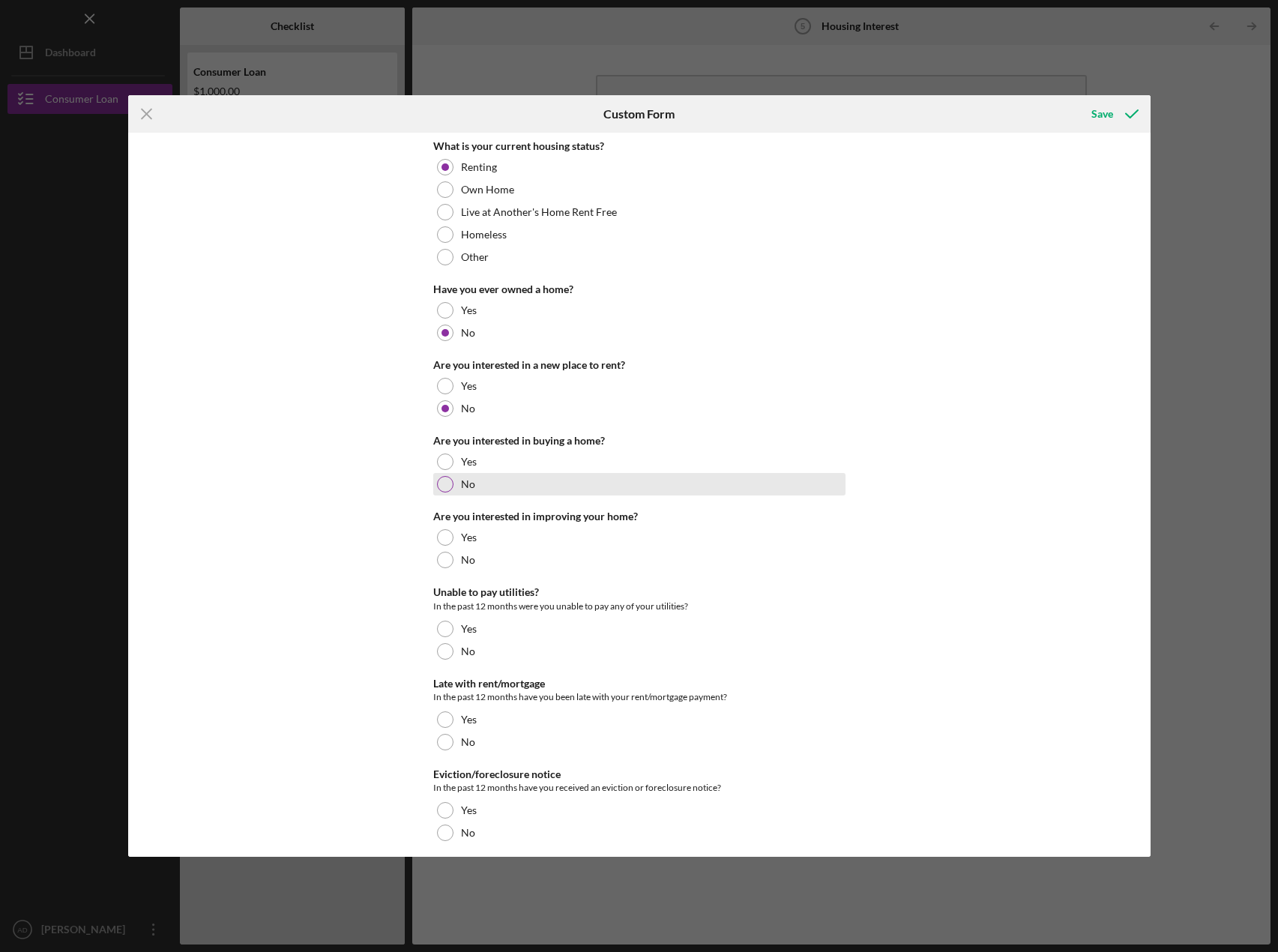
click at [444, 482] on div at bounding box center [445, 484] width 17 height 17
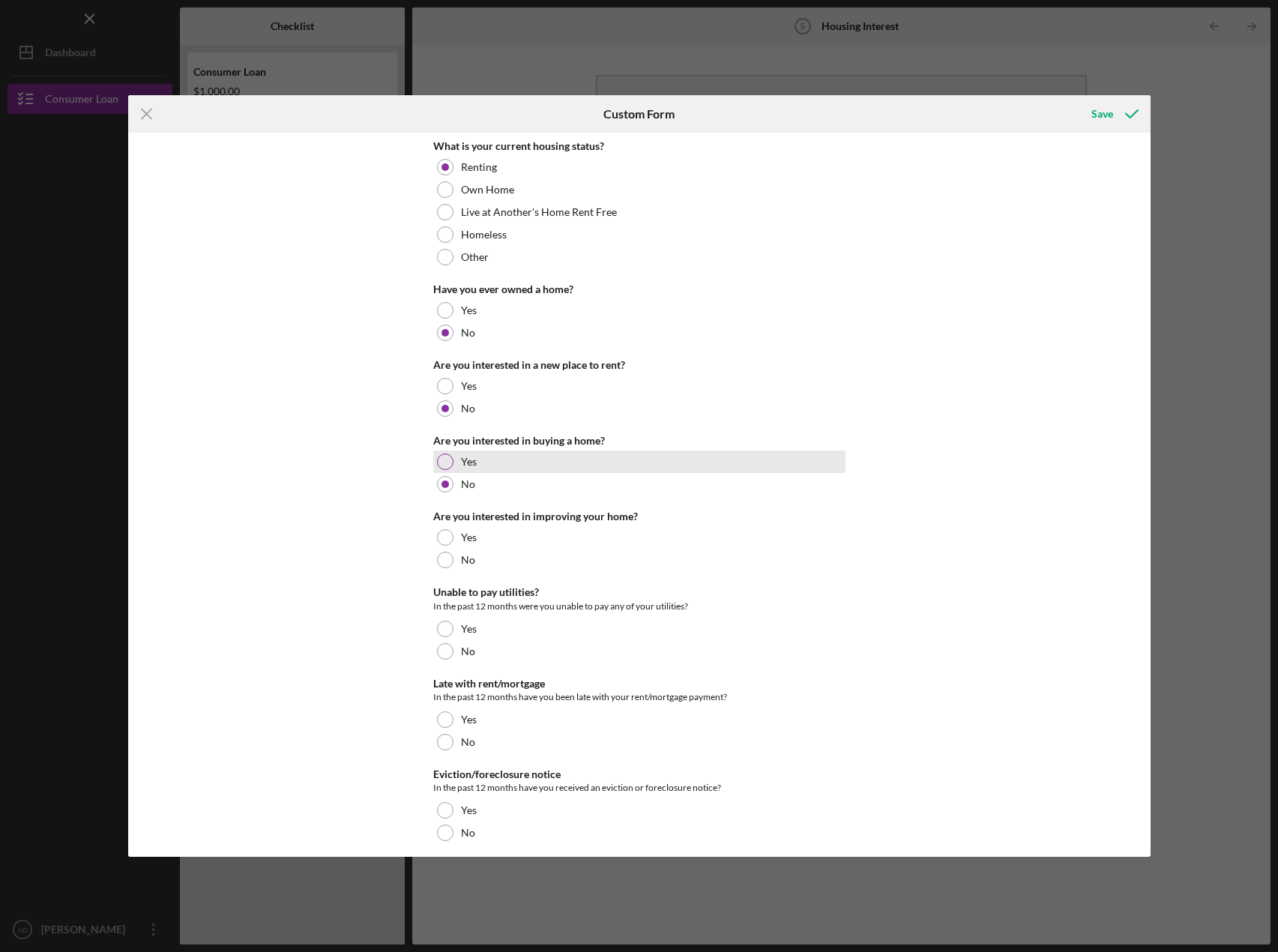
click at [438, 465] on div at bounding box center [445, 462] width 17 height 17
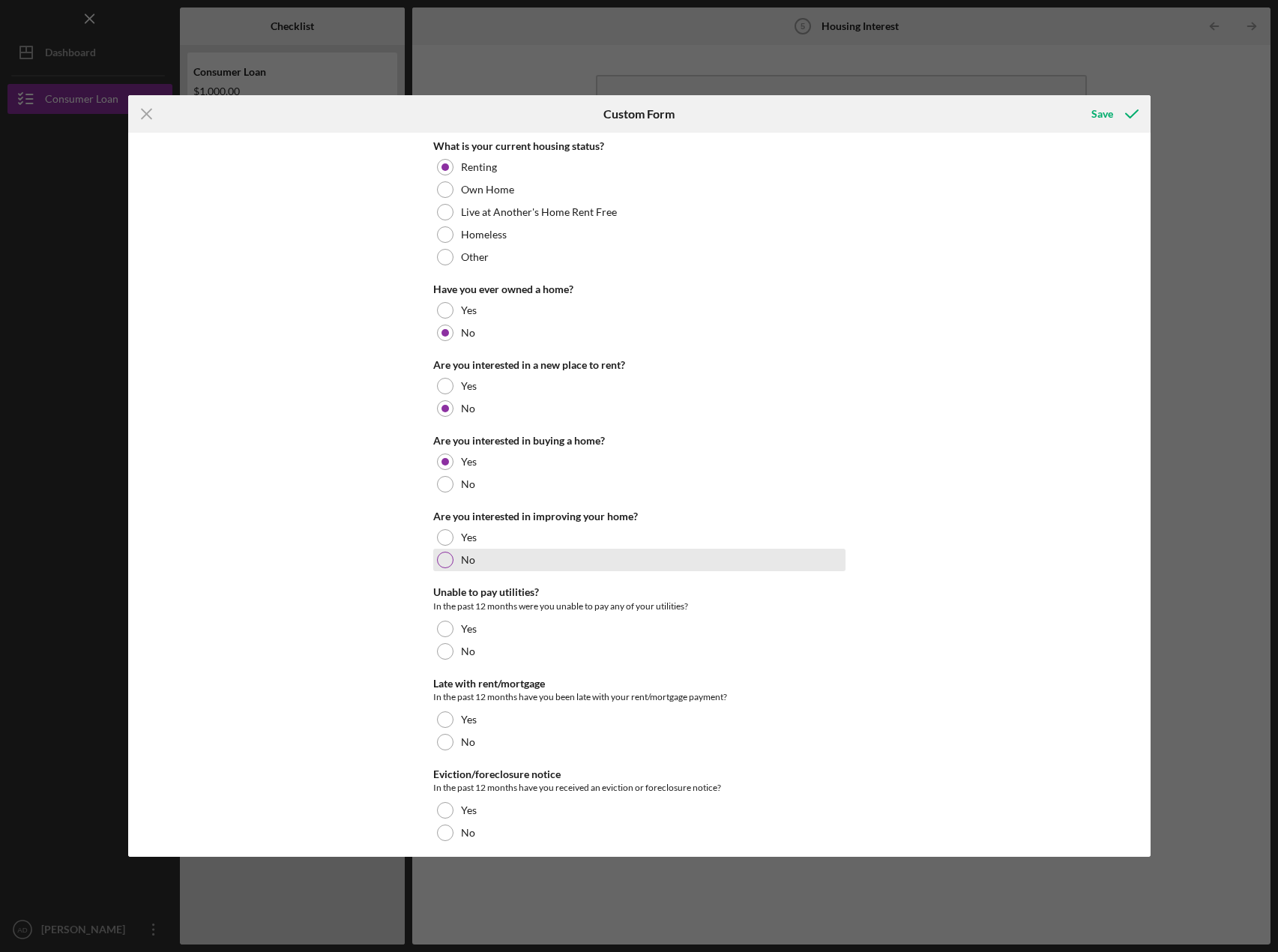
click at [438, 558] on div at bounding box center [445, 560] width 17 height 17
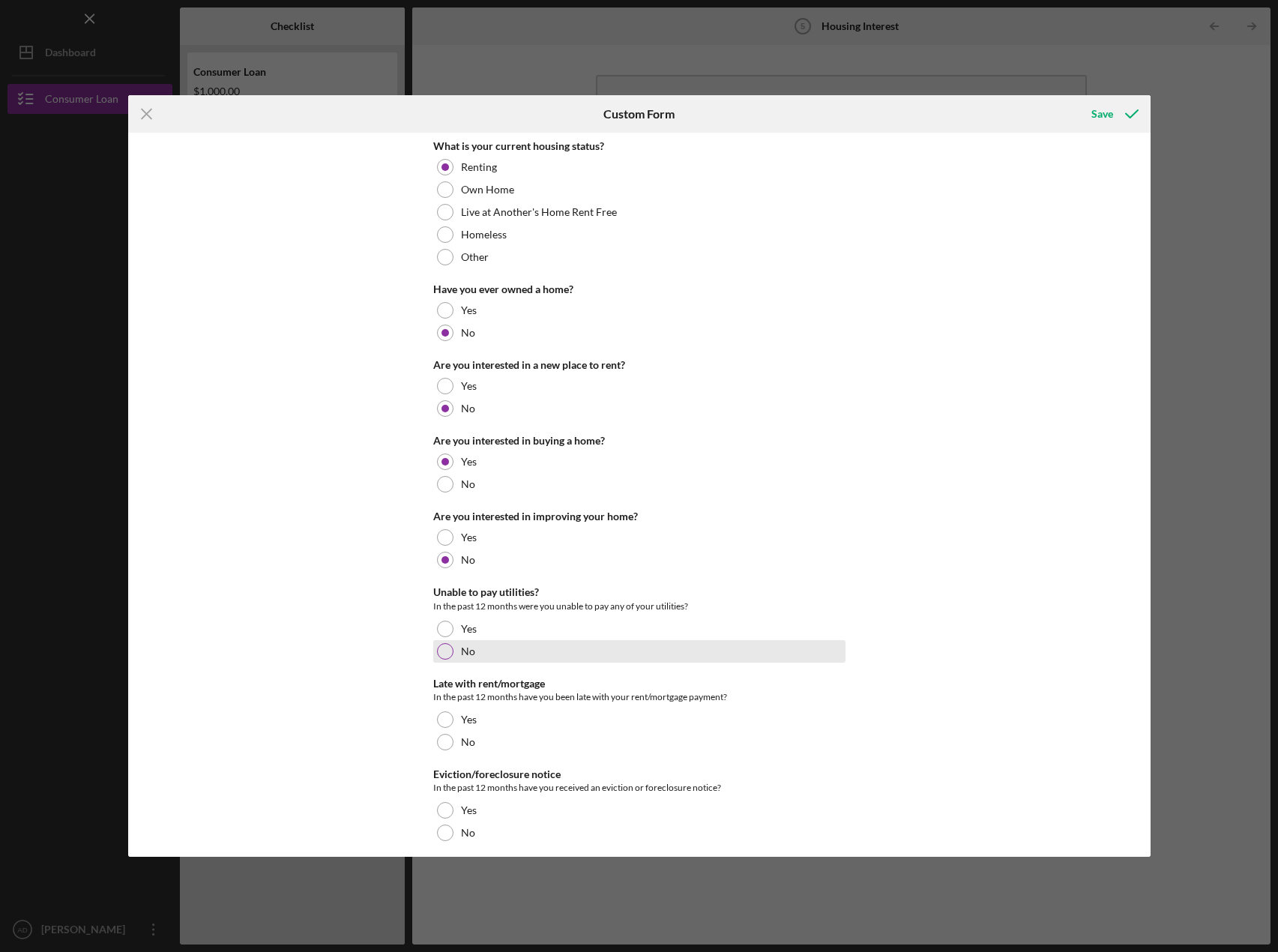
click at [440, 654] on div at bounding box center [445, 652] width 17 height 17
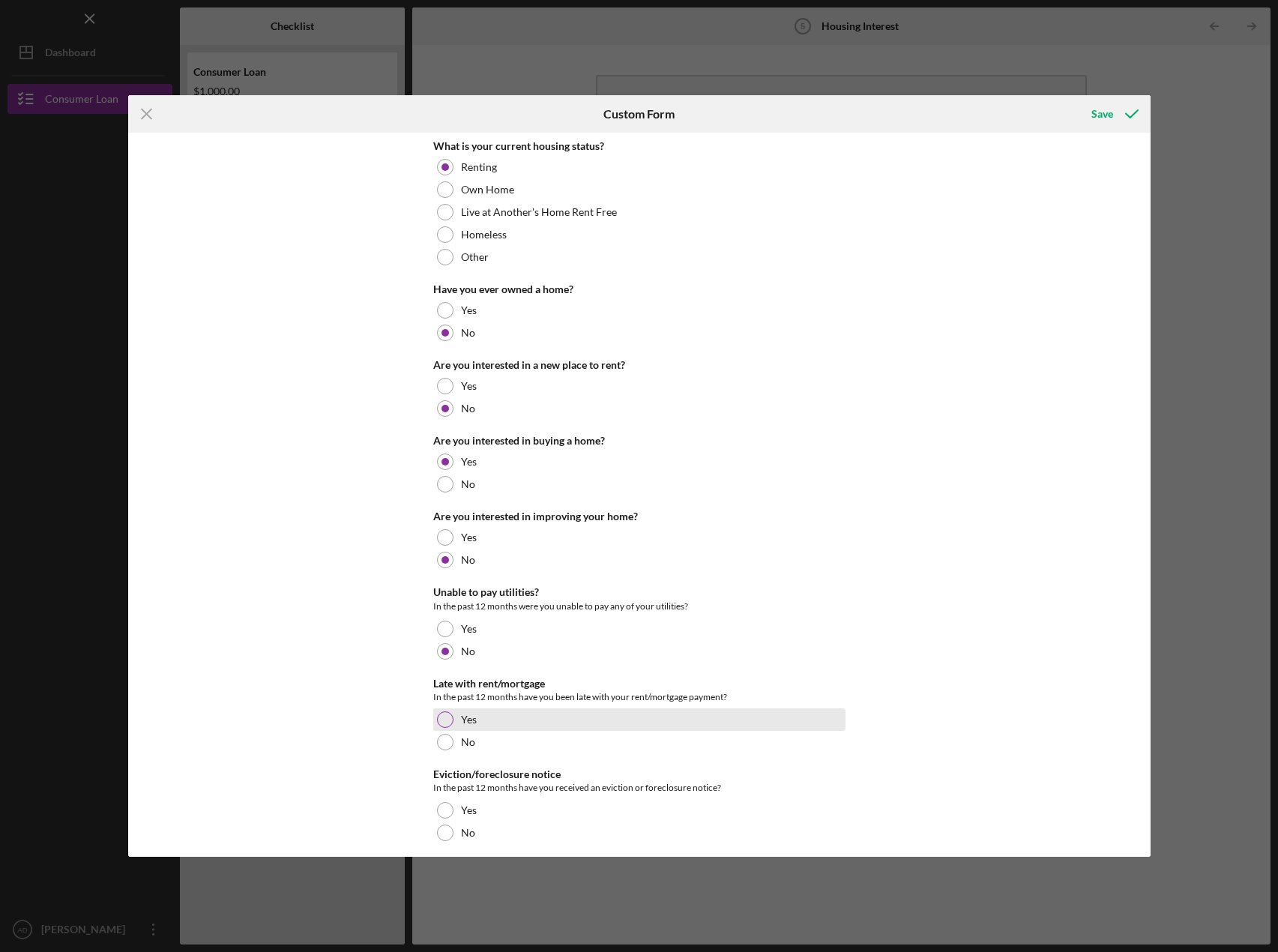
click at [442, 718] on div at bounding box center [445, 720] width 17 height 17
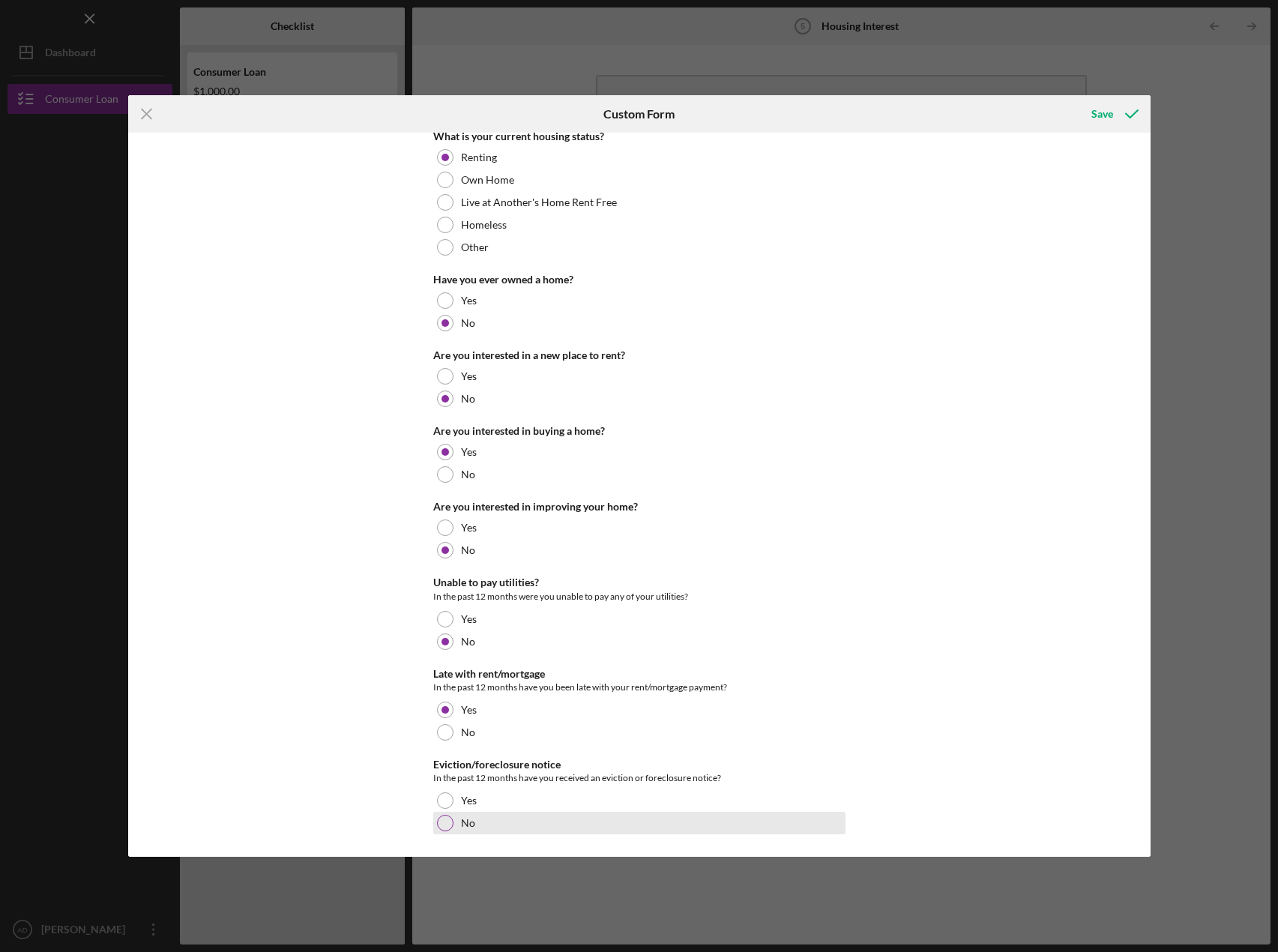
click at [440, 820] on div at bounding box center [445, 823] width 17 height 17
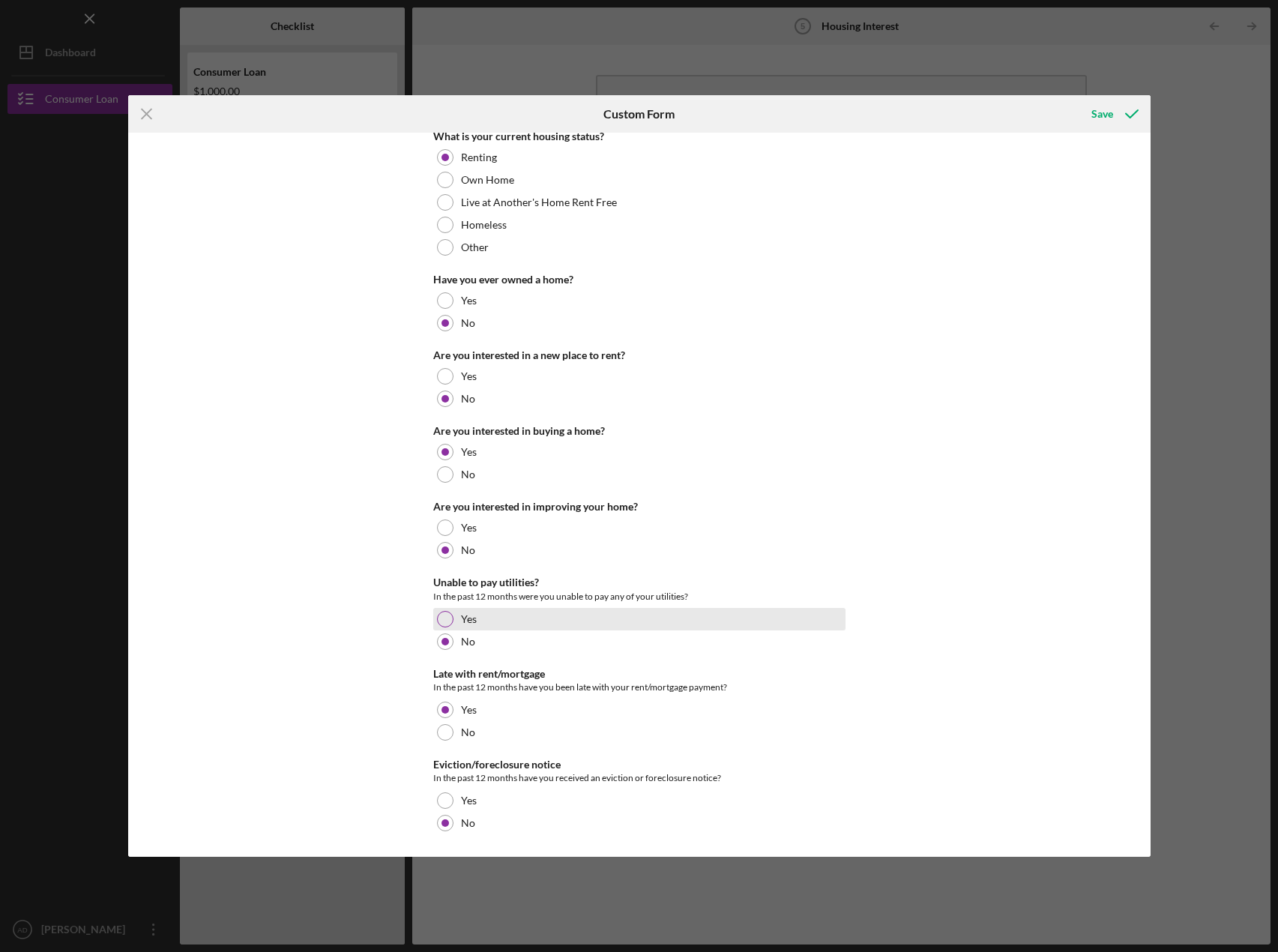
click at [440, 618] on div at bounding box center [445, 619] width 17 height 17
click at [440, 636] on div at bounding box center [445, 642] width 17 height 17
click at [448, 620] on div at bounding box center [445, 619] width 17 height 17
click at [1124, 113] on icon "submit" at bounding box center [1132, 113] width 37 height 37
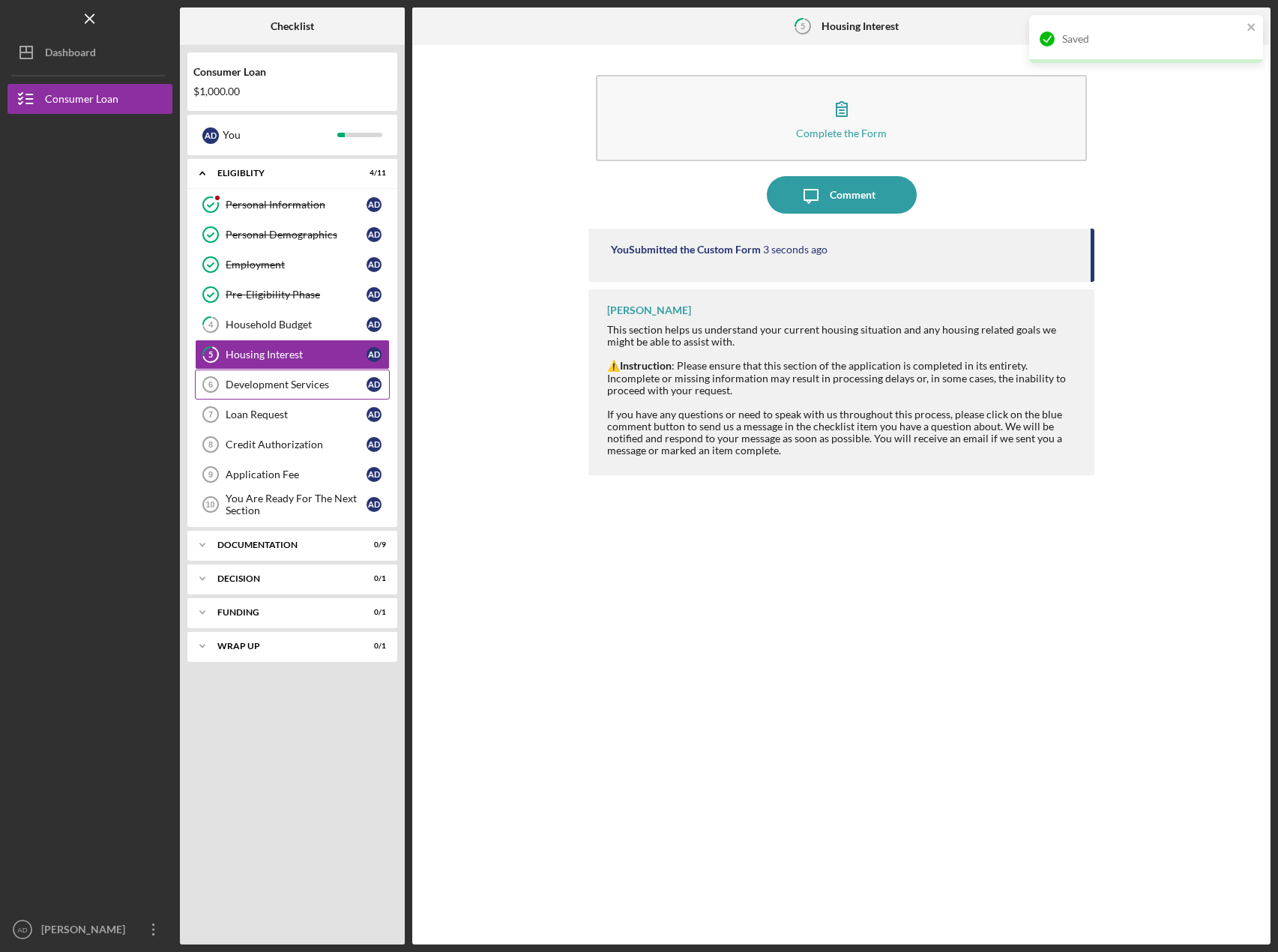
click at [273, 379] on div "Development Services" at bounding box center [296, 385] width 141 height 12
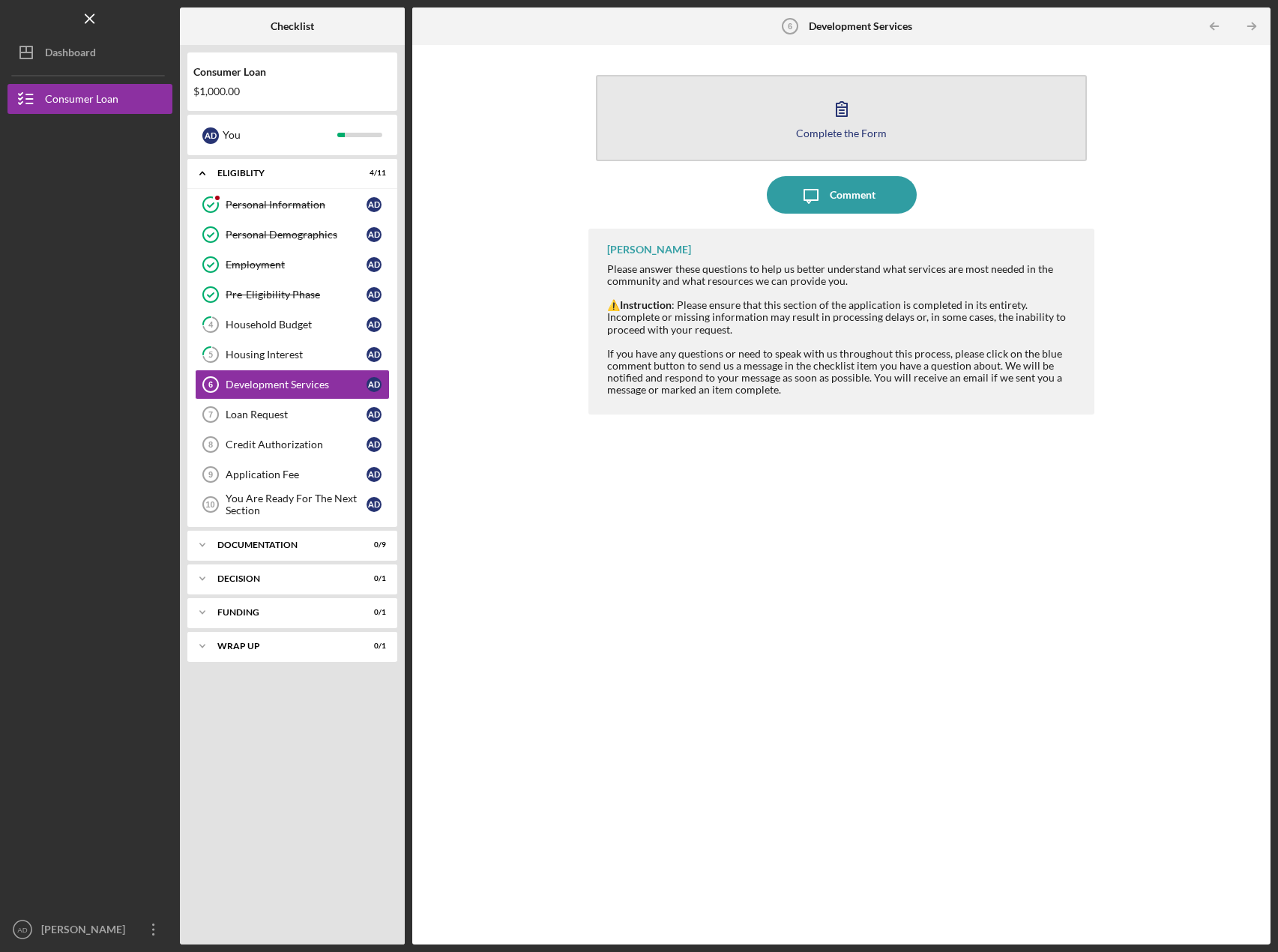
click at [859, 129] on div "Complete the Form" at bounding box center [841, 133] width 90 height 12
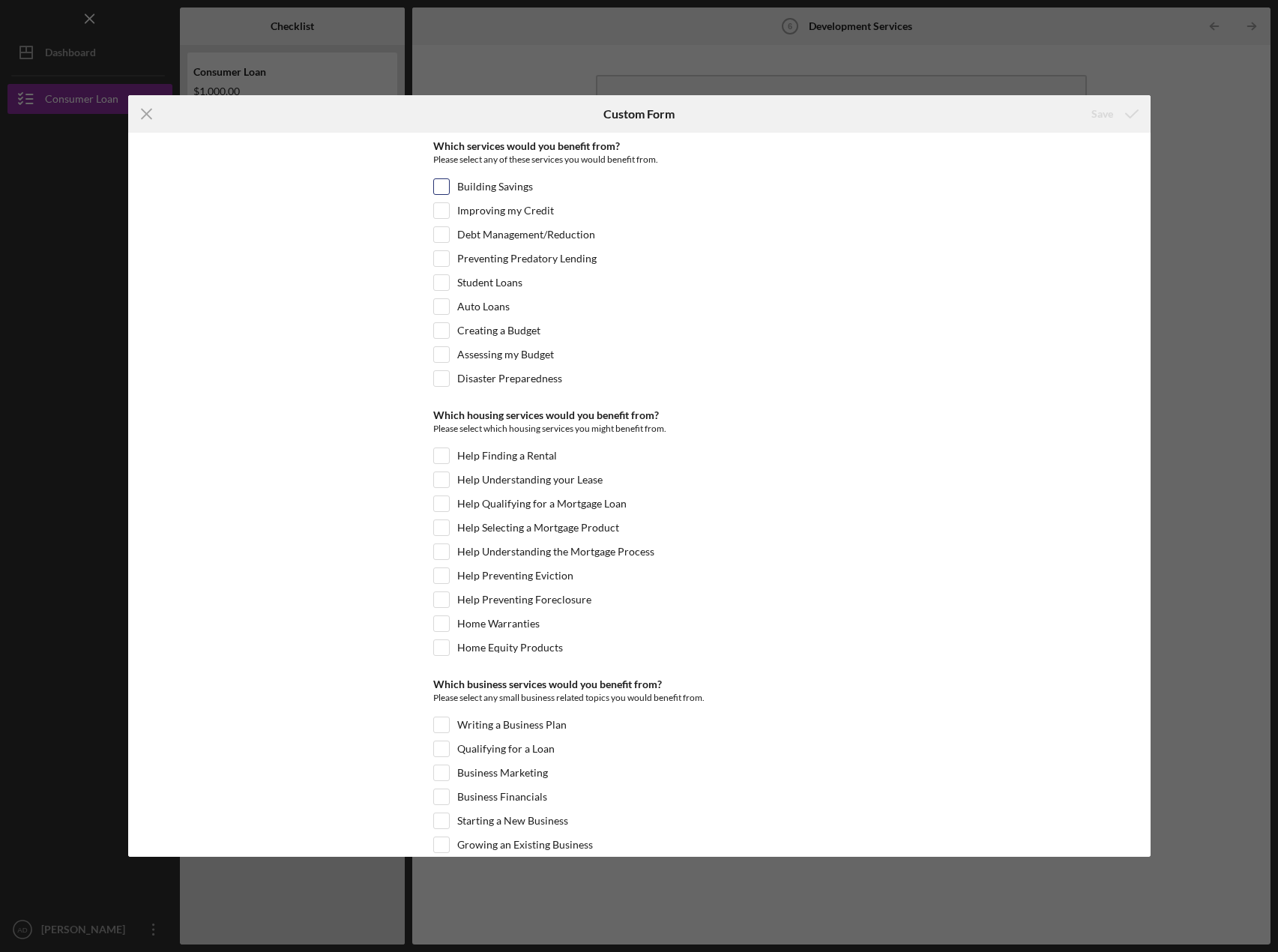
click at [441, 182] on input "Building Savings" at bounding box center [441, 186] width 15 height 15
checkbox input "true"
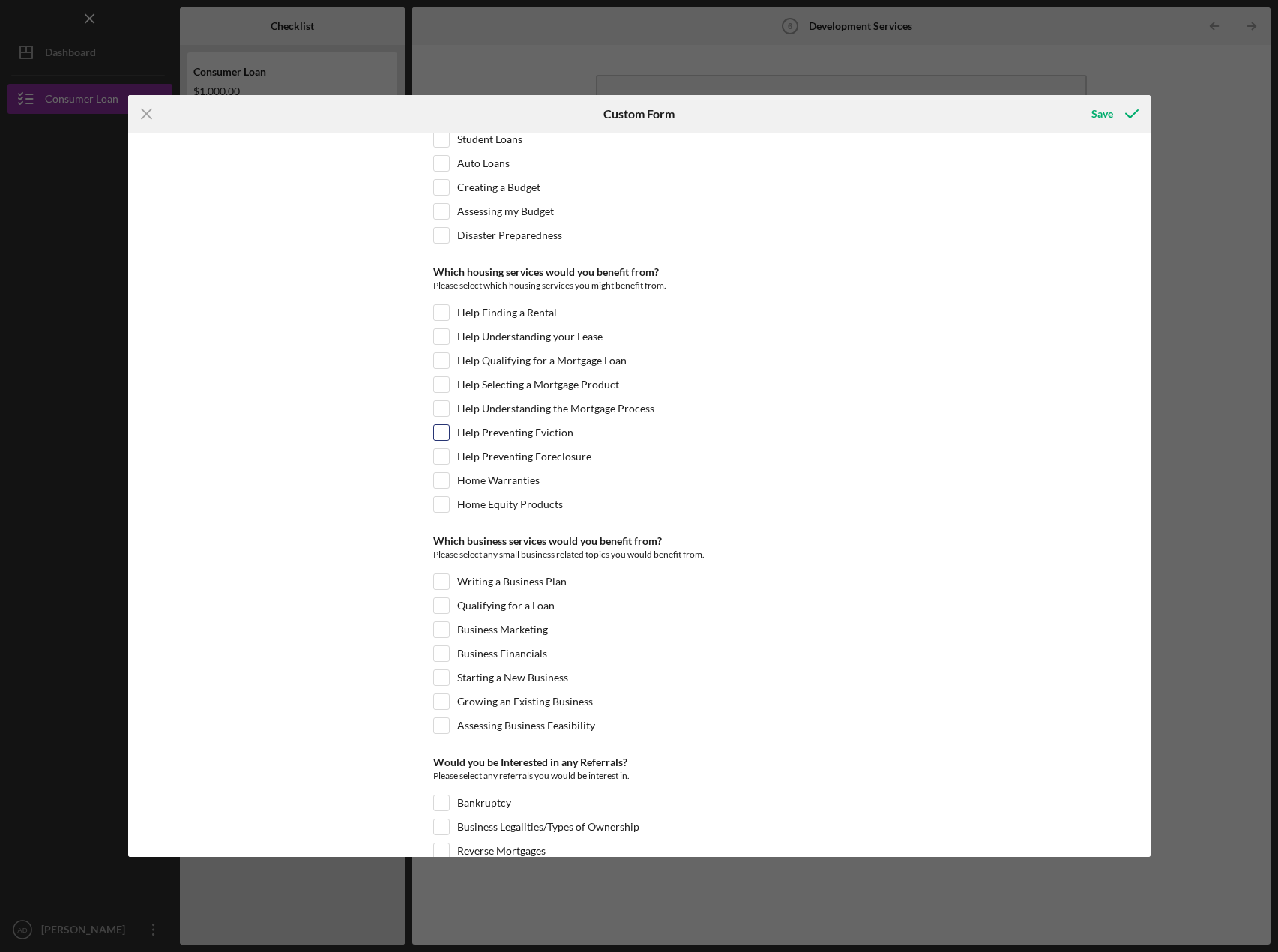
scroll to position [144, 0]
click at [440, 404] on input "Help Understanding the Mortgage Process" at bounding box center [441, 407] width 15 height 15
checkbox input "true"
click at [436, 357] on input "Help Qualifying for a Mortgage Loan" at bounding box center [441, 359] width 15 height 15
checkbox input "true"
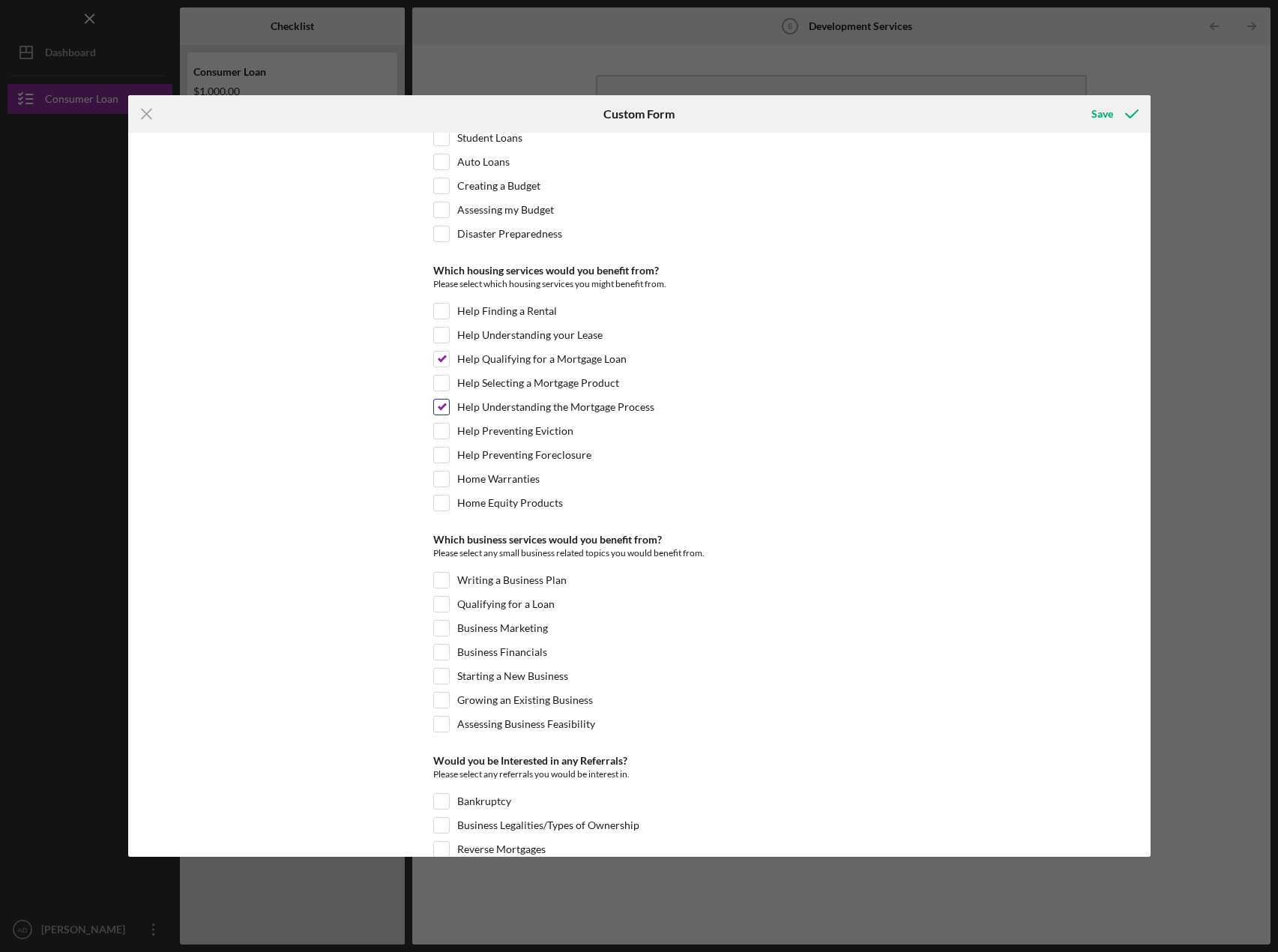
click at [442, 404] on input "Help Understanding the Mortgage Process" at bounding box center [441, 407] width 15 height 15
click at [439, 402] on input "Help Understanding the Mortgage Process" at bounding box center [441, 407] width 15 height 15
checkbox input "true"
click at [438, 352] on input "Help Qualifying for a Mortgage Loan" at bounding box center [441, 359] width 15 height 15
checkbox input "false"
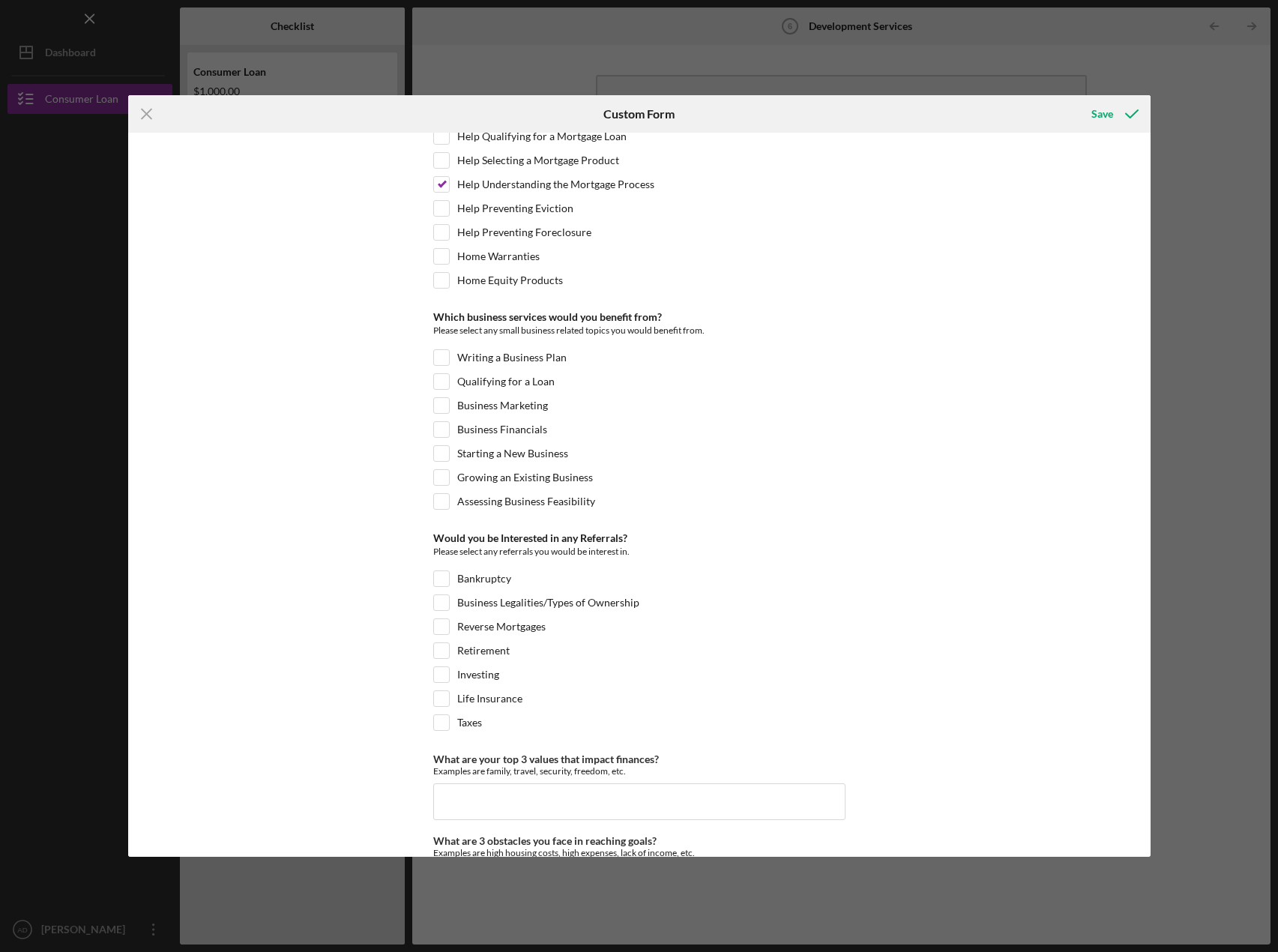
scroll to position [434, 0]
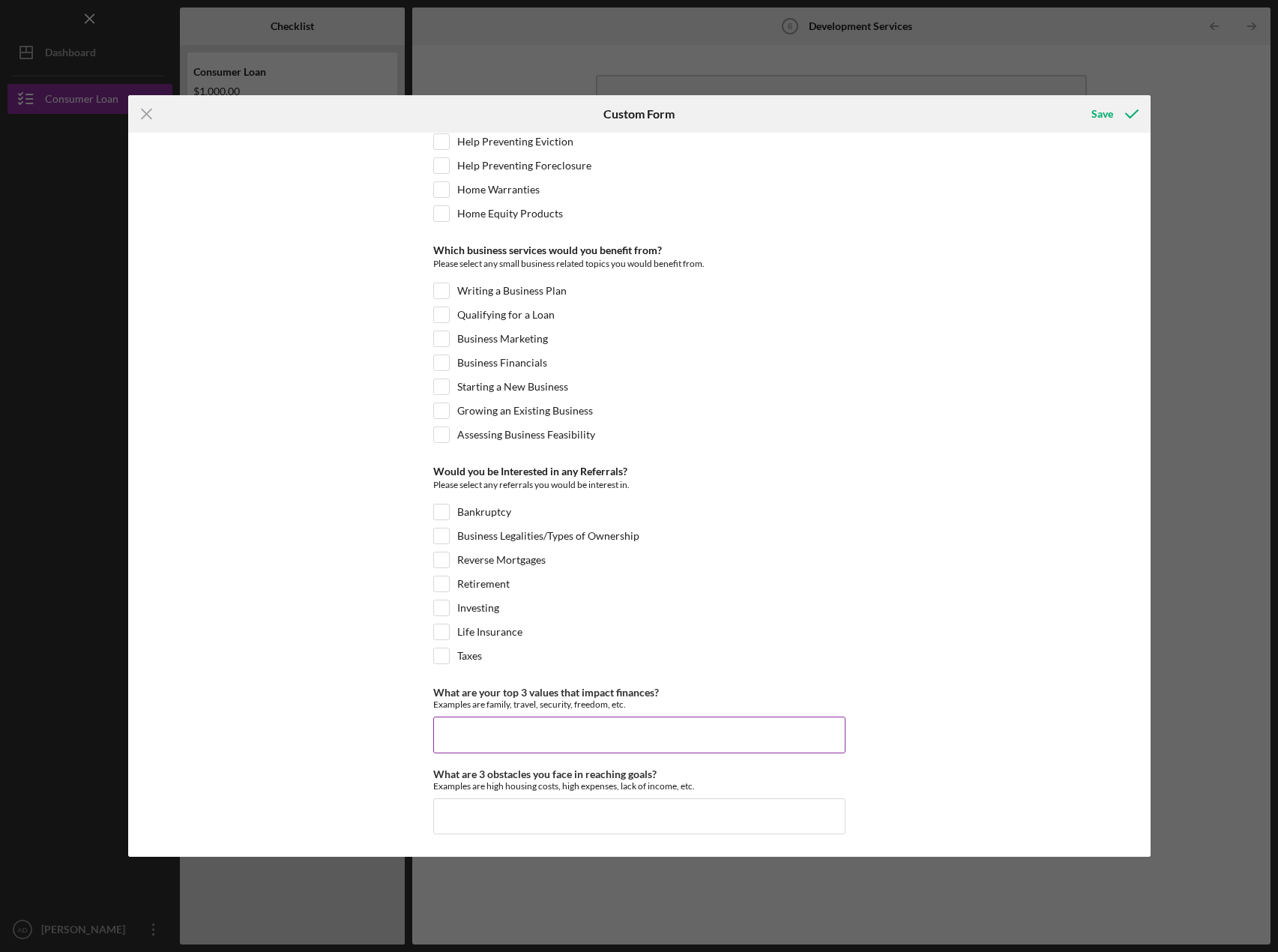
click at [468, 729] on input "What are your top 3 values that impact finances?" at bounding box center [639, 735] width 412 height 36
type input "Family, freedom, security"
click at [443, 607] on input "Investing" at bounding box center [441, 608] width 15 height 15
checkbox input "true"
click at [434, 286] on input "Writing a Business Plan" at bounding box center [441, 291] width 15 height 15
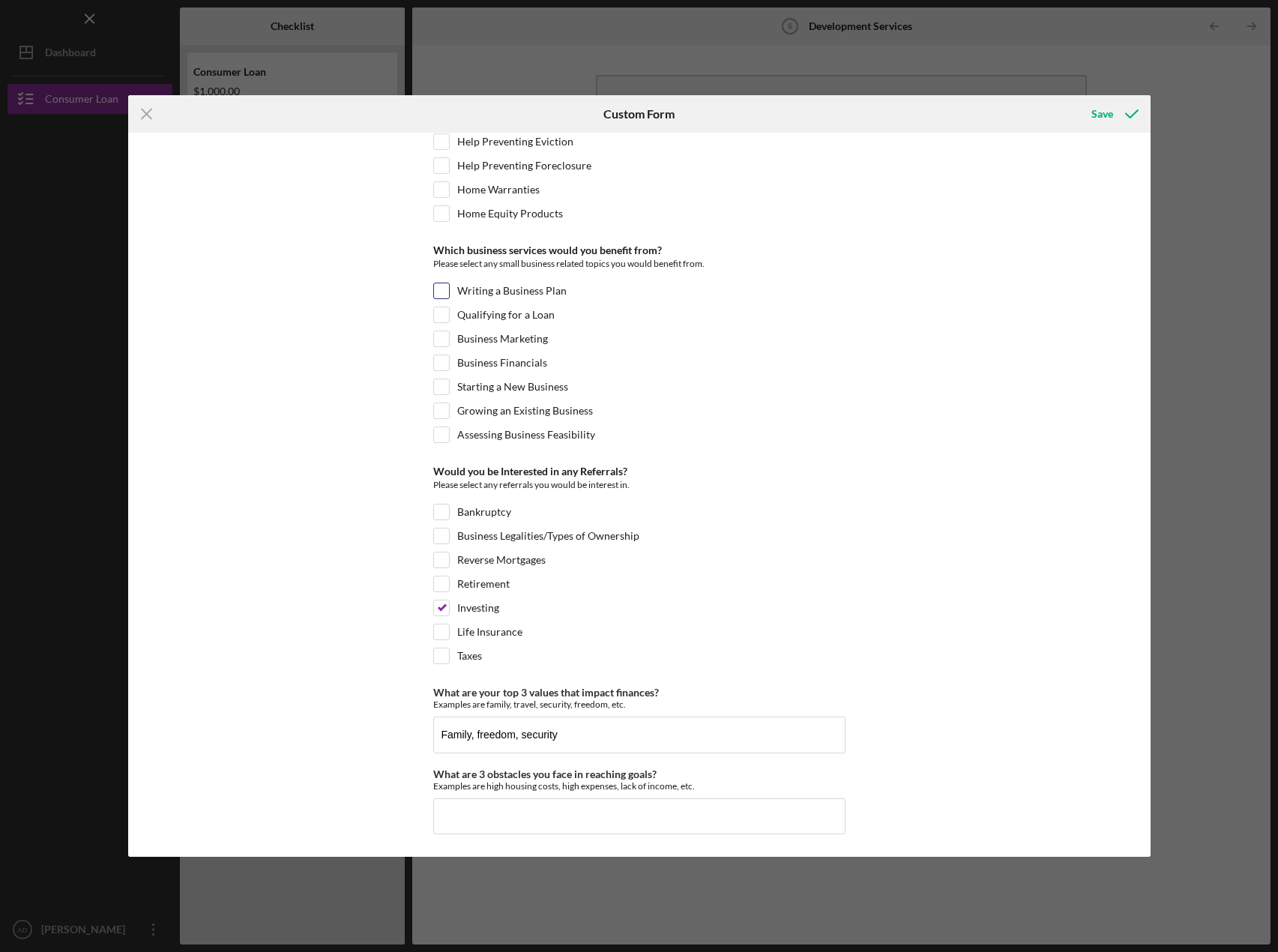
checkbox input "true"
click at [513, 811] on input "What are 3 obstacles you face in reaching goals?" at bounding box center [639, 816] width 412 height 36
click at [592, 733] on input "Family, freedom, security" at bounding box center [639, 735] width 412 height 36
click at [681, 823] on input "High housing costs, high food costs," at bounding box center [639, 816] width 412 height 36
type input "High housing costs, high food costs, high expenses"
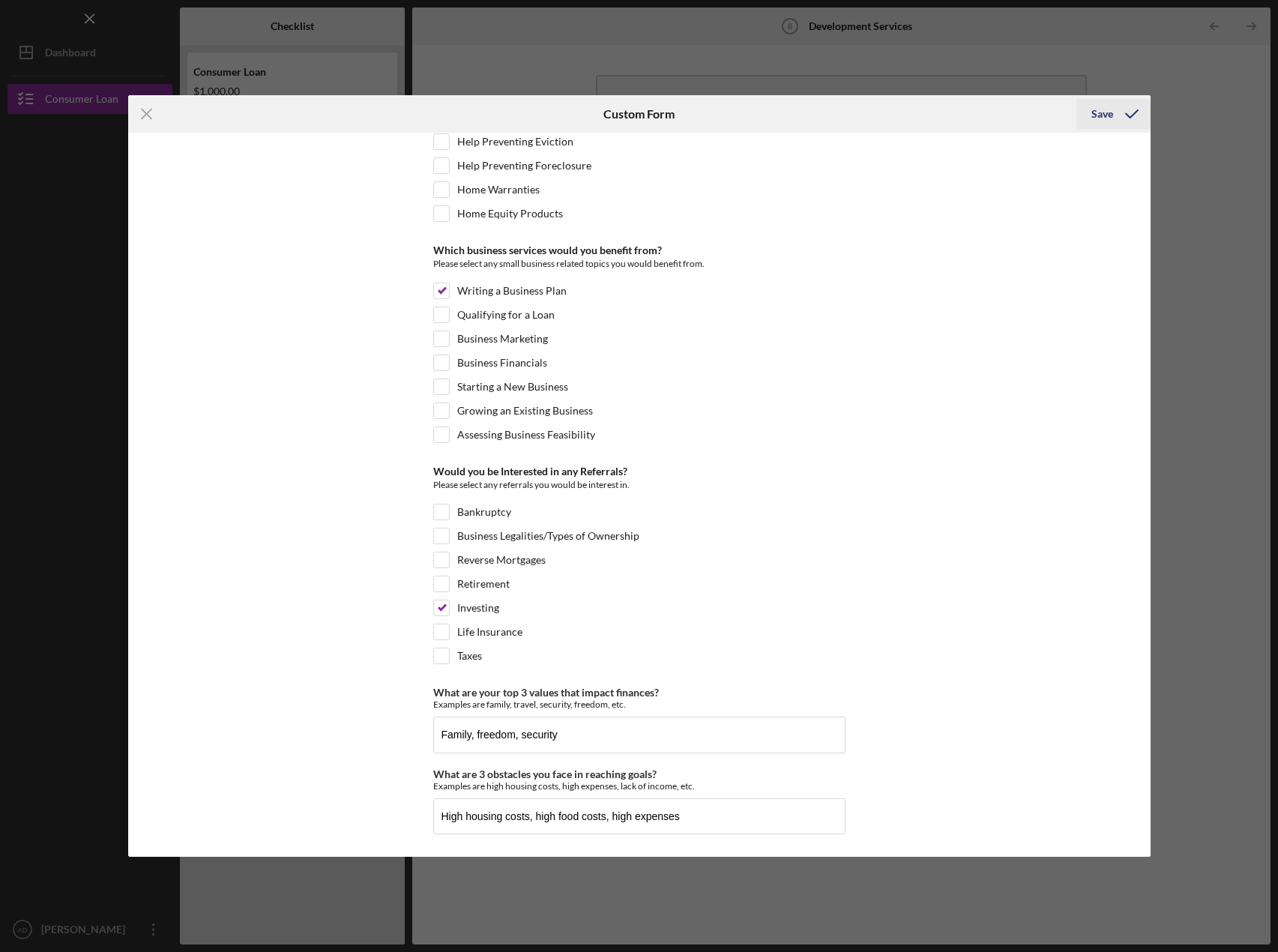
click at [1106, 110] on div "Save" at bounding box center [1103, 114] width 22 height 30
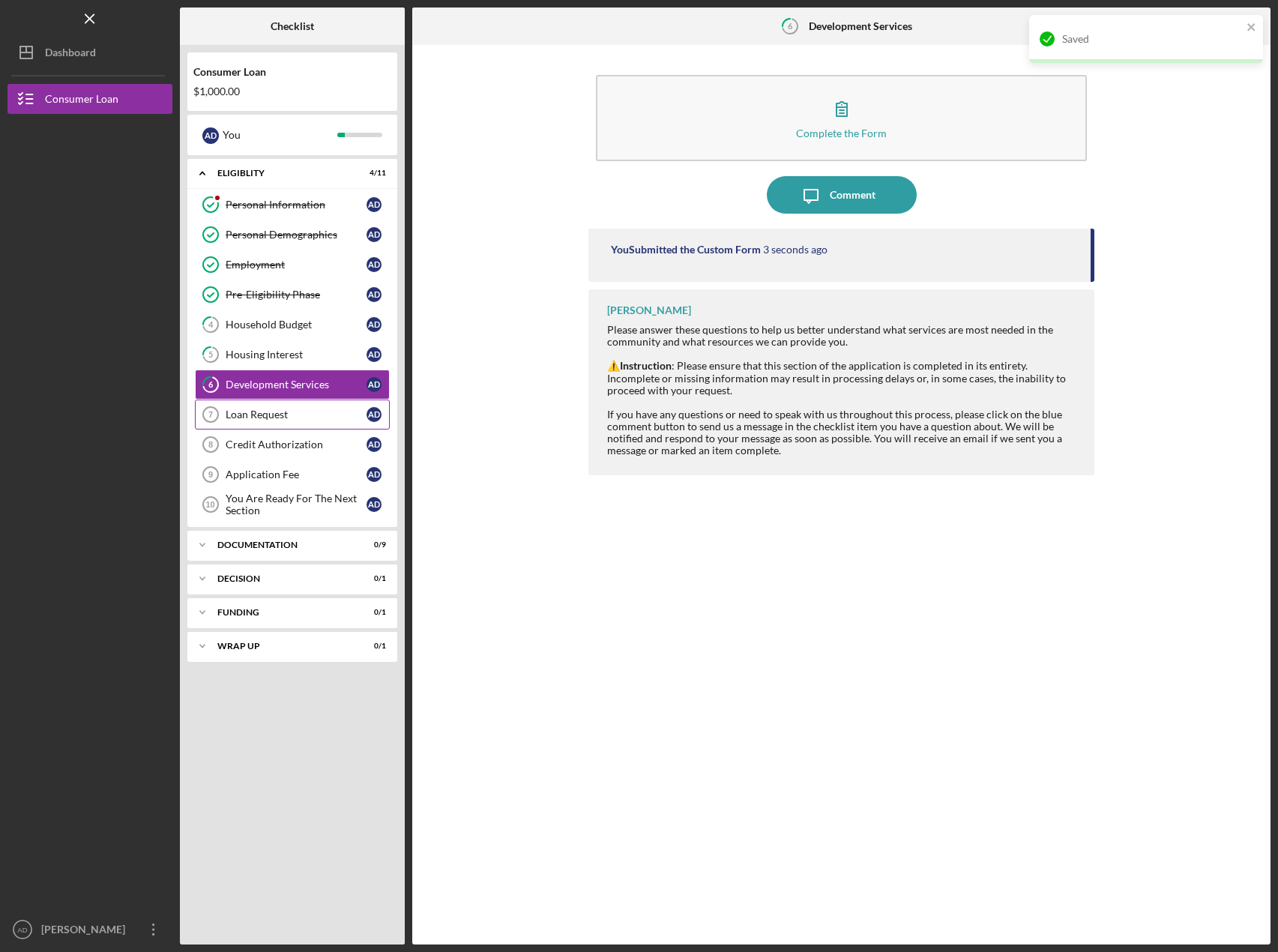
click at [251, 413] on div "Loan Request" at bounding box center [296, 415] width 141 height 12
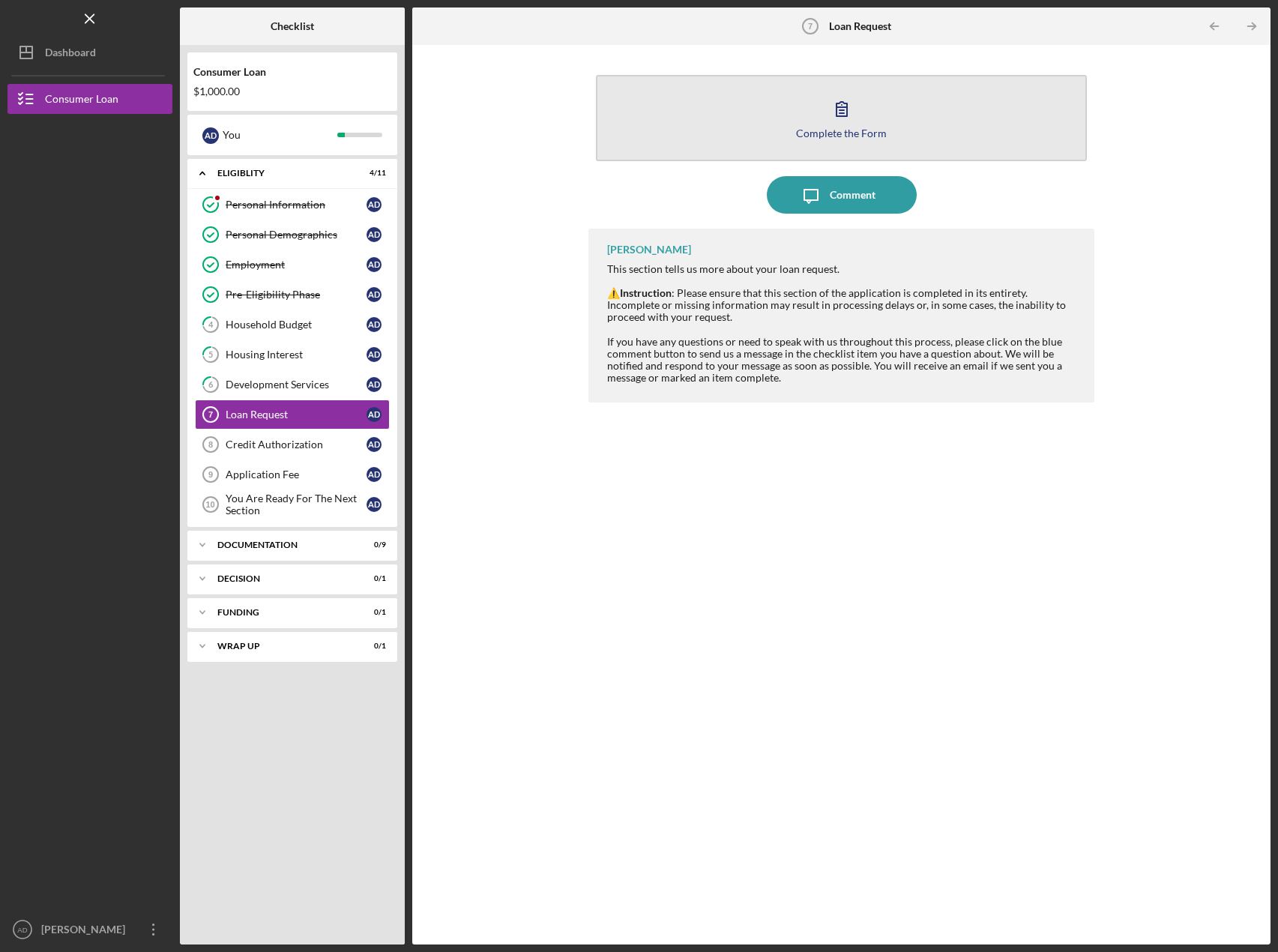
click at [825, 136] on div "Complete the Form" at bounding box center [841, 133] width 90 height 12
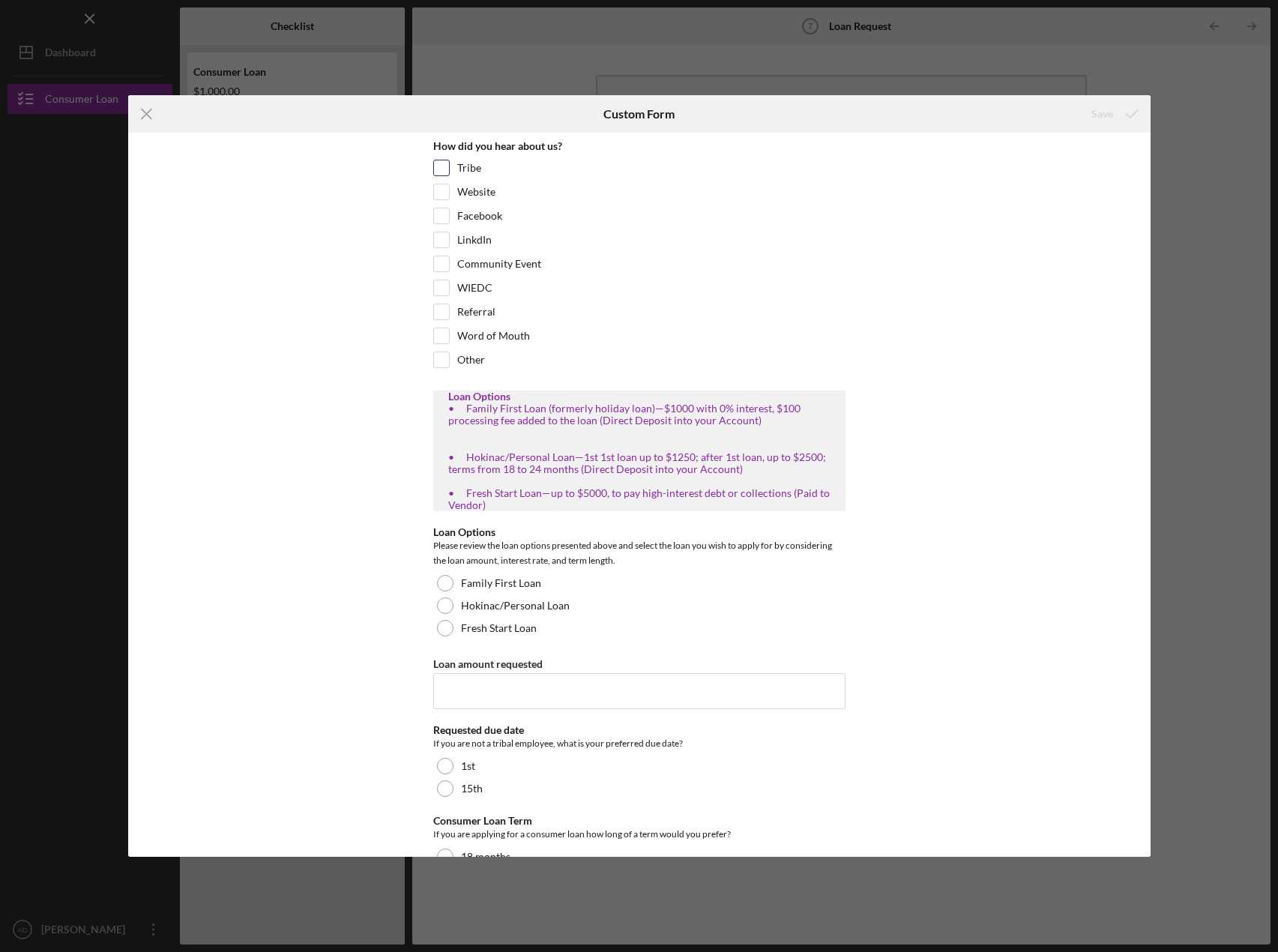
click at [440, 166] on input "Tribe" at bounding box center [441, 168] width 15 height 15
checkbox input "true"
click at [446, 582] on div at bounding box center [445, 583] width 17 height 17
click at [504, 691] on input "Loan amount requested" at bounding box center [639, 691] width 412 height 36
type input "1000"
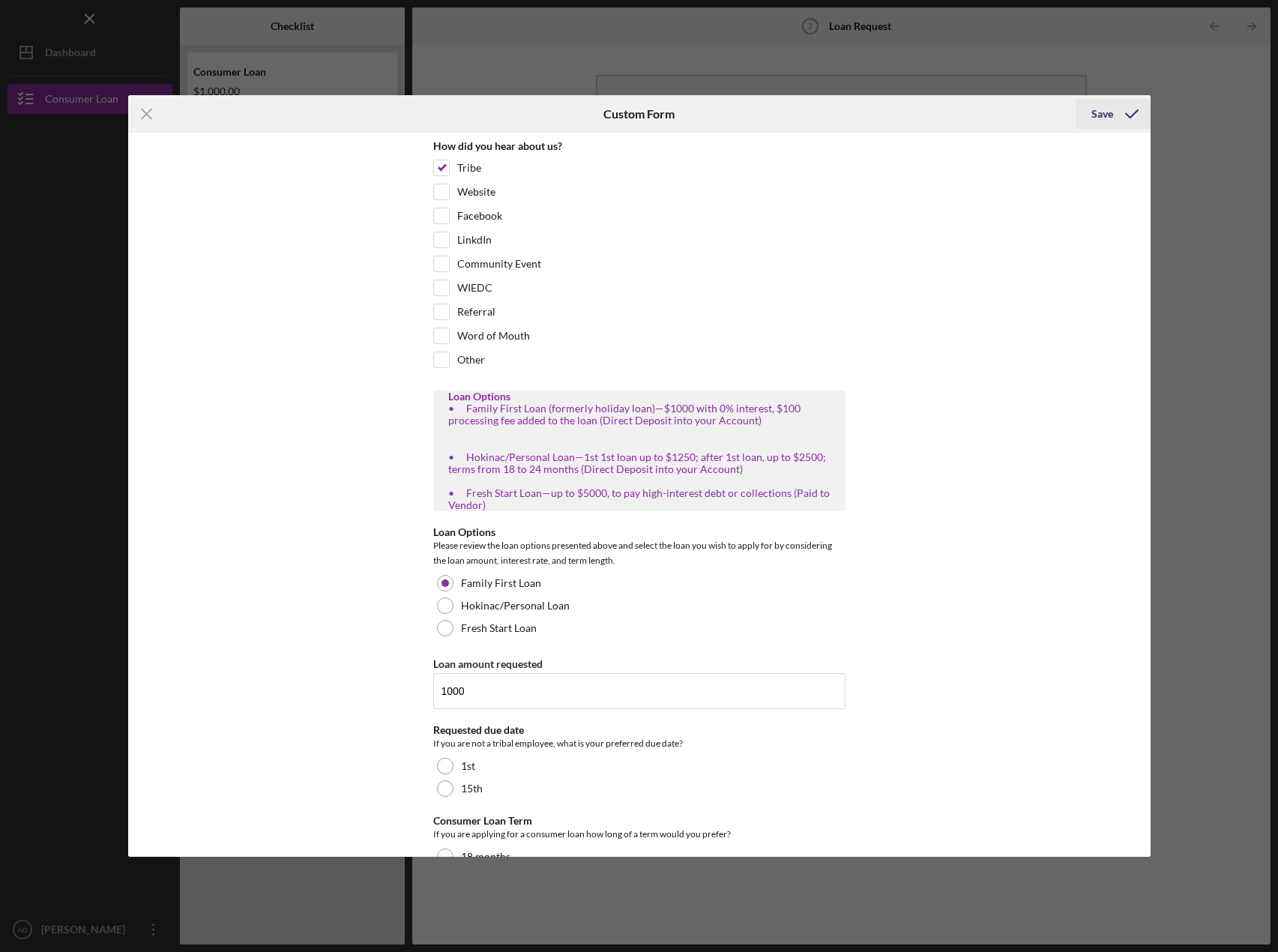
click at [1109, 118] on div "Save" at bounding box center [1103, 114] width 22 height 30
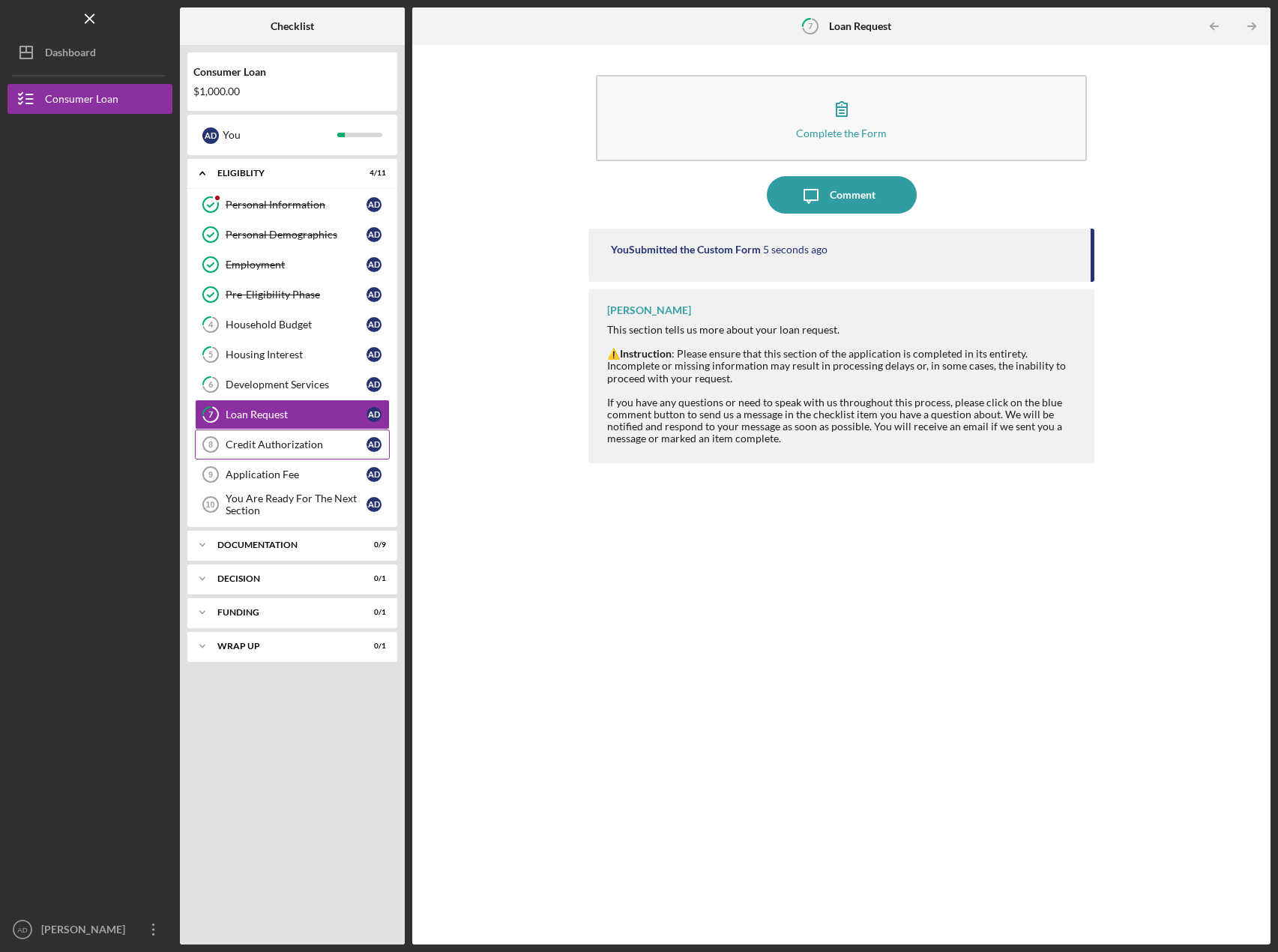
click at [303, 443] on div "Credit Authorization" at bounding box center [296, 445] width 141 height 12
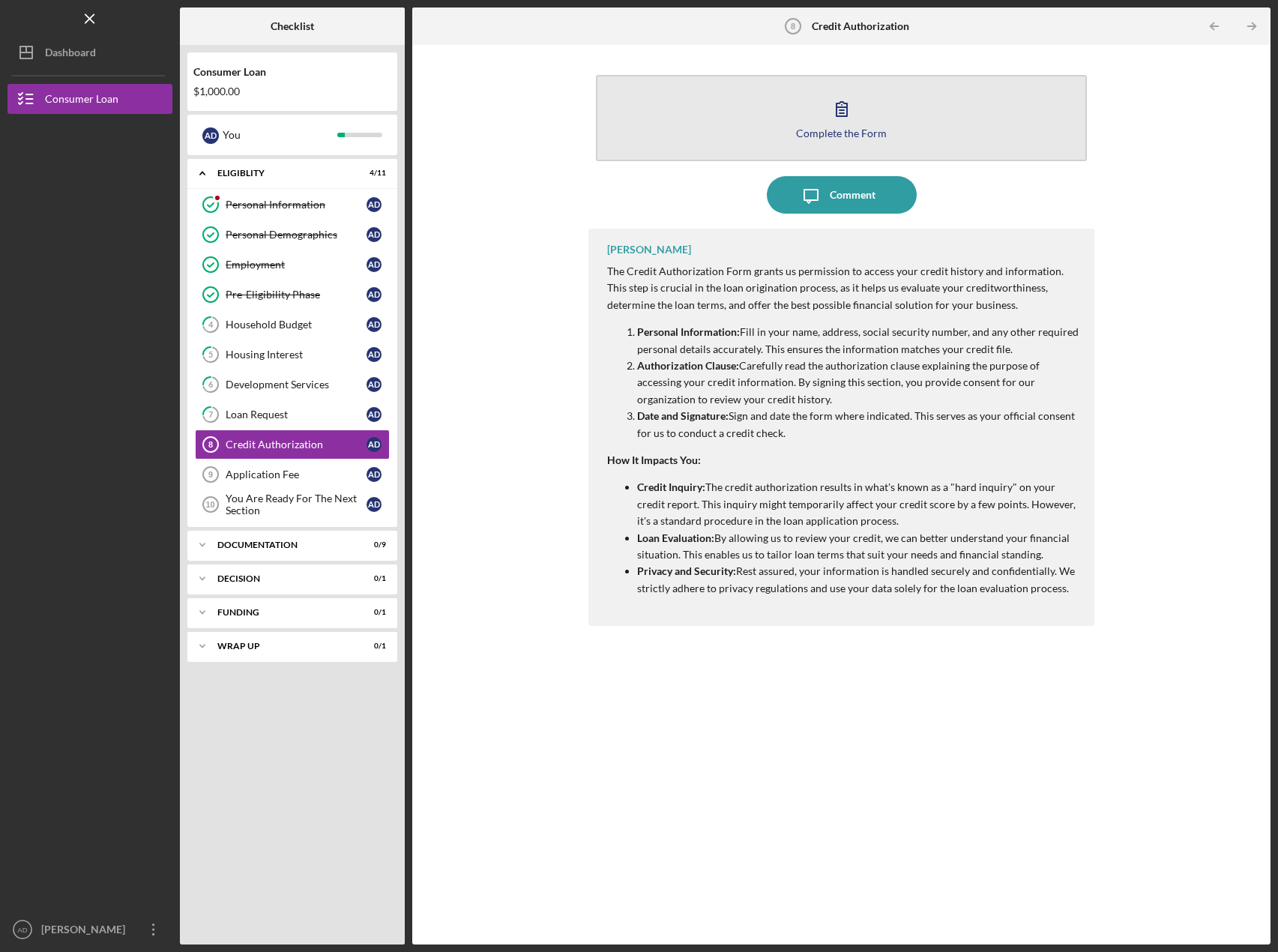
click at [840, 124] on icon "button" at bounding box center [842, 109] width 37 height 37
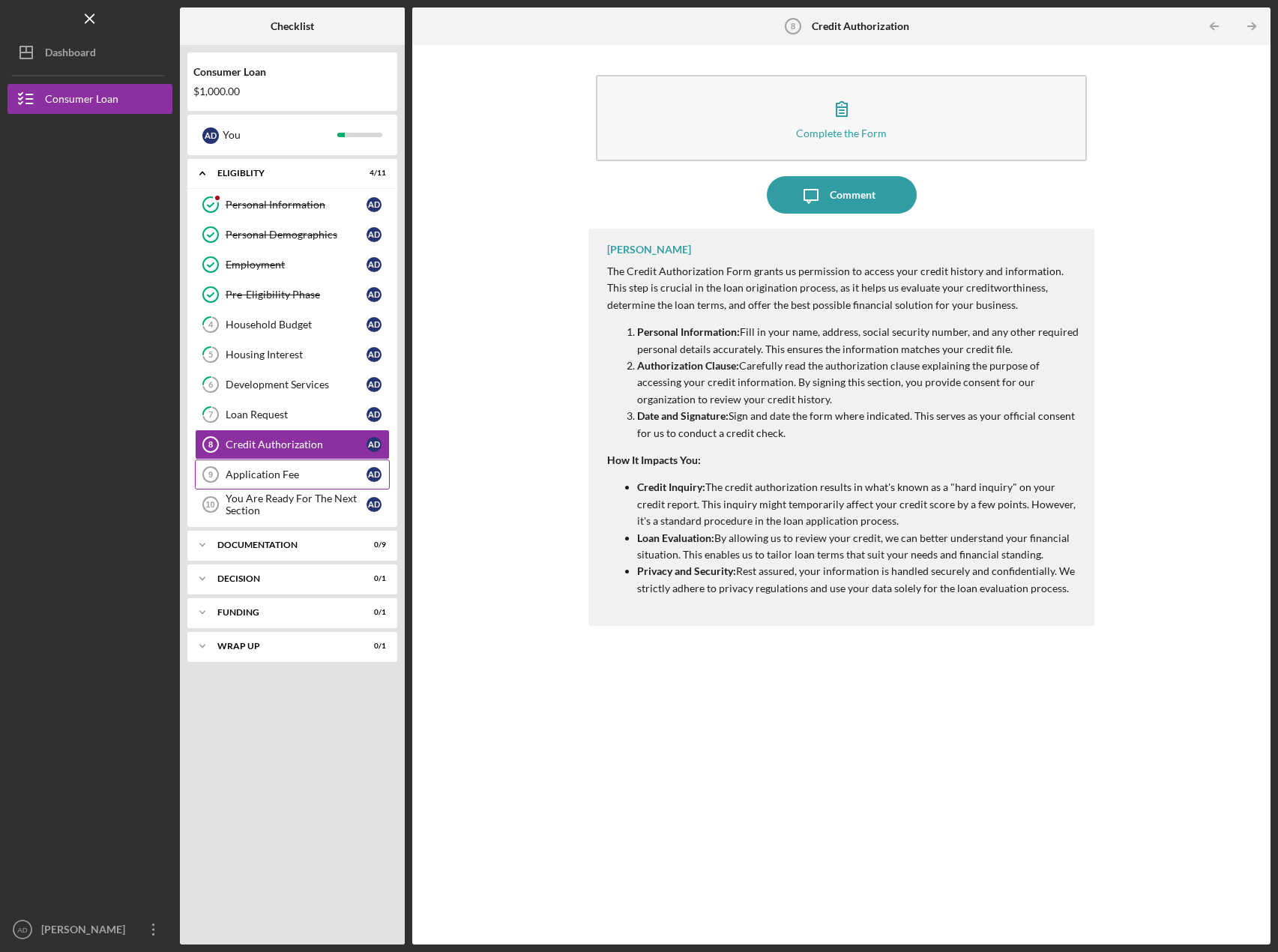
click at [284, 473] on div "Application Fee" at bounding box center [296, 475] width 141 height 12
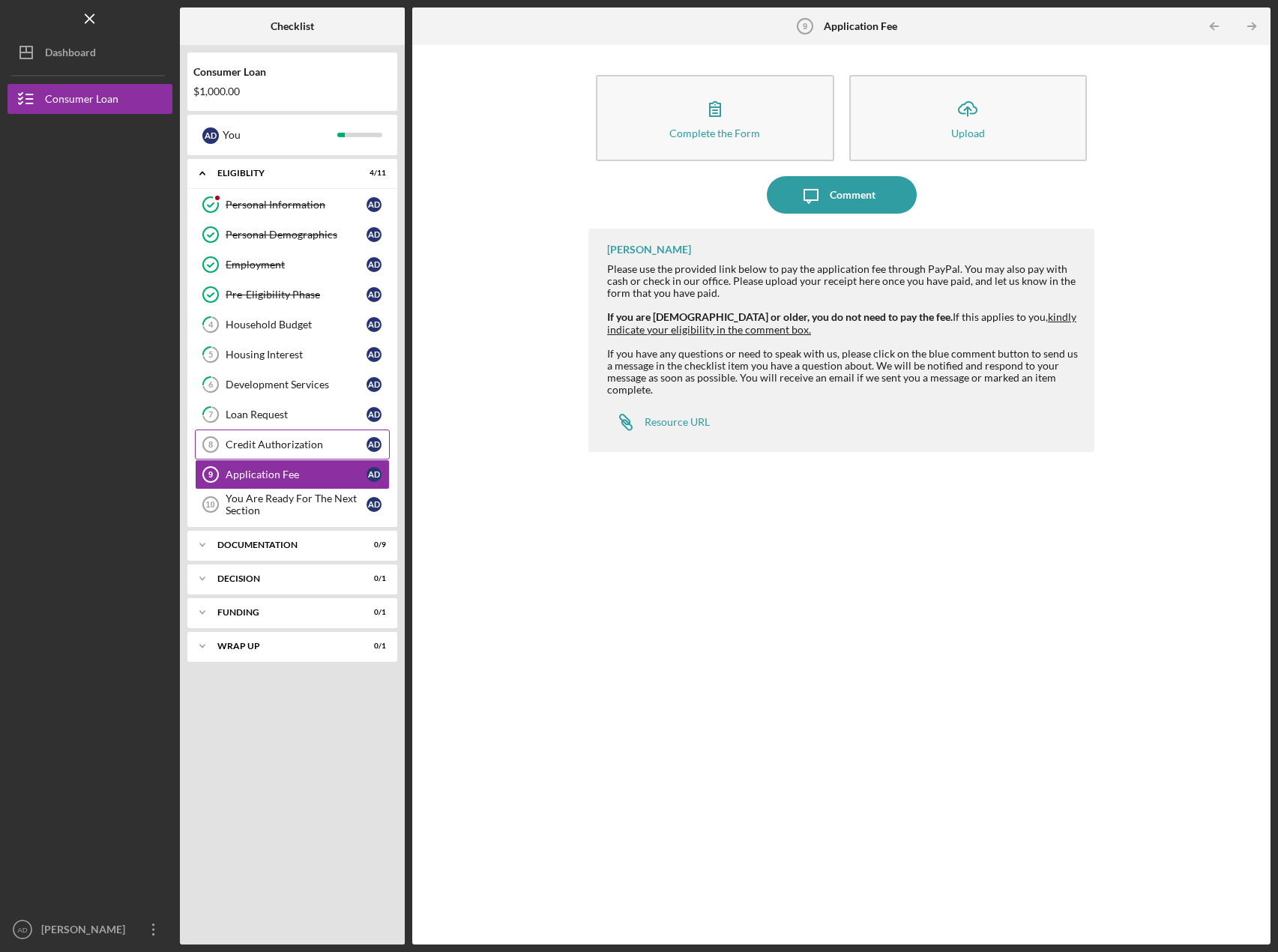
click at [276, 434] on link "Credit Authorization 8 Credit Authorization A D" at bounding box center [292, 445] width 195 height 30
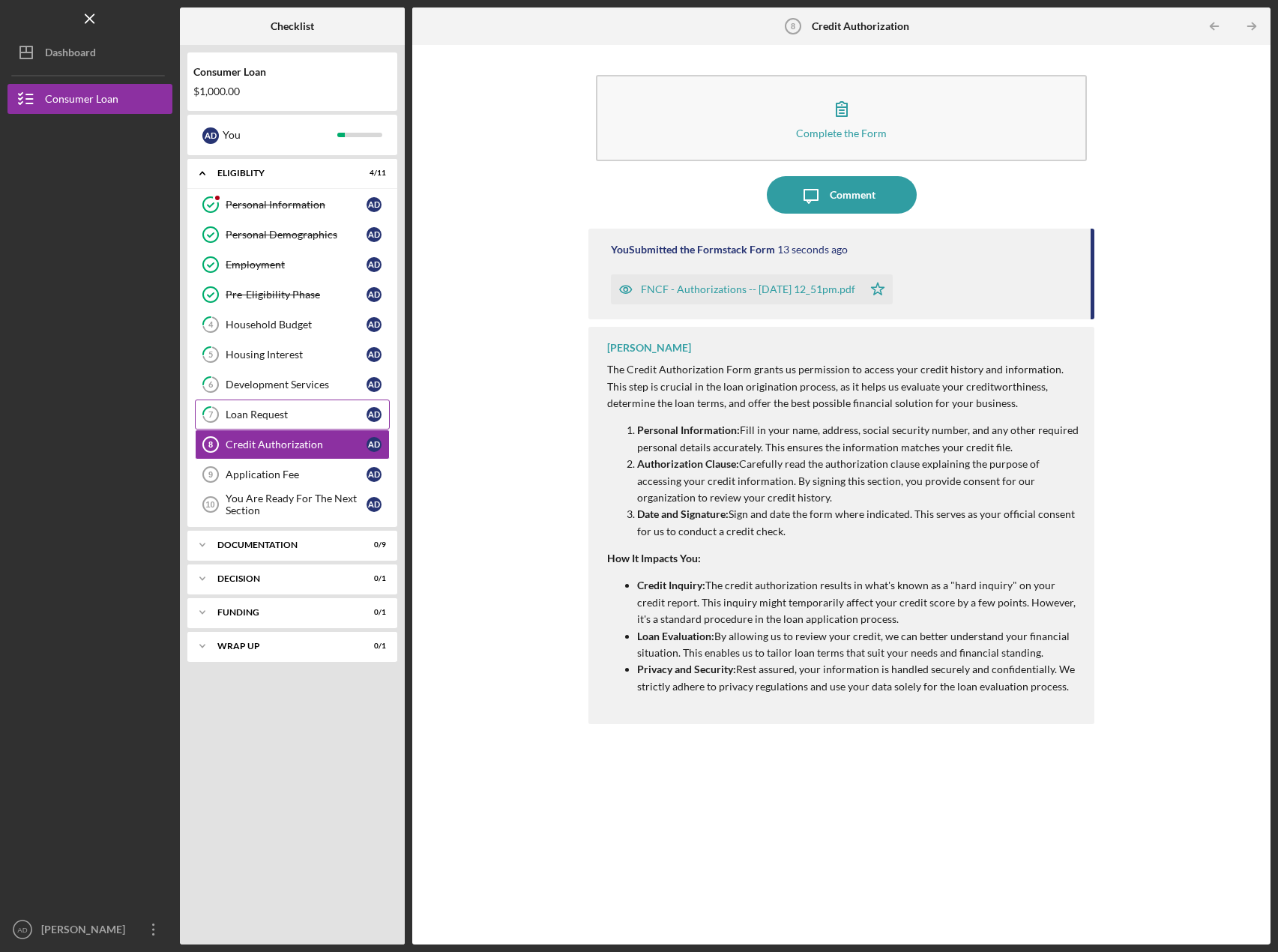
click at [282, 410] on div "Loan Request" at bounding box center [296, 415] width 141 height 12
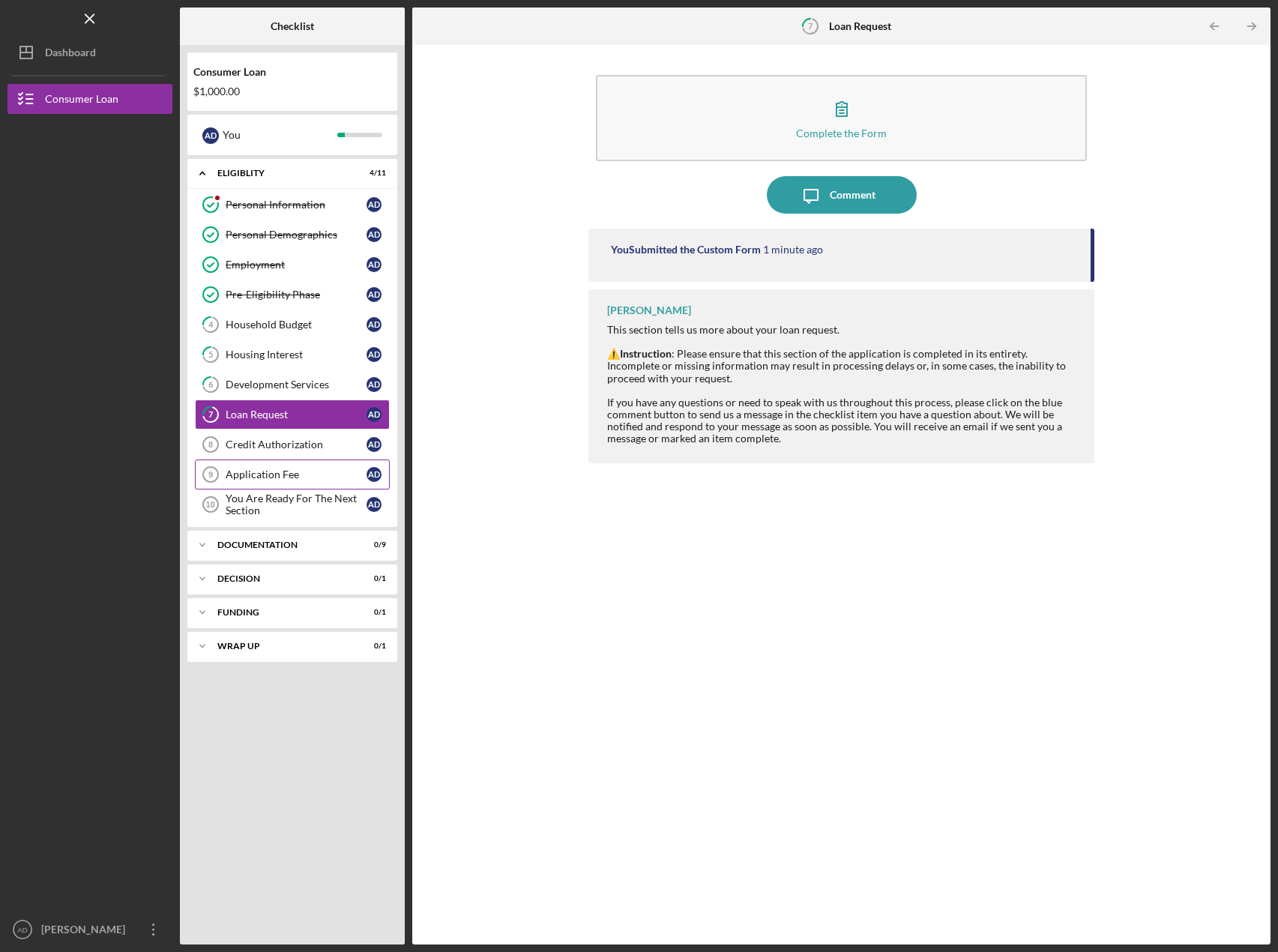
click at [275, 480] on div "Application Fee" at bounding box center [296, 475] width 141 height 12
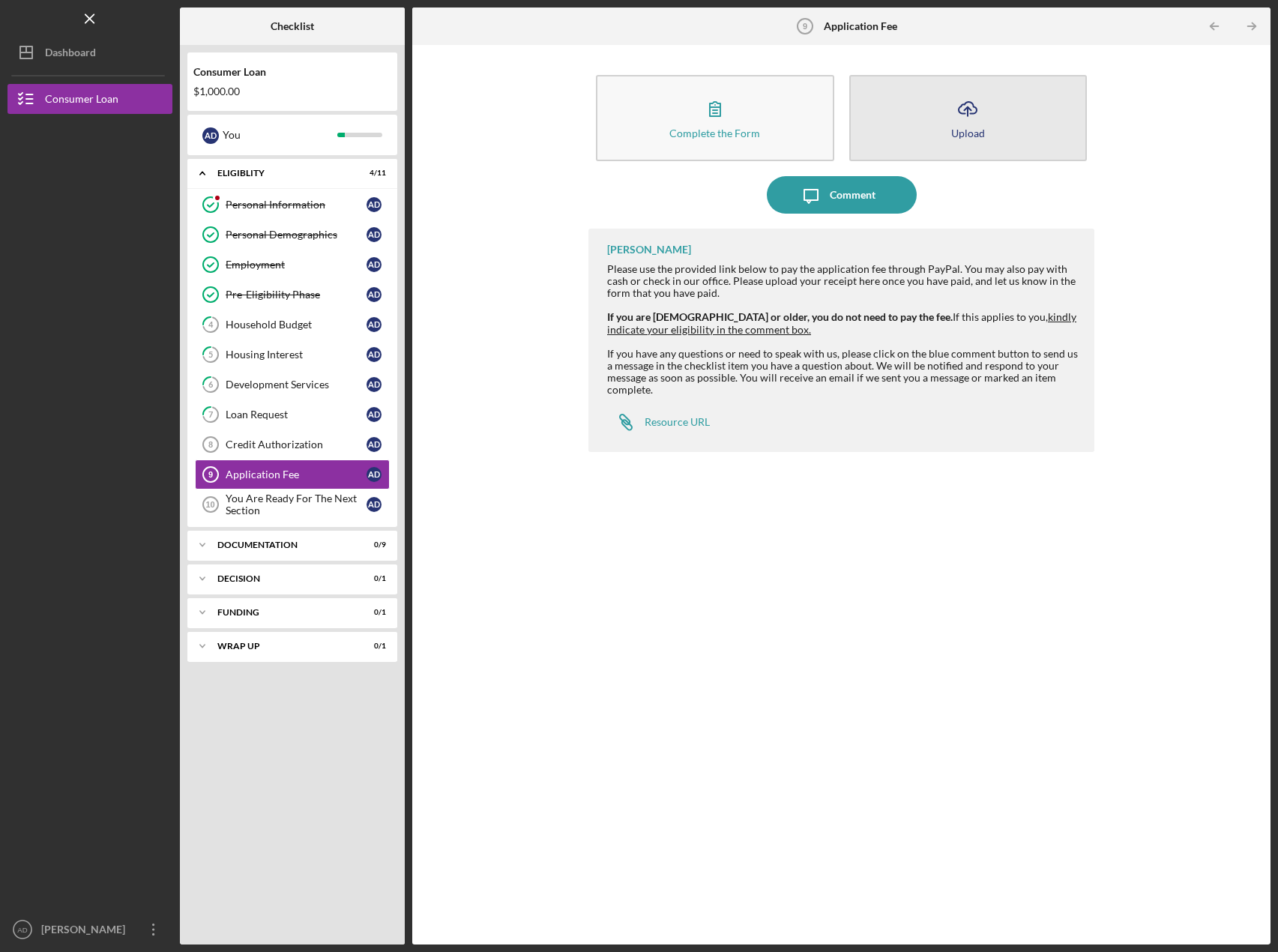
click at [999, 132] on button "Icon/Upload Upload" at bounding box center [969, 118] width 238 height 86
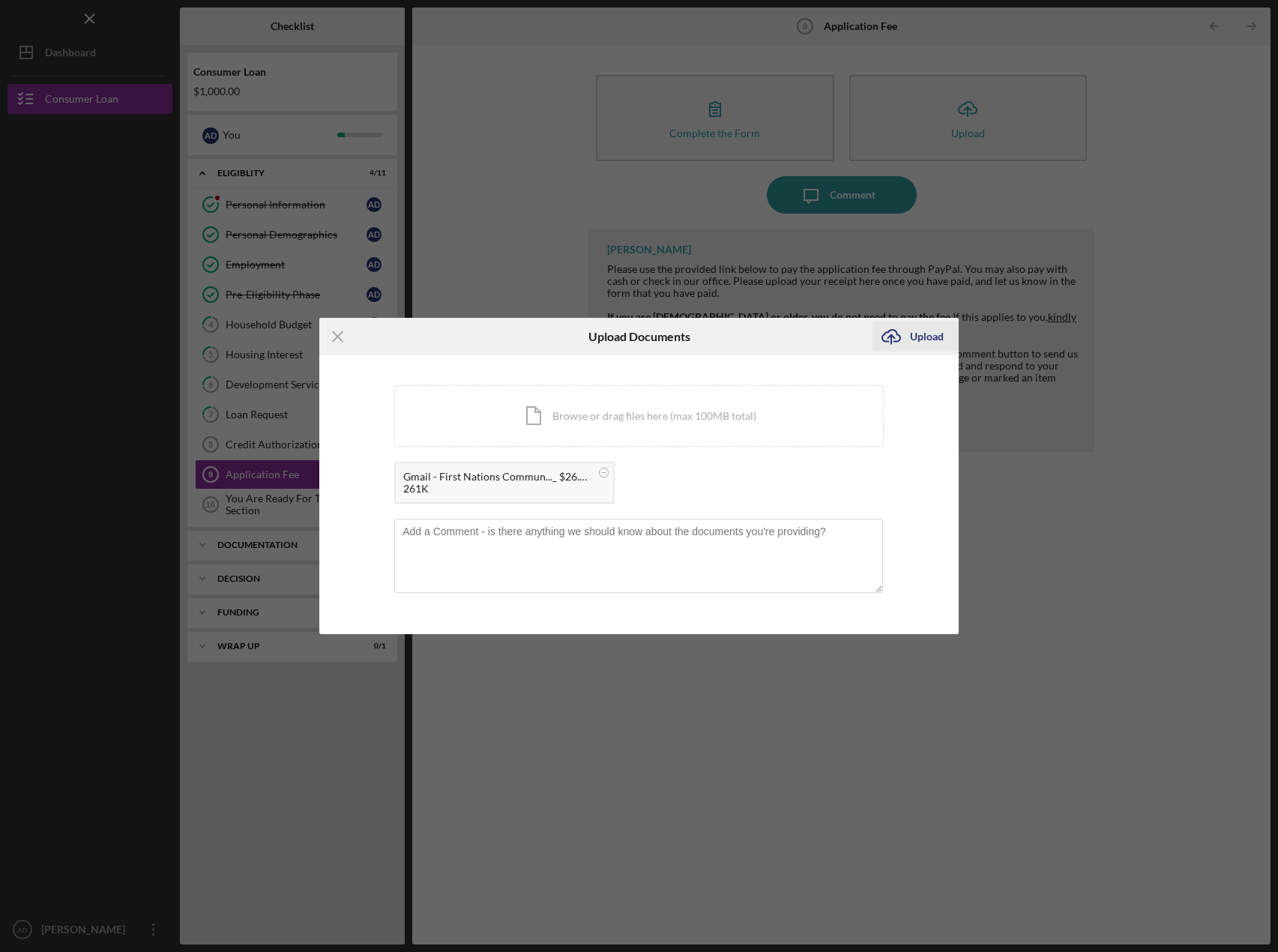
click at [931, 340] on div "Upload" at bounding box center [927, 337] width 34 height 30
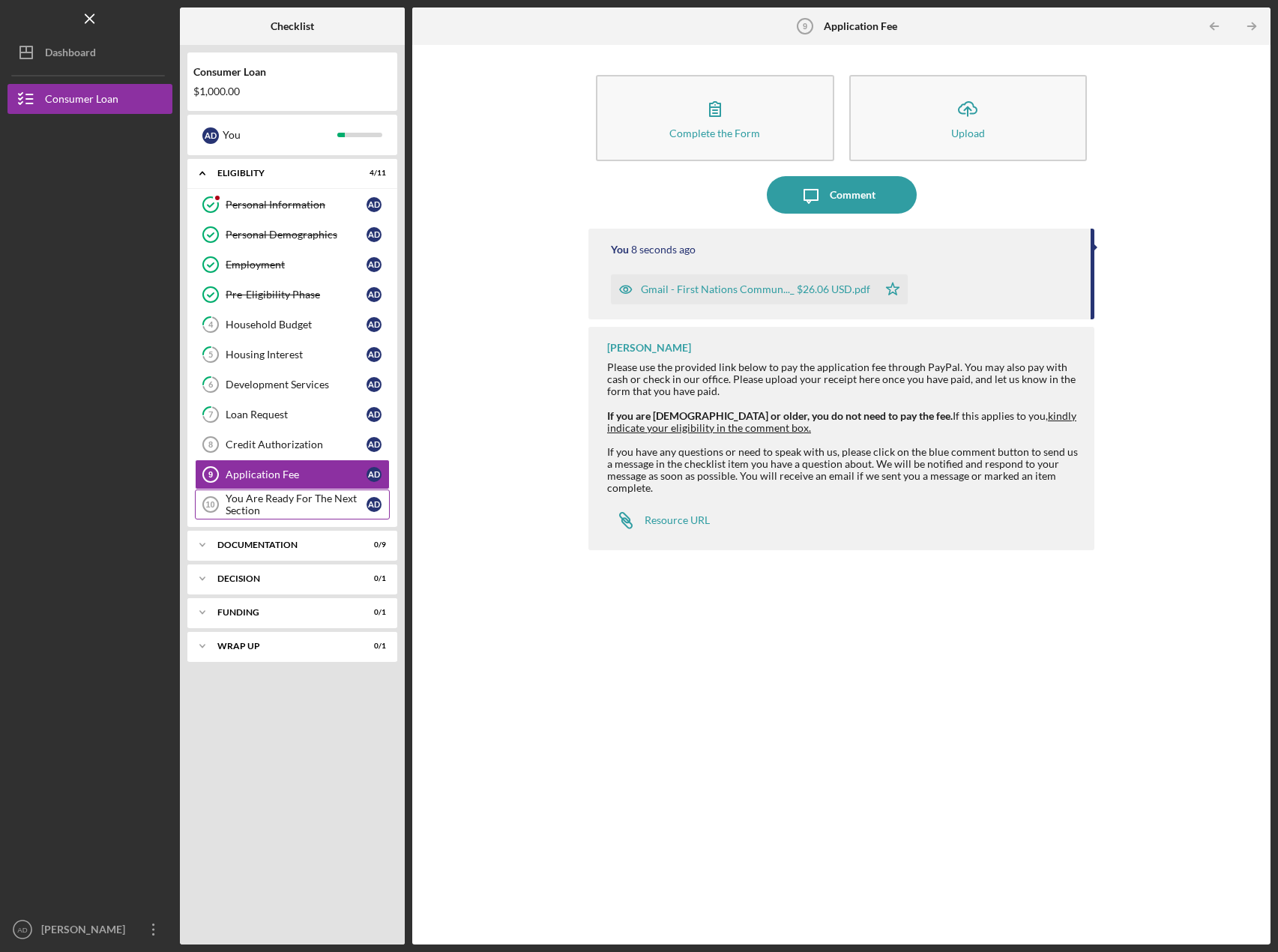
click at [270, 501] on div "You Are Ready For The Next Section" at bounding box center [296, 504] width 141 height 24
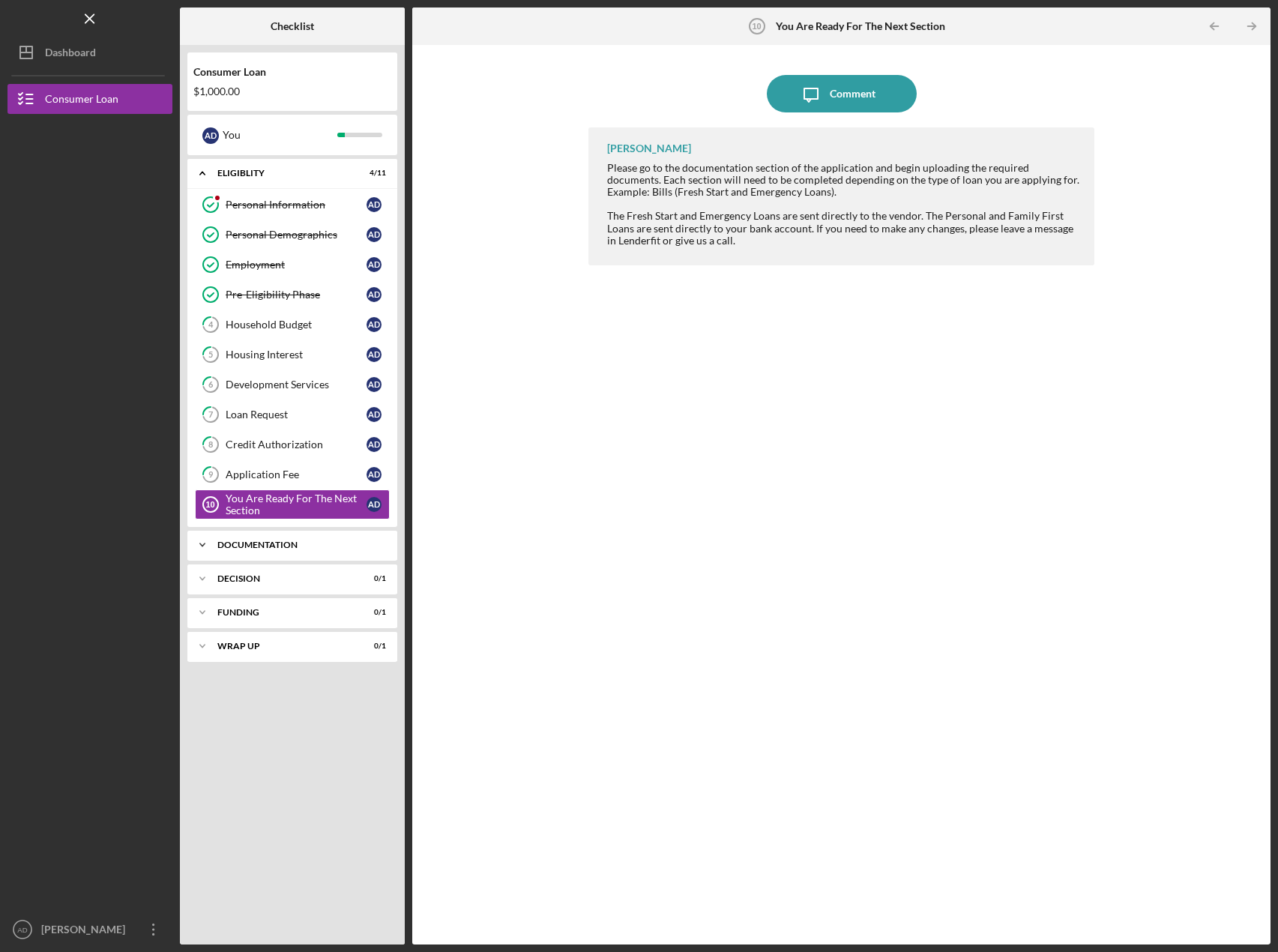
click at [197, 547] on icon "Icon/Expander" at bounding box center [203, 545] width 30 height 30
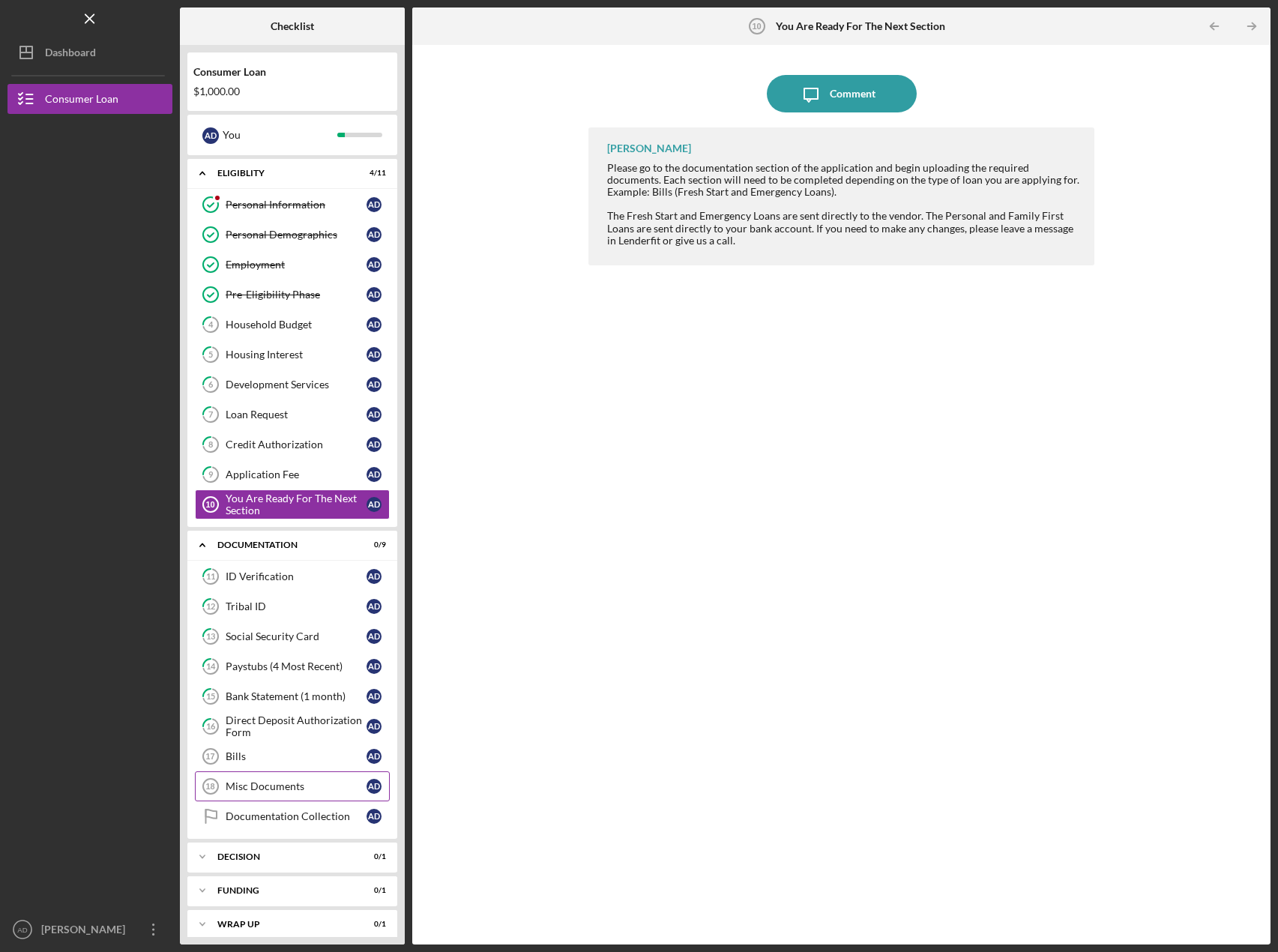
click at [266, 789] on div "Misc Documents" at bounding box center [296, 787] width 141 height 12
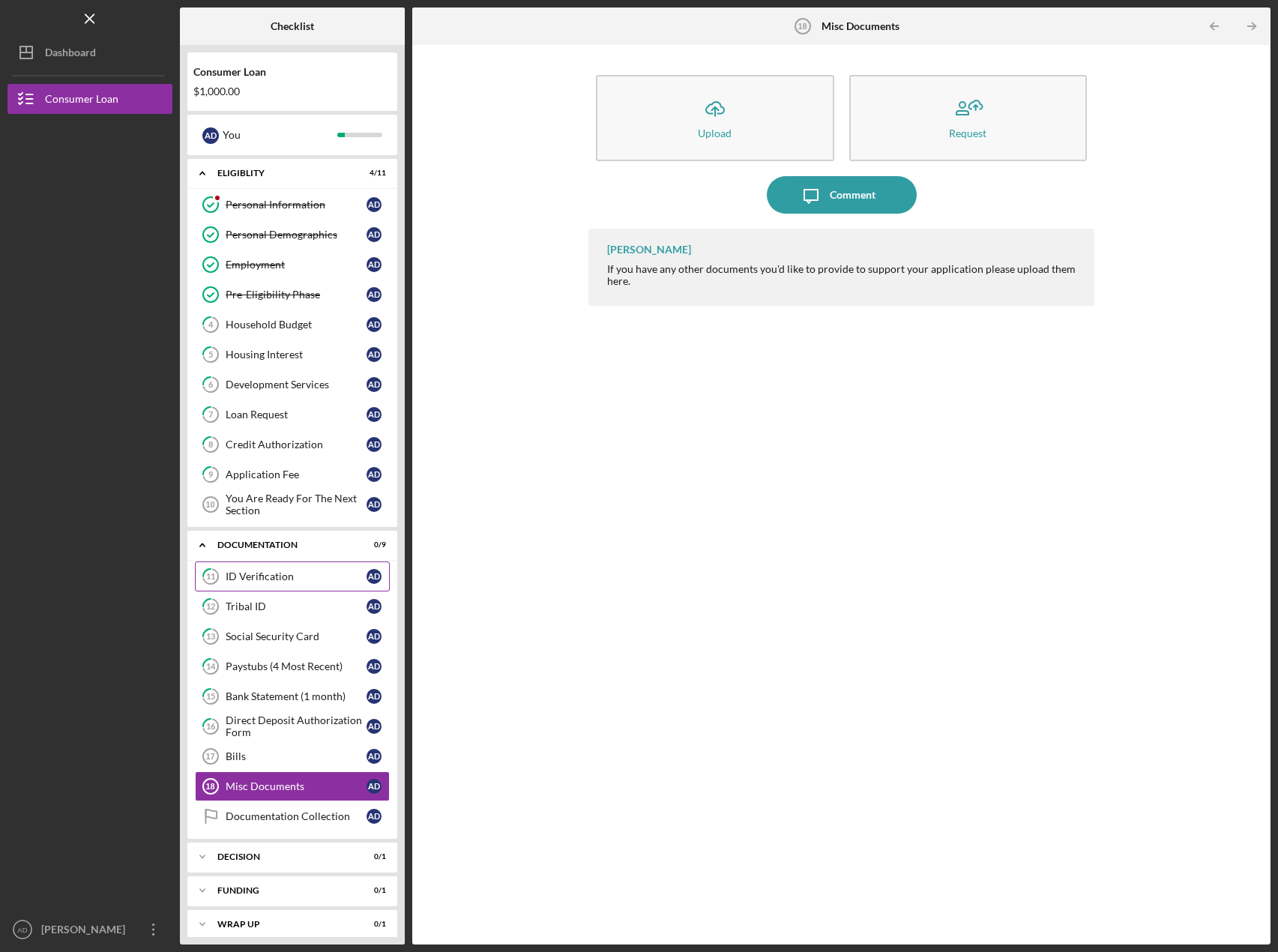
click at [274, 586] on link "11 ID Verification A D" at bounding box center [292, 577] width 195 height 30
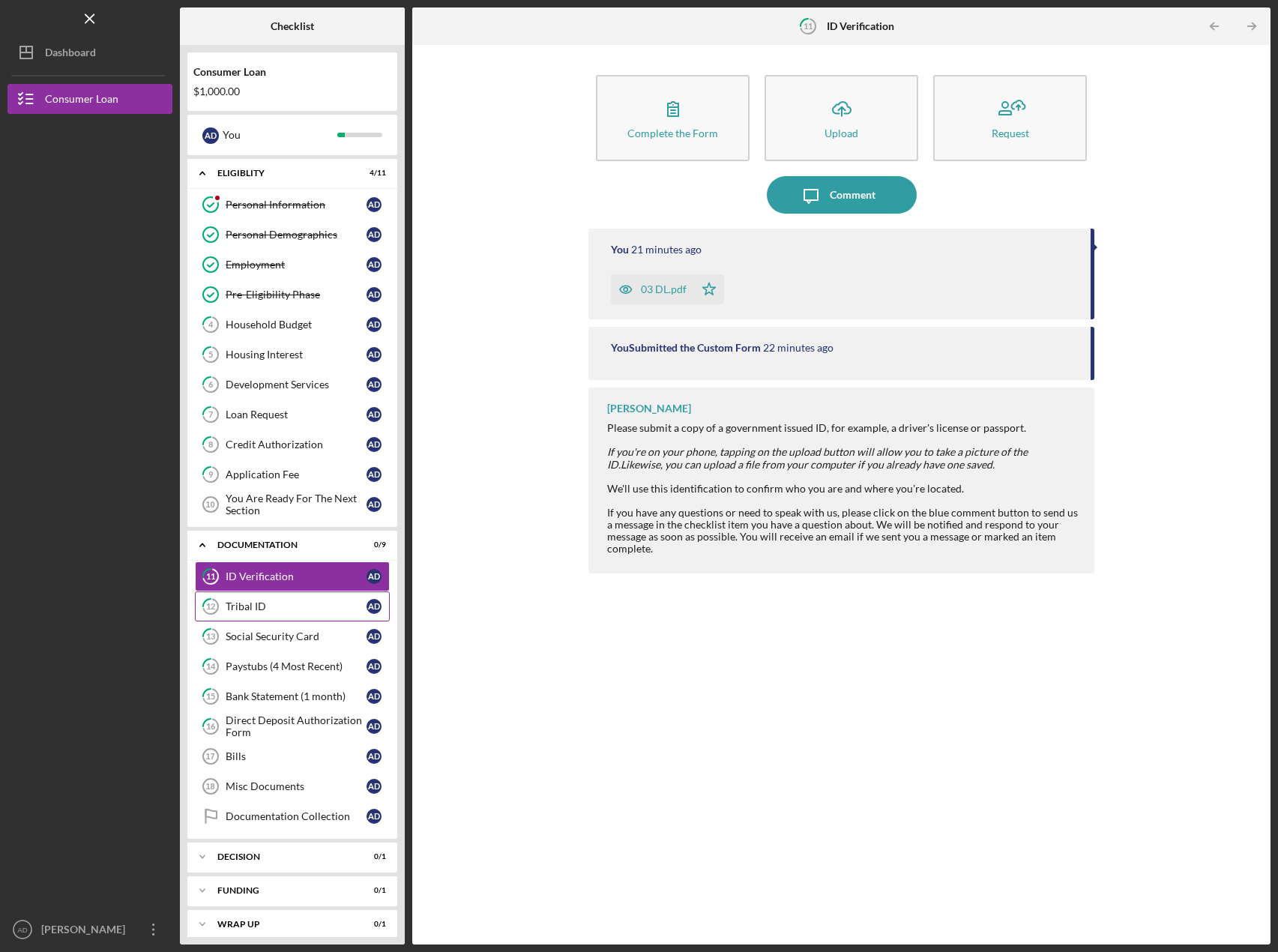
click at [271, 608] on div "Tribal ID" at bounding box center [296, 607] width 141 height 12
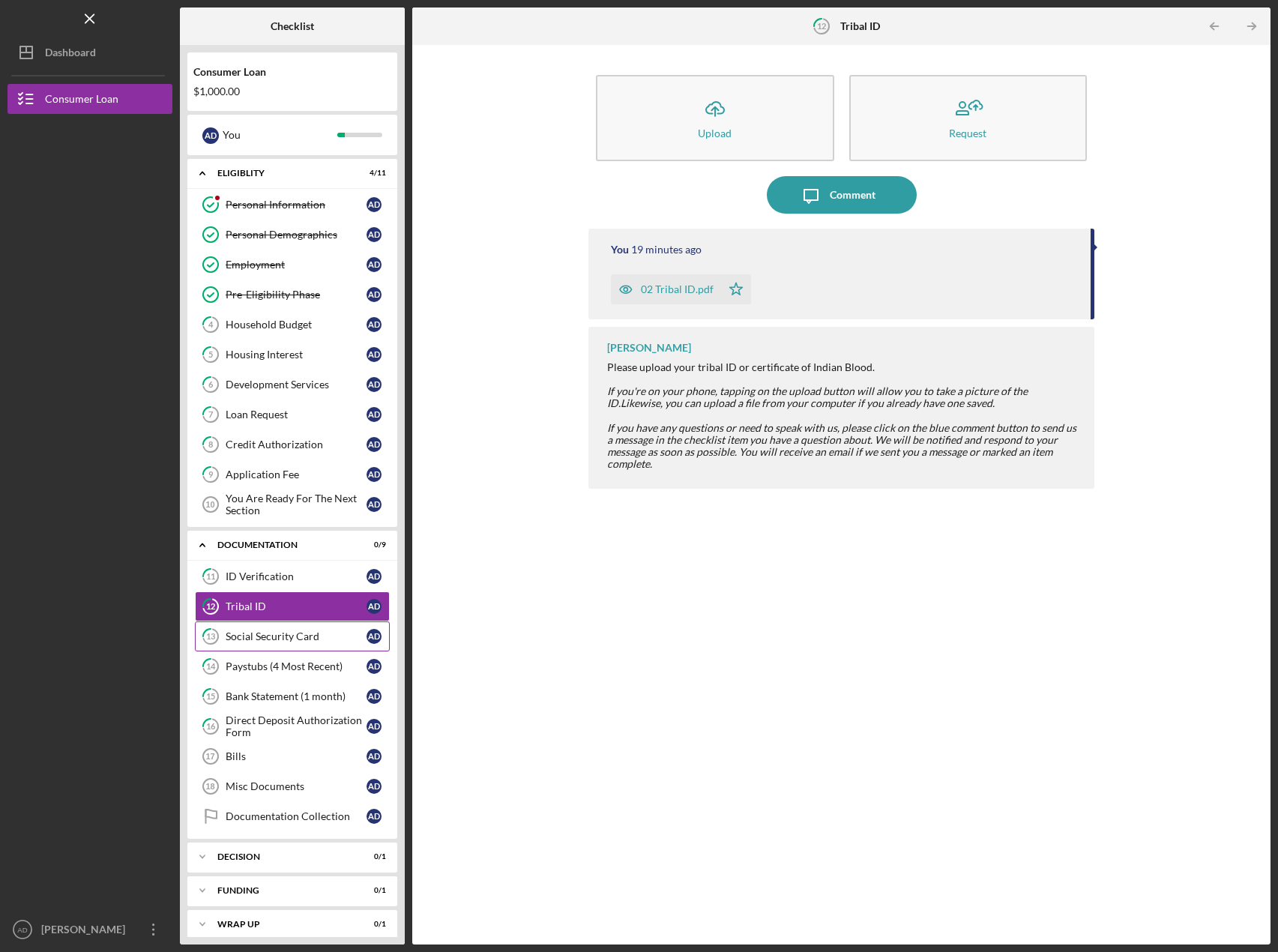
click at [272, 639] on div "Social Security Card" at bounding box center [296, 636] width 141 height 12
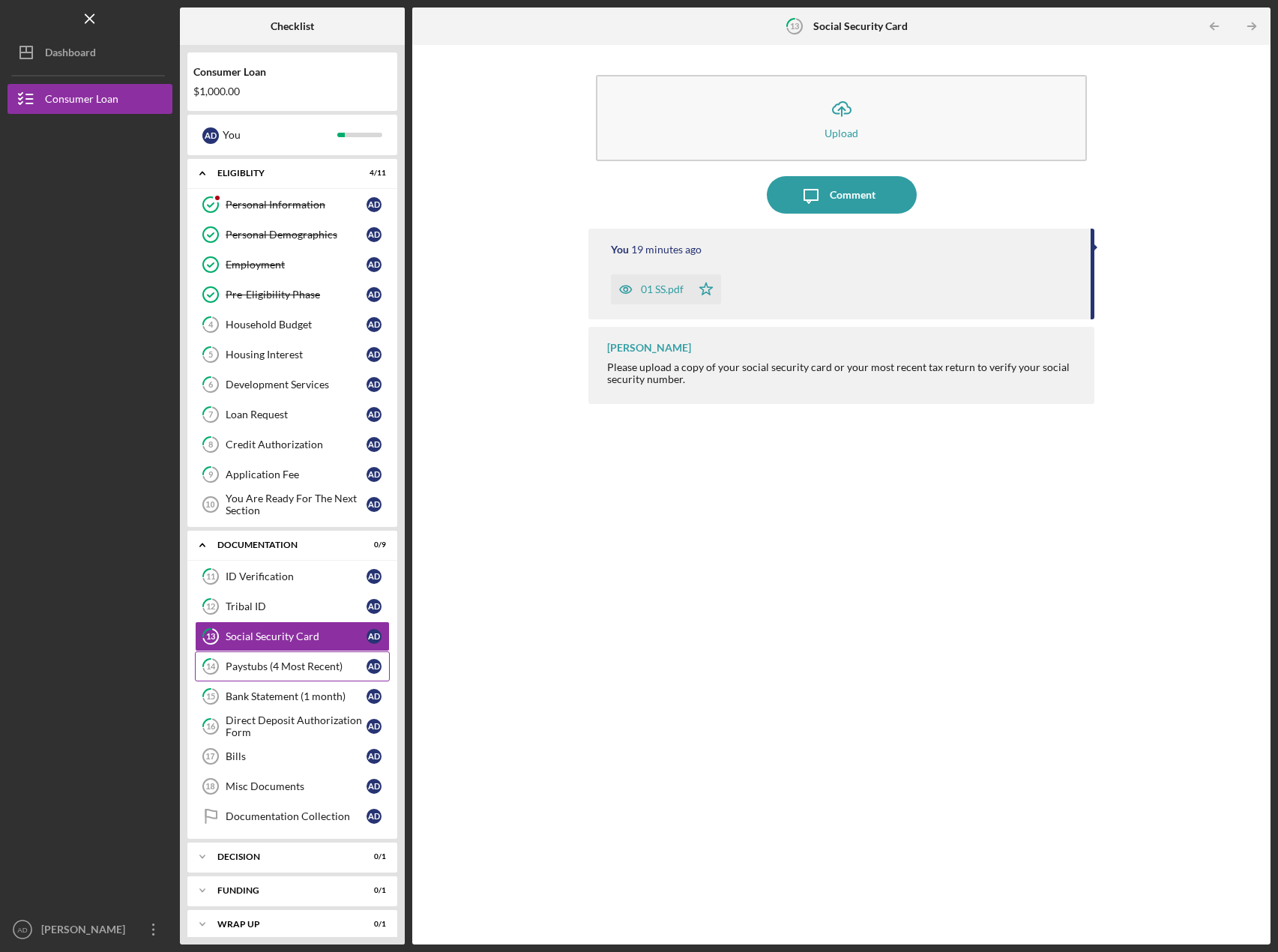
click at [275, 664] on div "Paystubs (4 Most Recent)" at bounding box center [296, 667] width 141 height 12
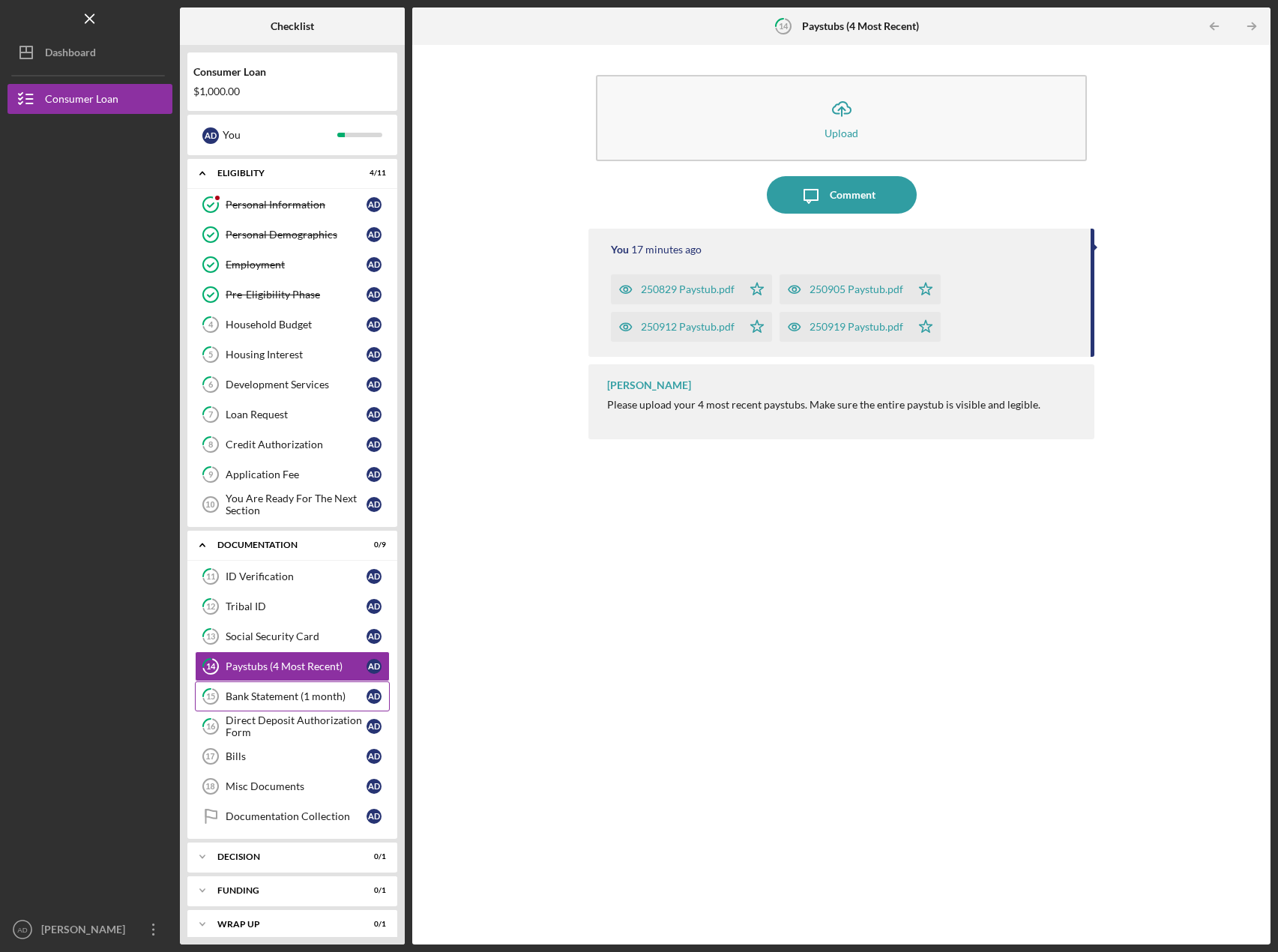
click at [291, 695] on div "Bank Statement (1 month)" at bounding box center [296, 697] width 141 height 12
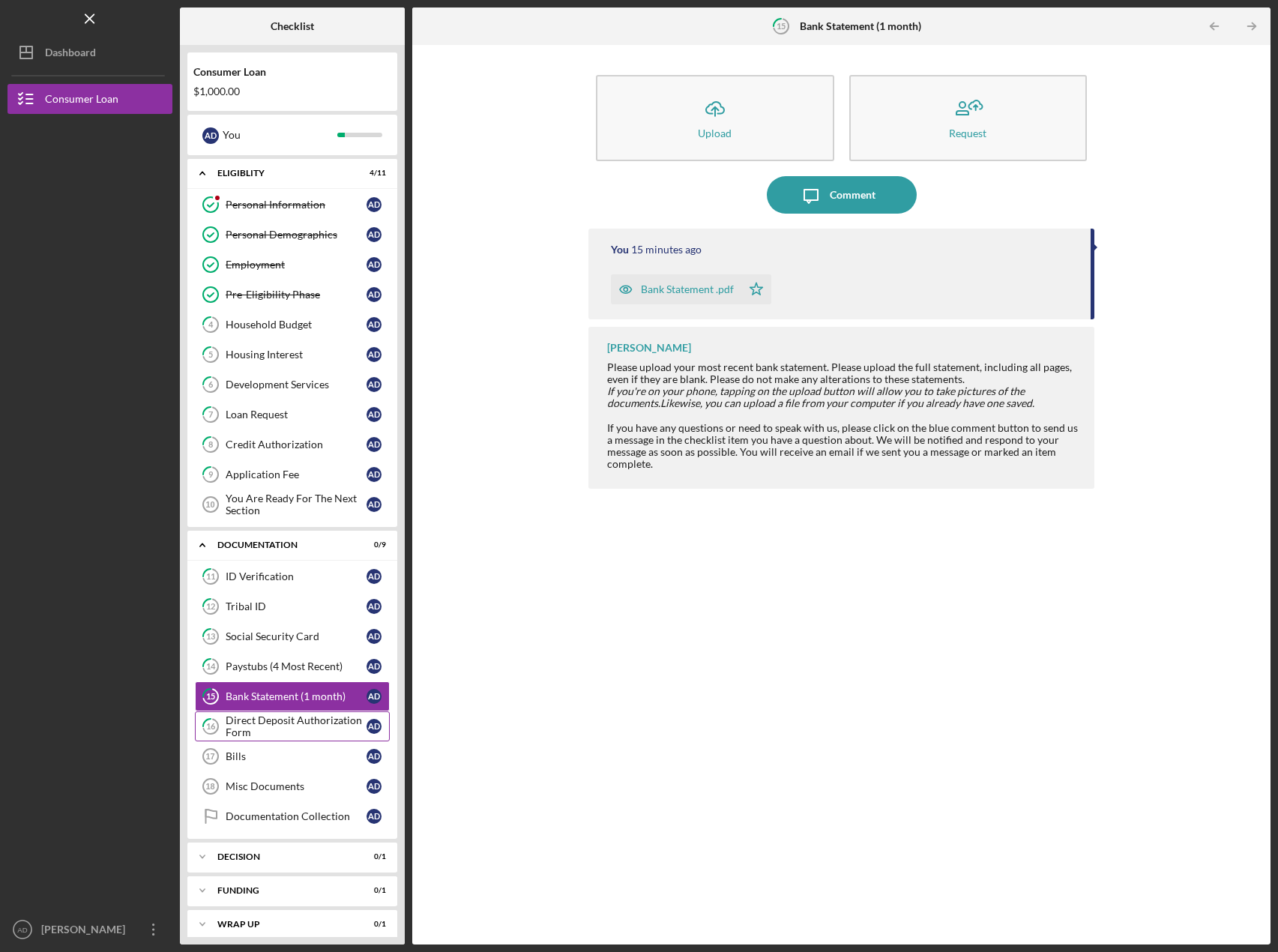
click at [284, 719] on div "Direct Deposit Authorization Form" at bounding box center [296, 726] width 141 height 24
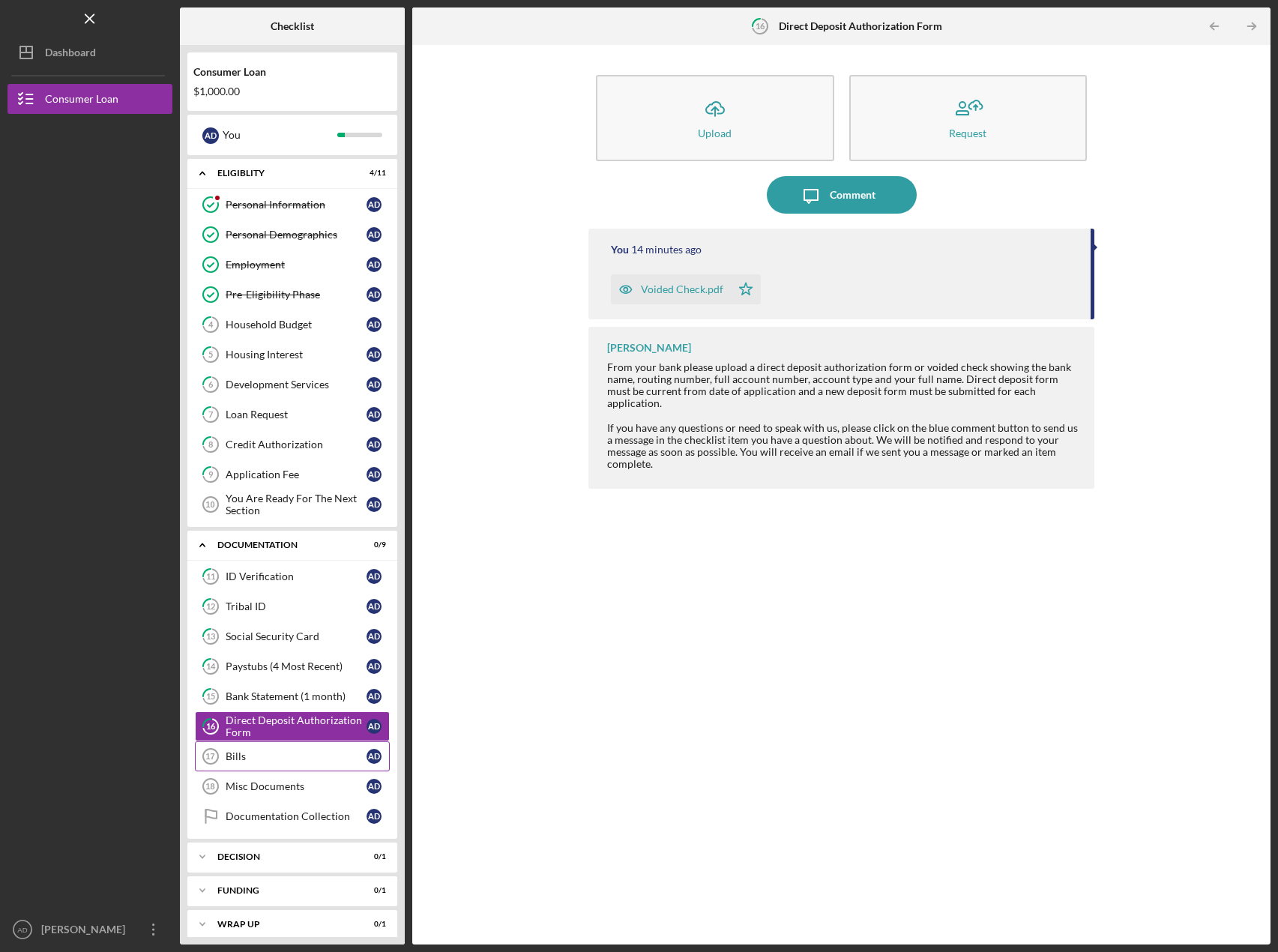
click at [241, 757] on div "Bills" at bounding box center [296, 757] width 141 height 12
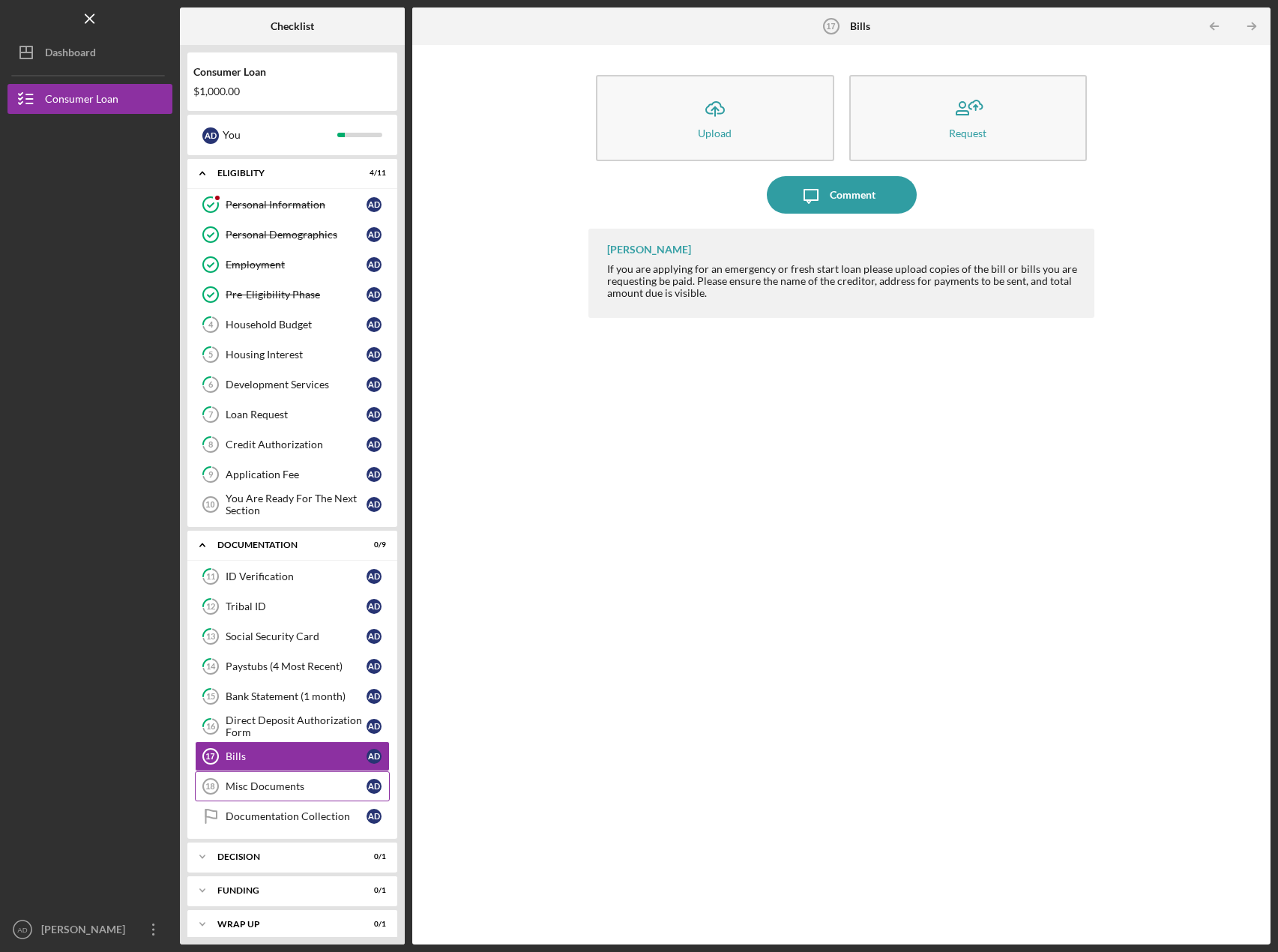
click at [268, 791] on div "Misc Documents" at bounding box center [296, 787] width 141 height 12
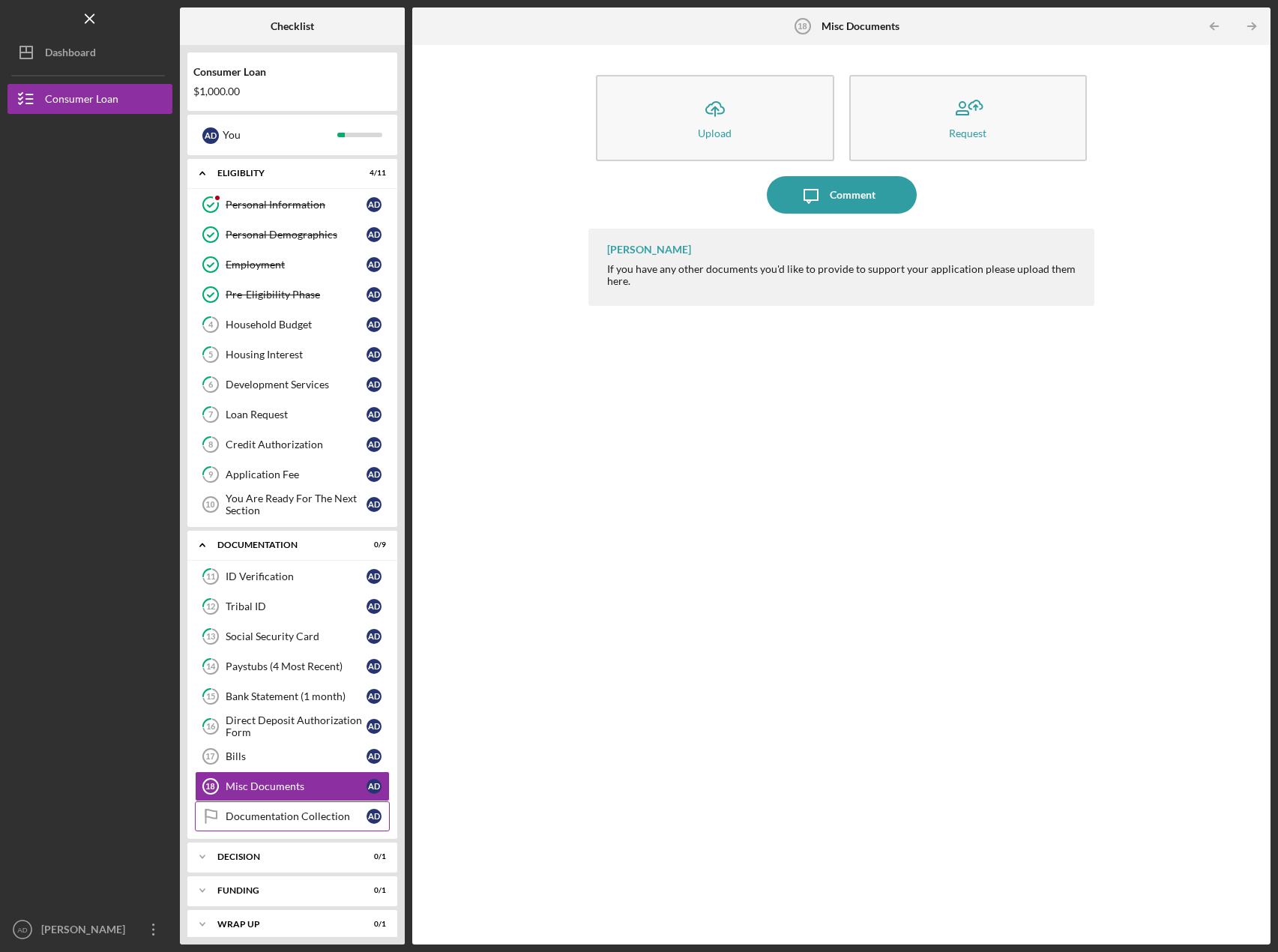
click at [265, 808] on link "Documentation Collection Documentation Collection A D" at bounding box center [292, 816] width 195 height 30
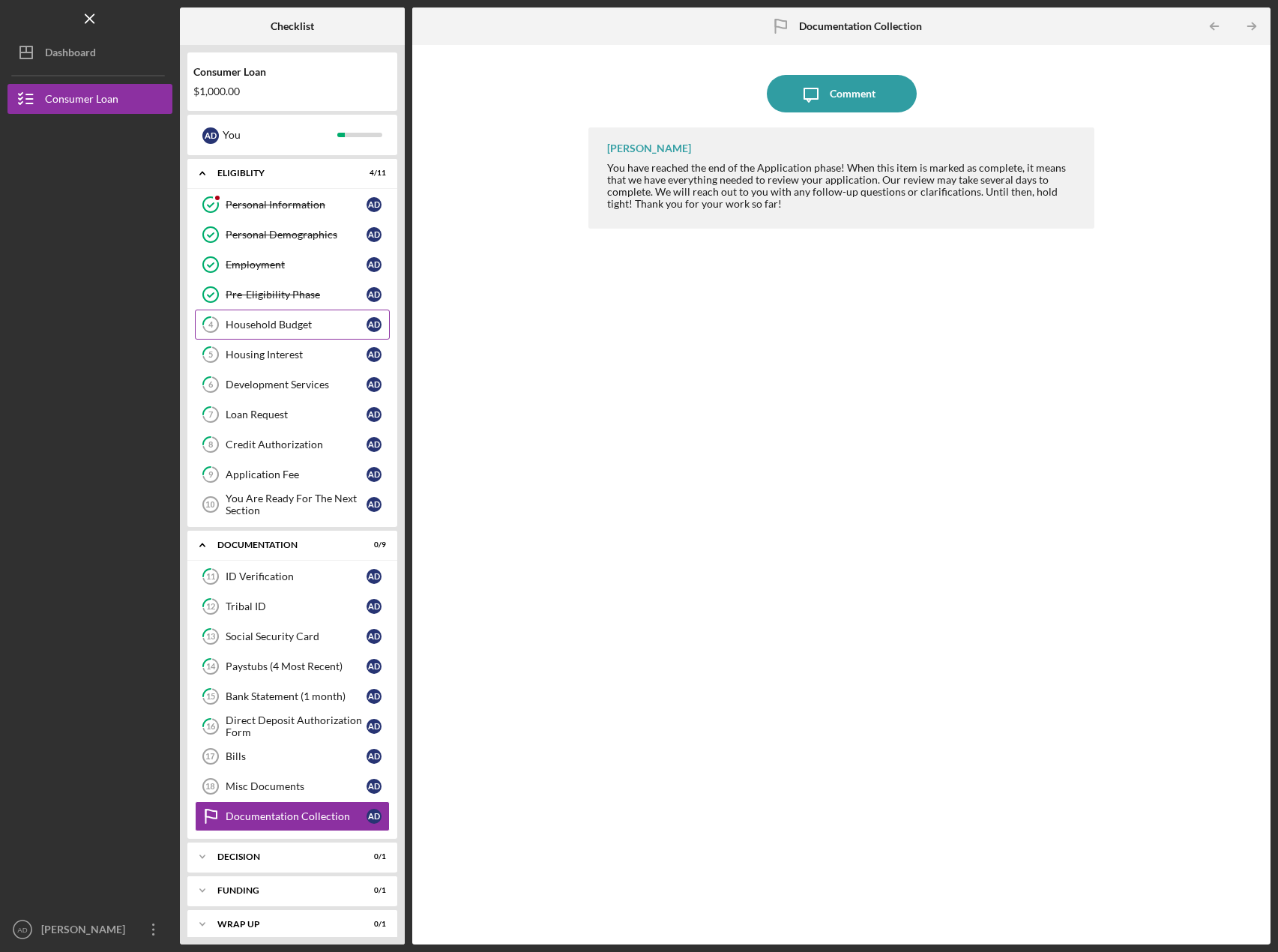
click at [269, 332] on link "4 Household Budget A D" at bounding box center [292, 324] width 195 height 30
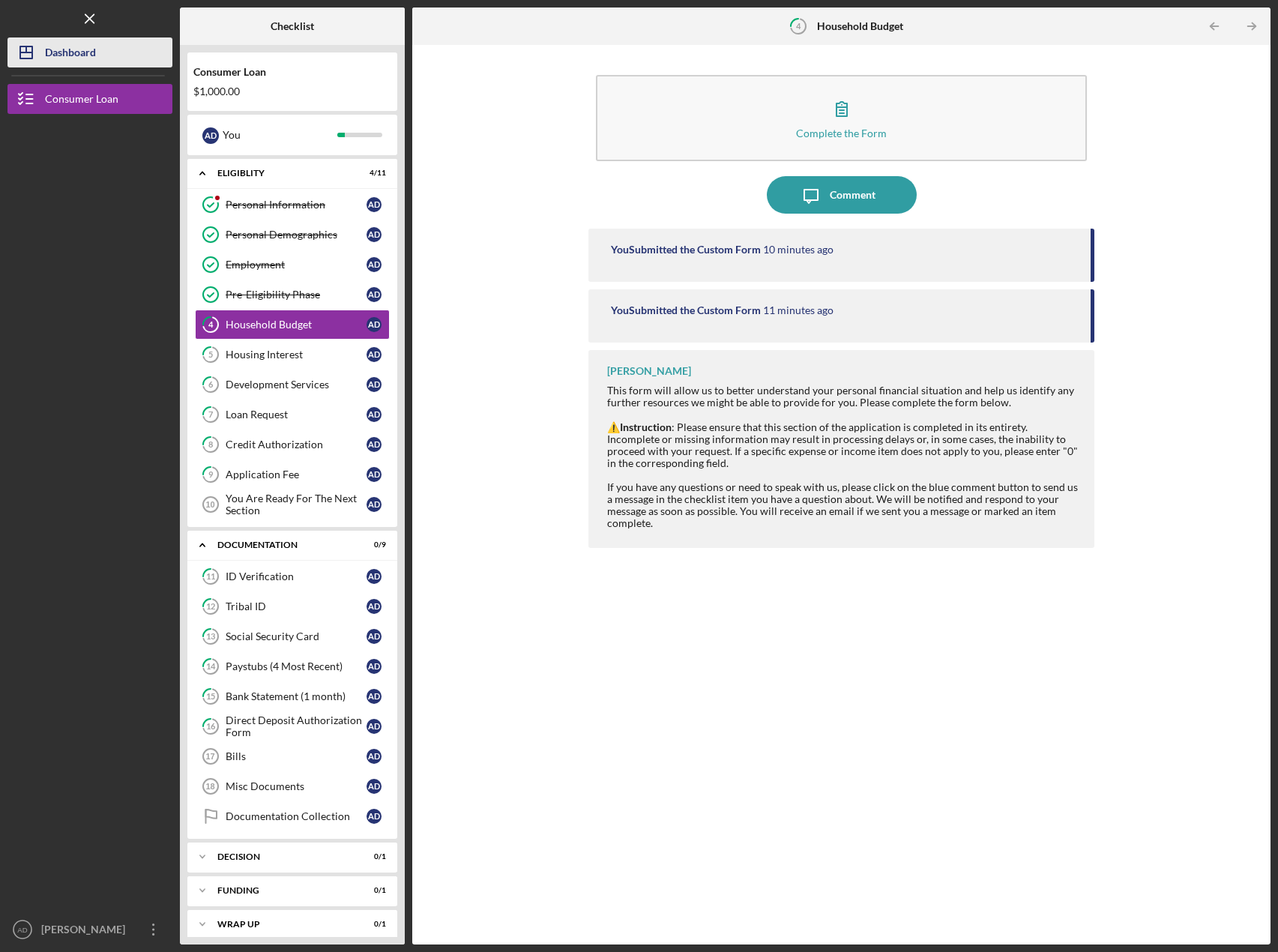
click at [80, 54] on div "Dashboard" at bounding box center [71, 54] width 51 height 34
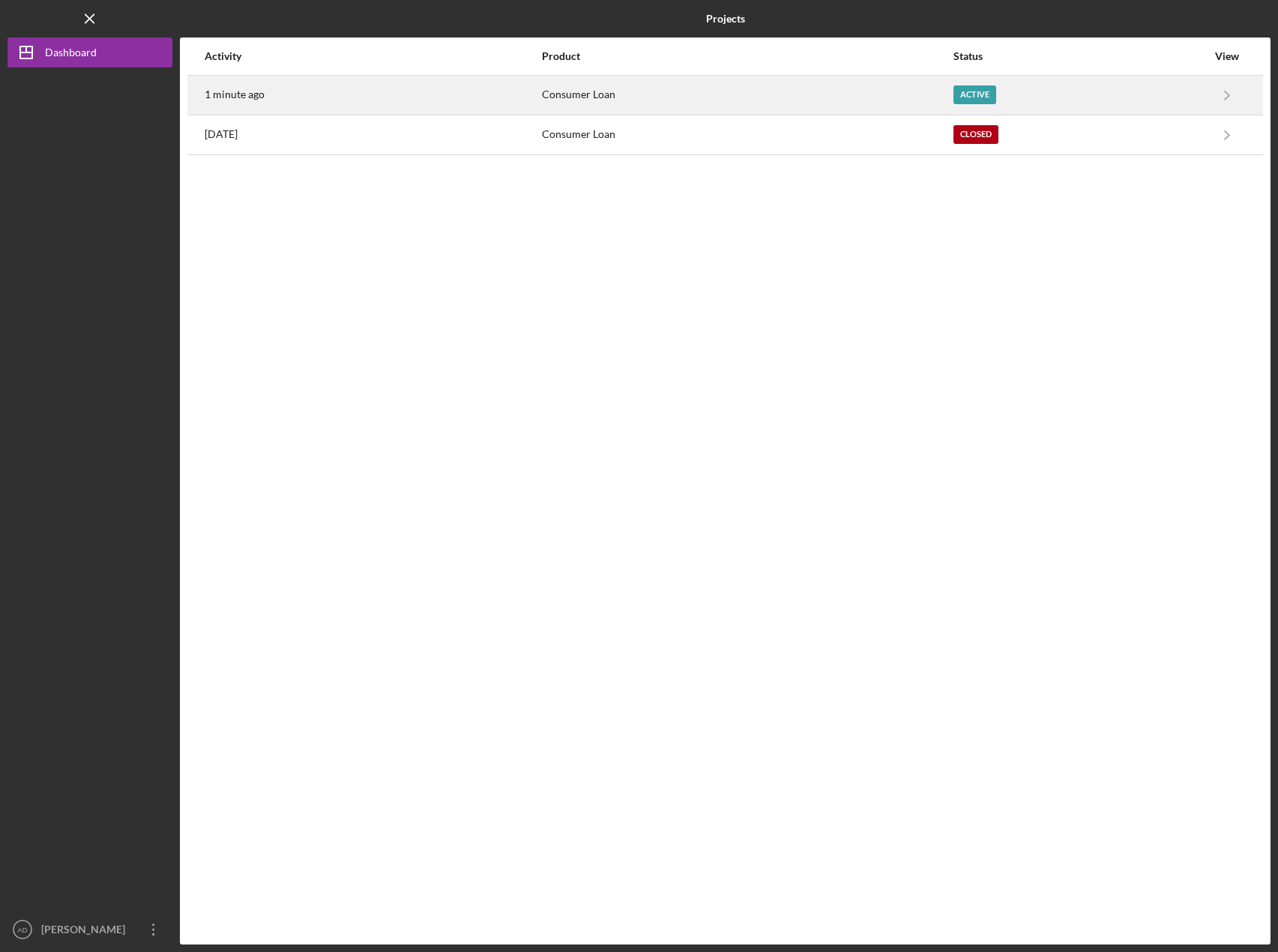
click at [807, 87] on div "Consumer Loan" at bounding box center [747, 95] width 410 height 37
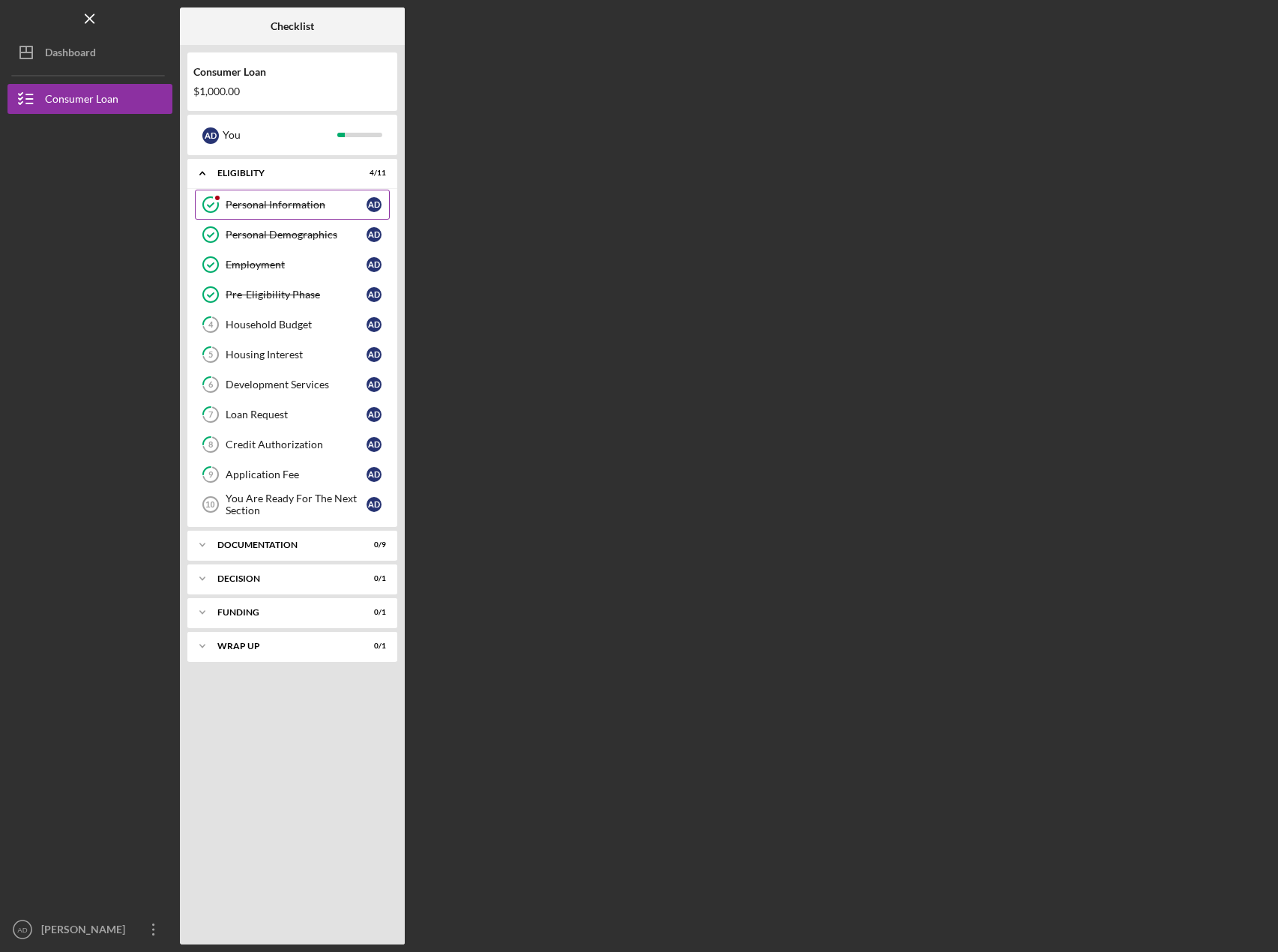
click at [215, 201] on div at bounding box center [217, 198] width 9 height 9
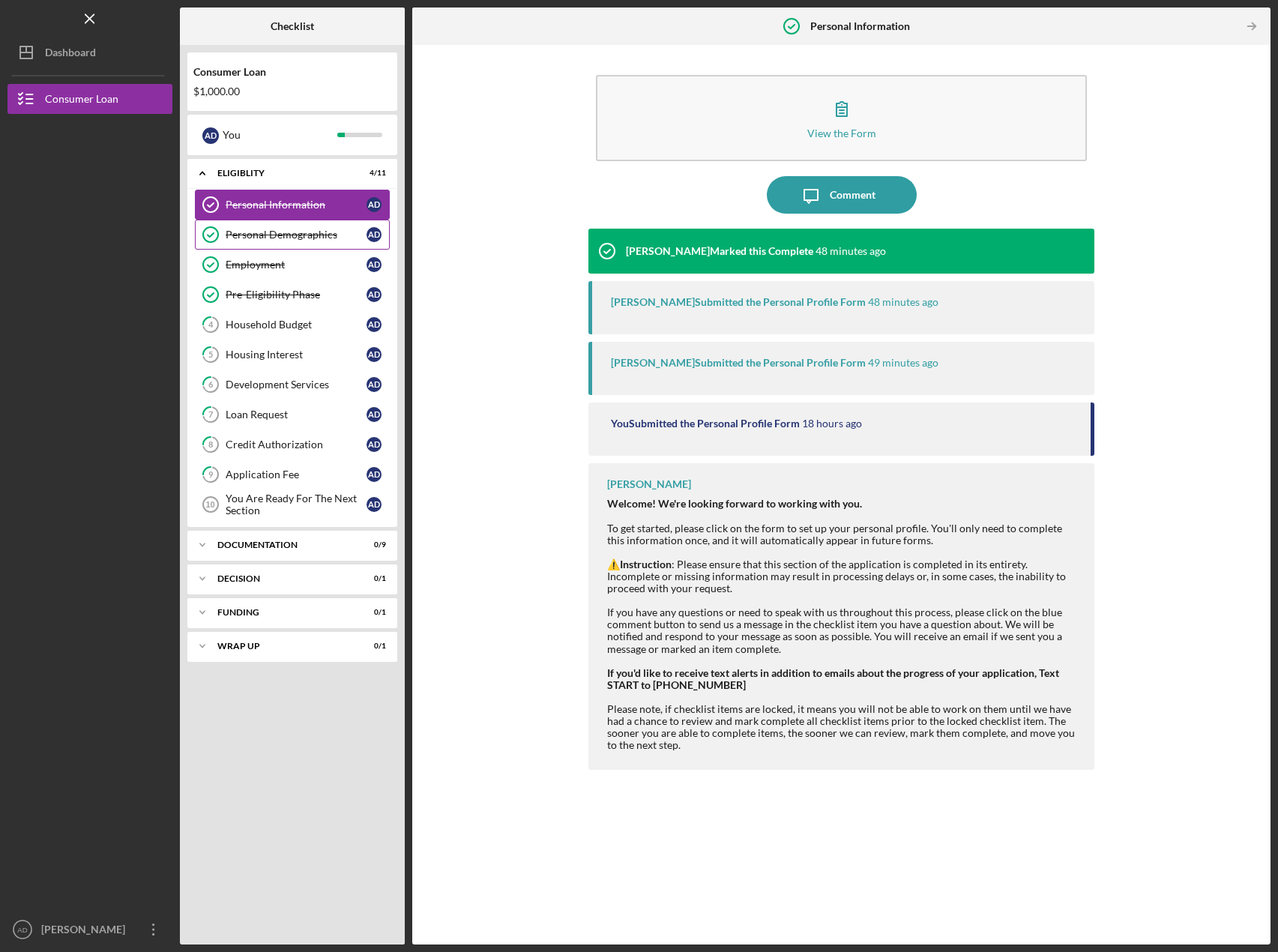
click at [255, 230] on div "Personal Demographics" at bounding box center [296, 235] width 141 height 12
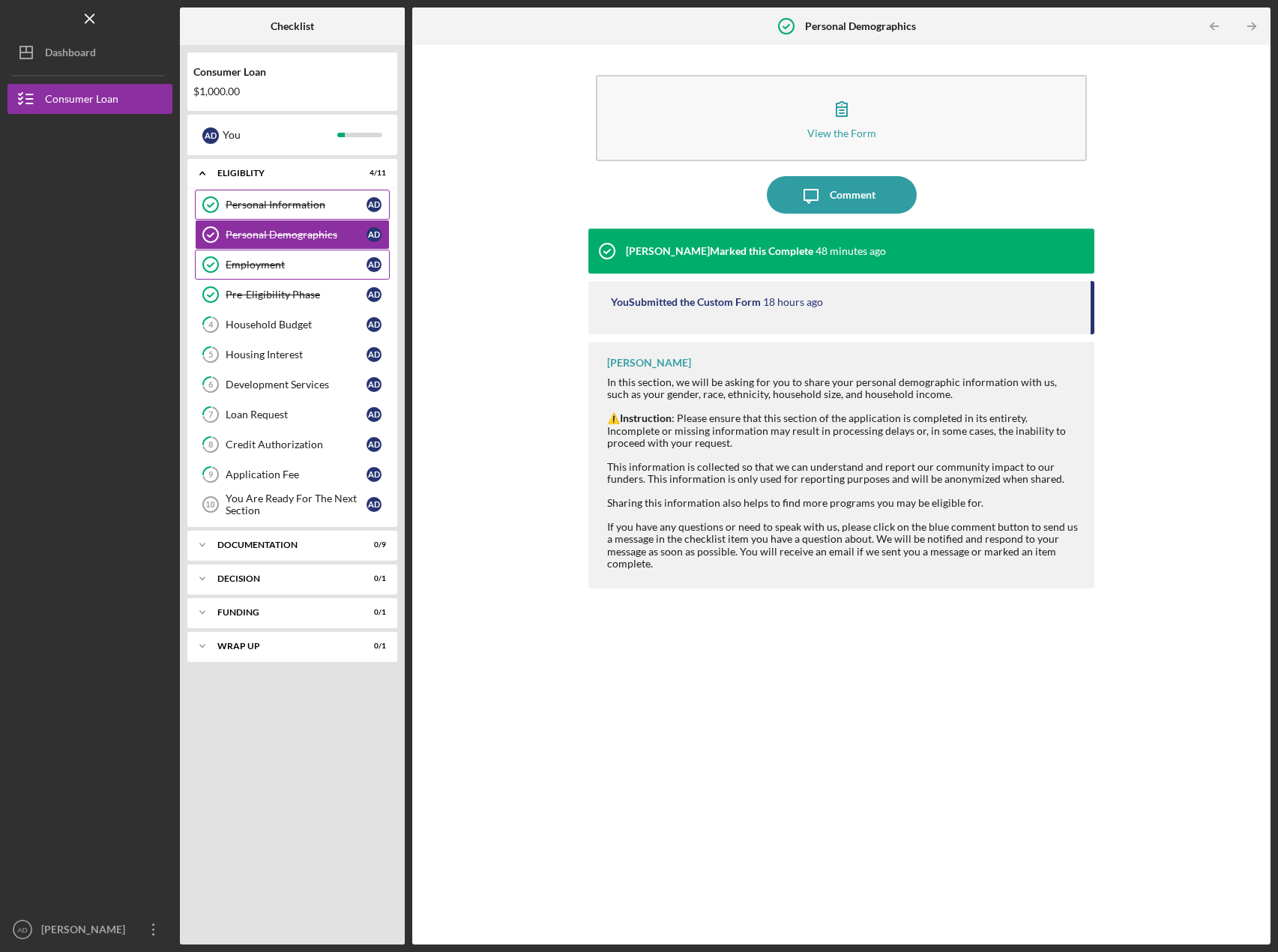
click at [246, 255] on link "Employment Employment A D" at bounding box center [292, 265] width 195 height 30
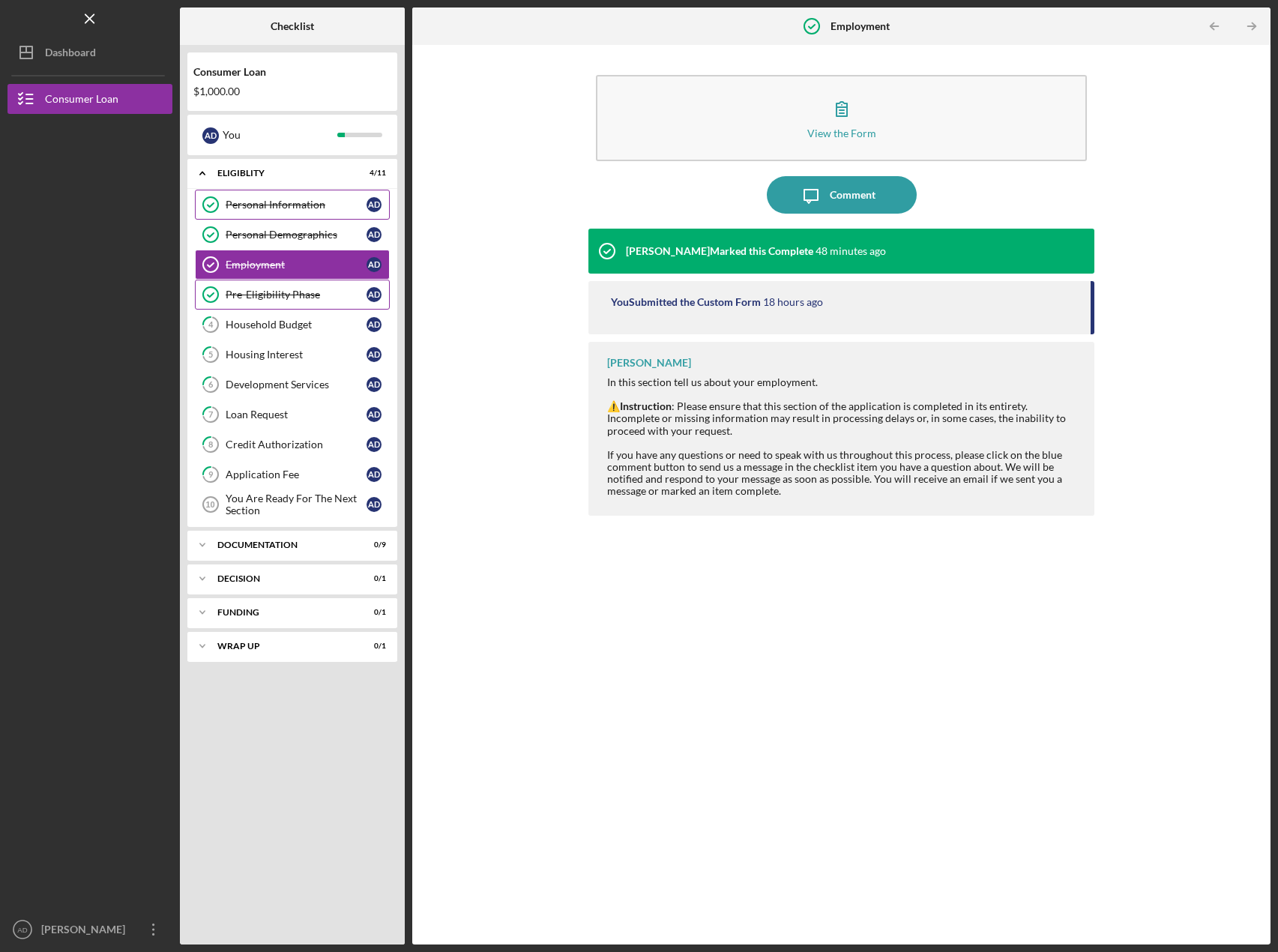
click at [250, 288] on link "Pre-Eligibility Phase Pre-Eligibility Phase A D" at bounding box center [292, 295] width 195 height 30
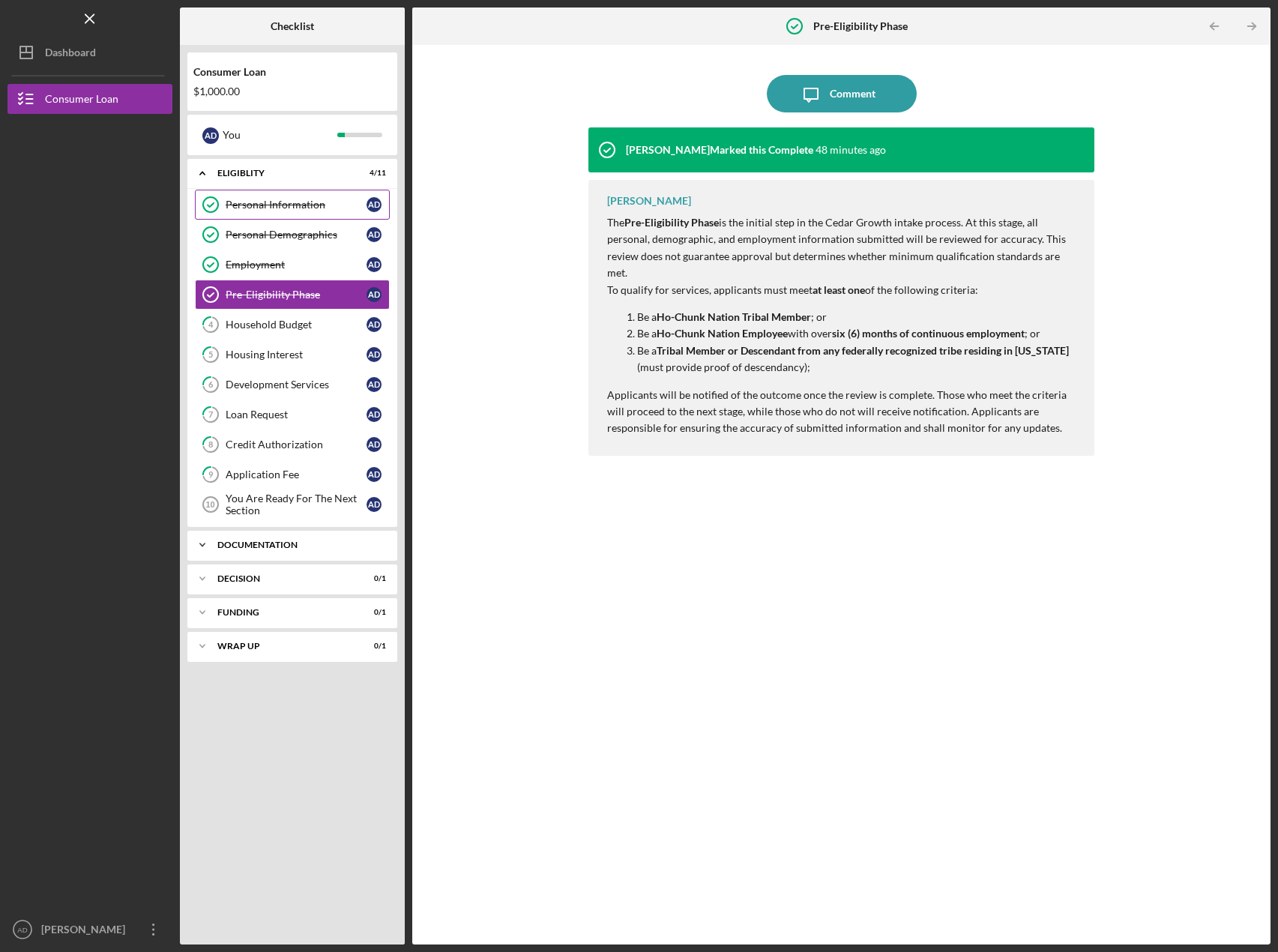
click at [207, 550] on icon "Icon/Expander" at bounding box center [203, 545] width 30 height 30
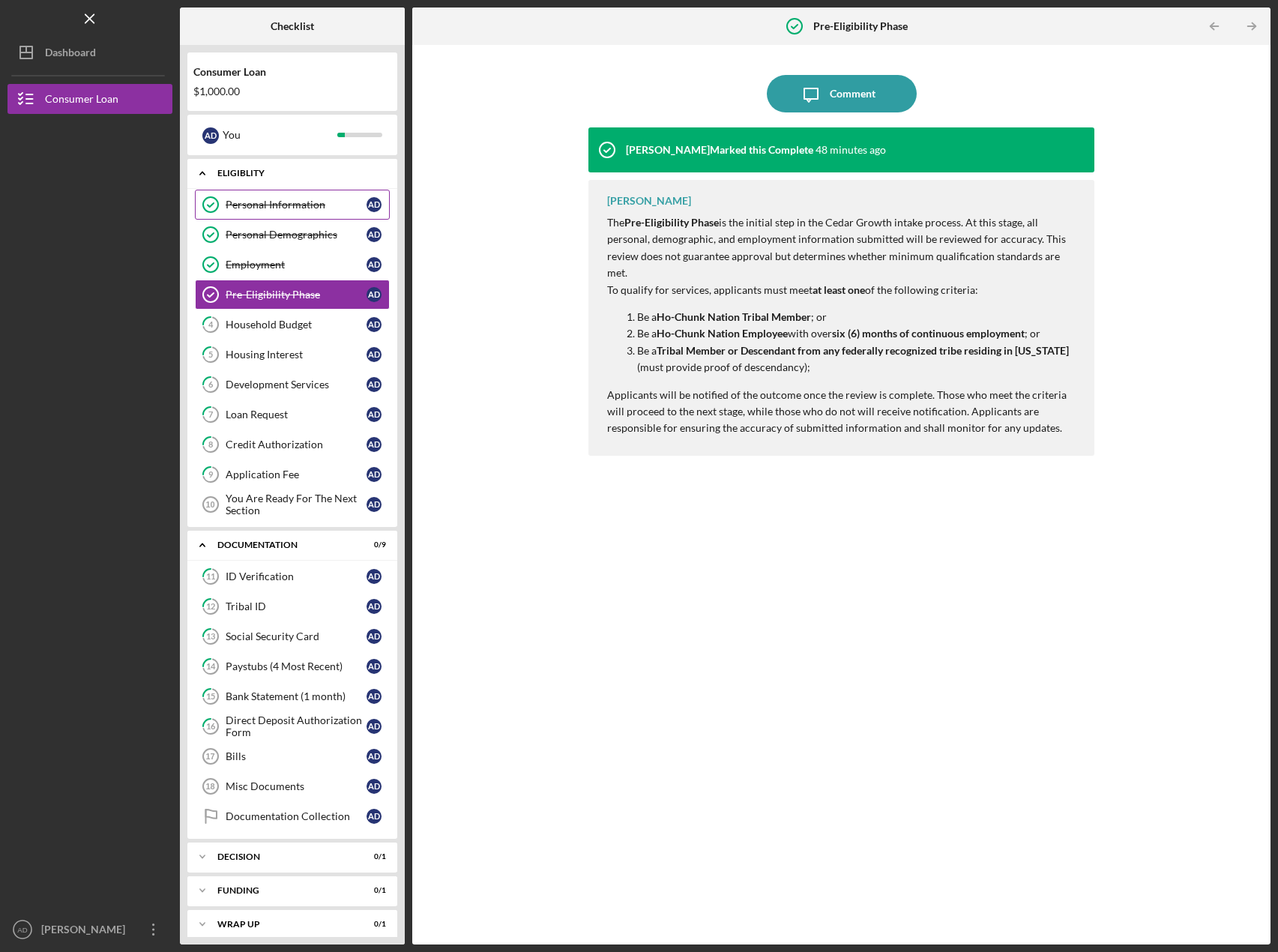
click at [202, 173] on icon "Icon/Expander" at bounding box center [203, 174] width 30 height 30
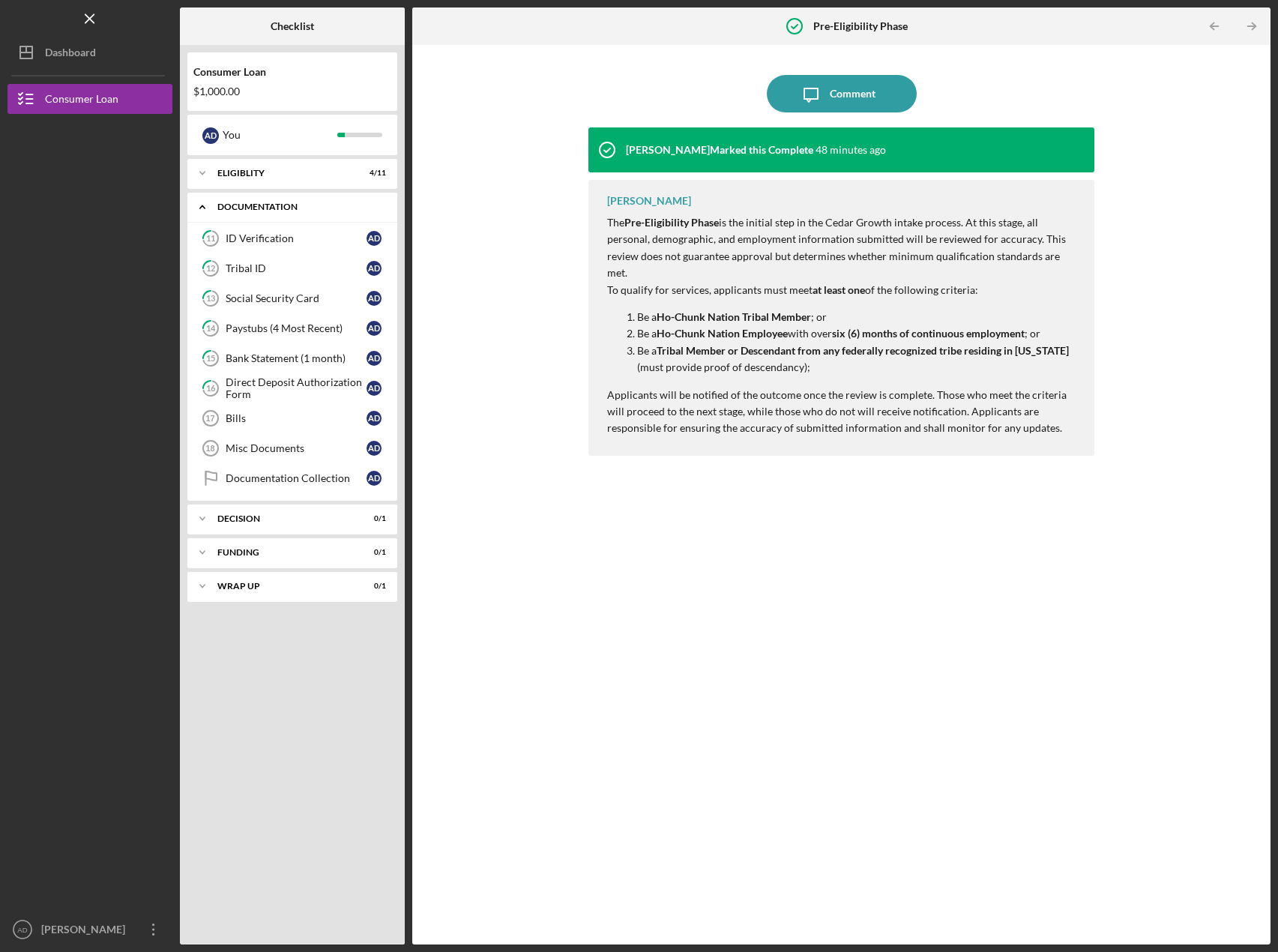
click at [203, 204] on icon "Icon/Expander" at bounding box center [203, 207] width 30 height 30
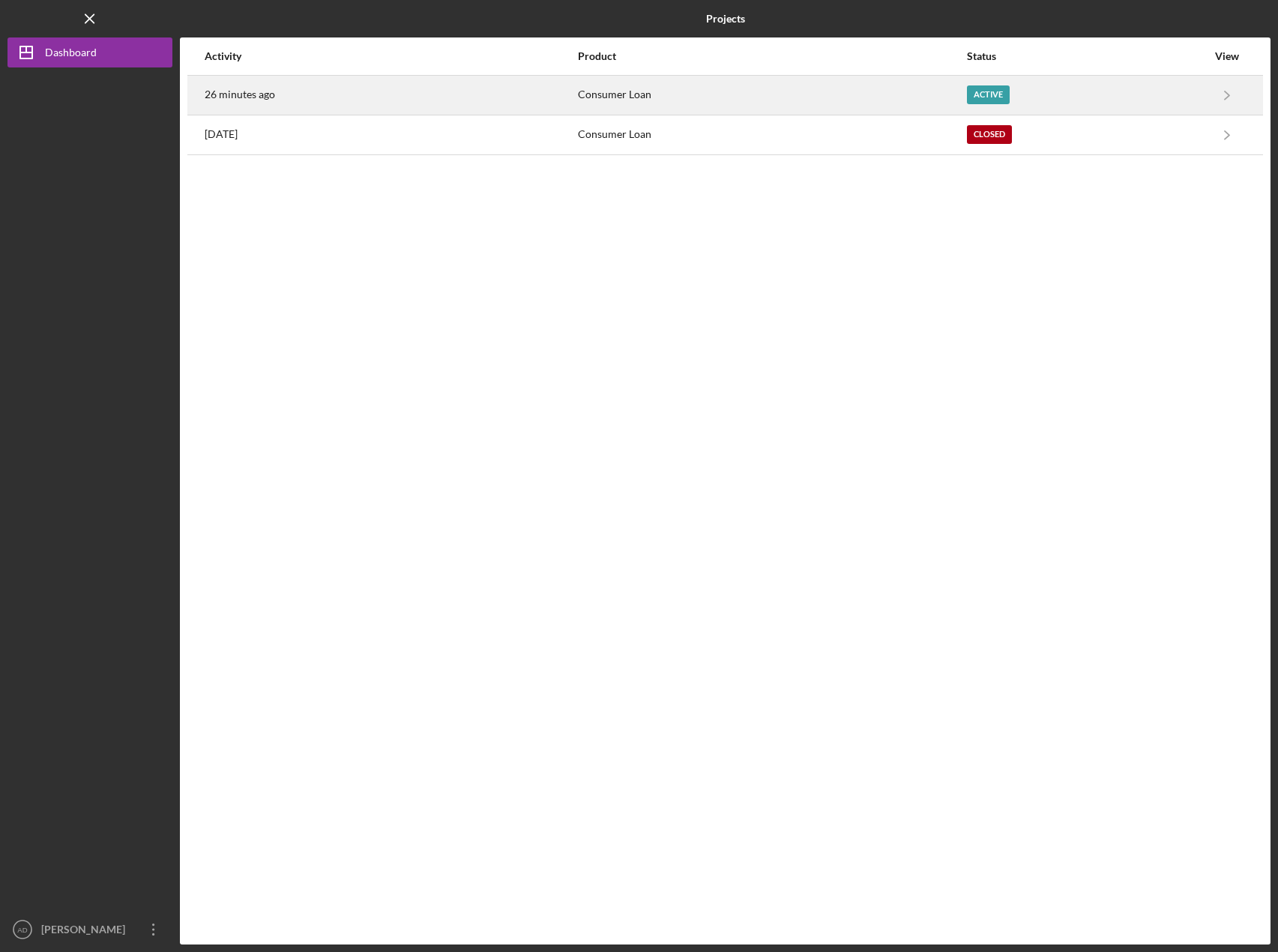
click at [709, 95] on div "Consumer Loan" at bounding box center [771, 95] width 387 height 37
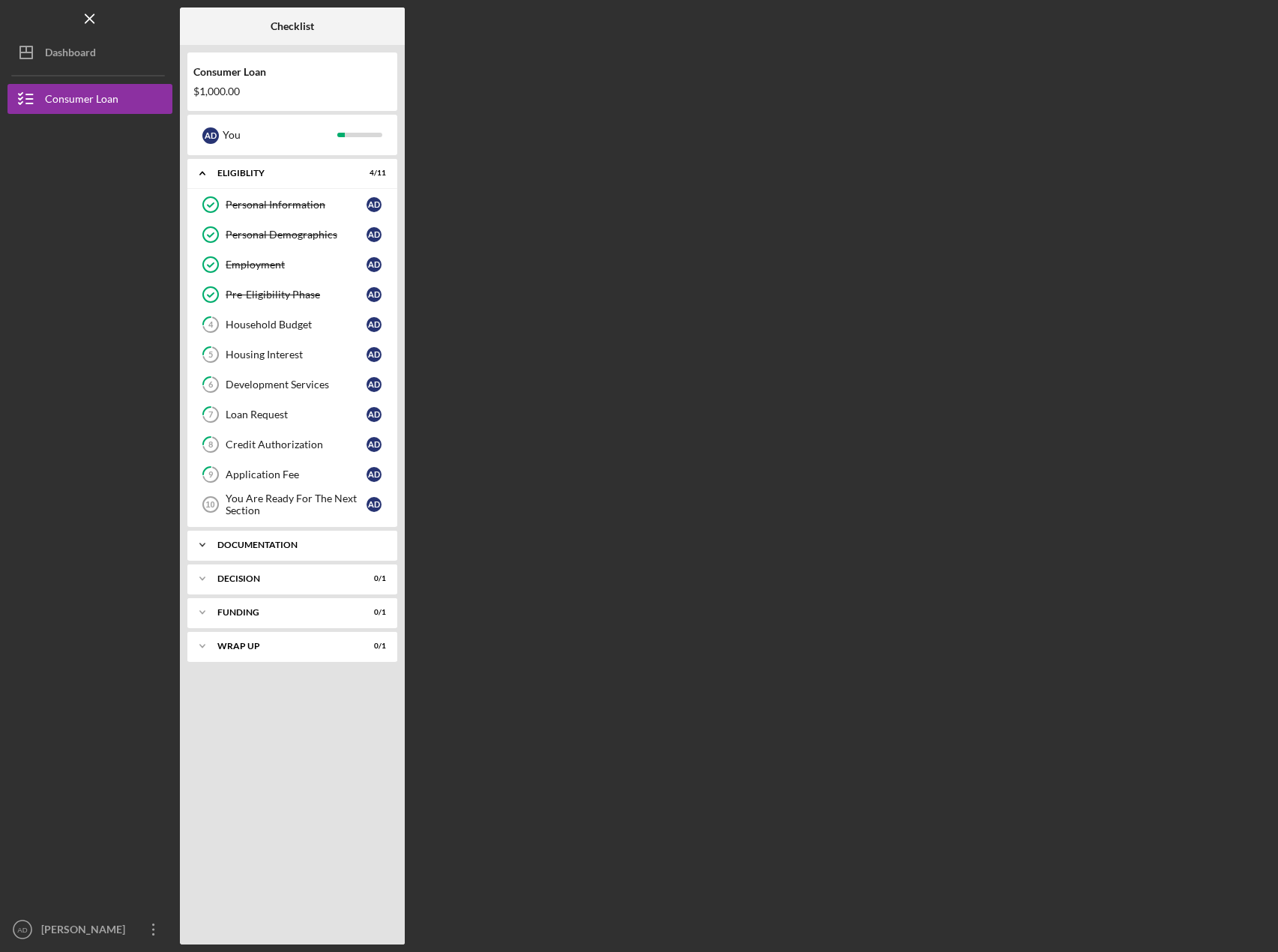
click at [202, 539] on icon "Icon/Expander" at bounding box center [203, 545] width 30 height 30
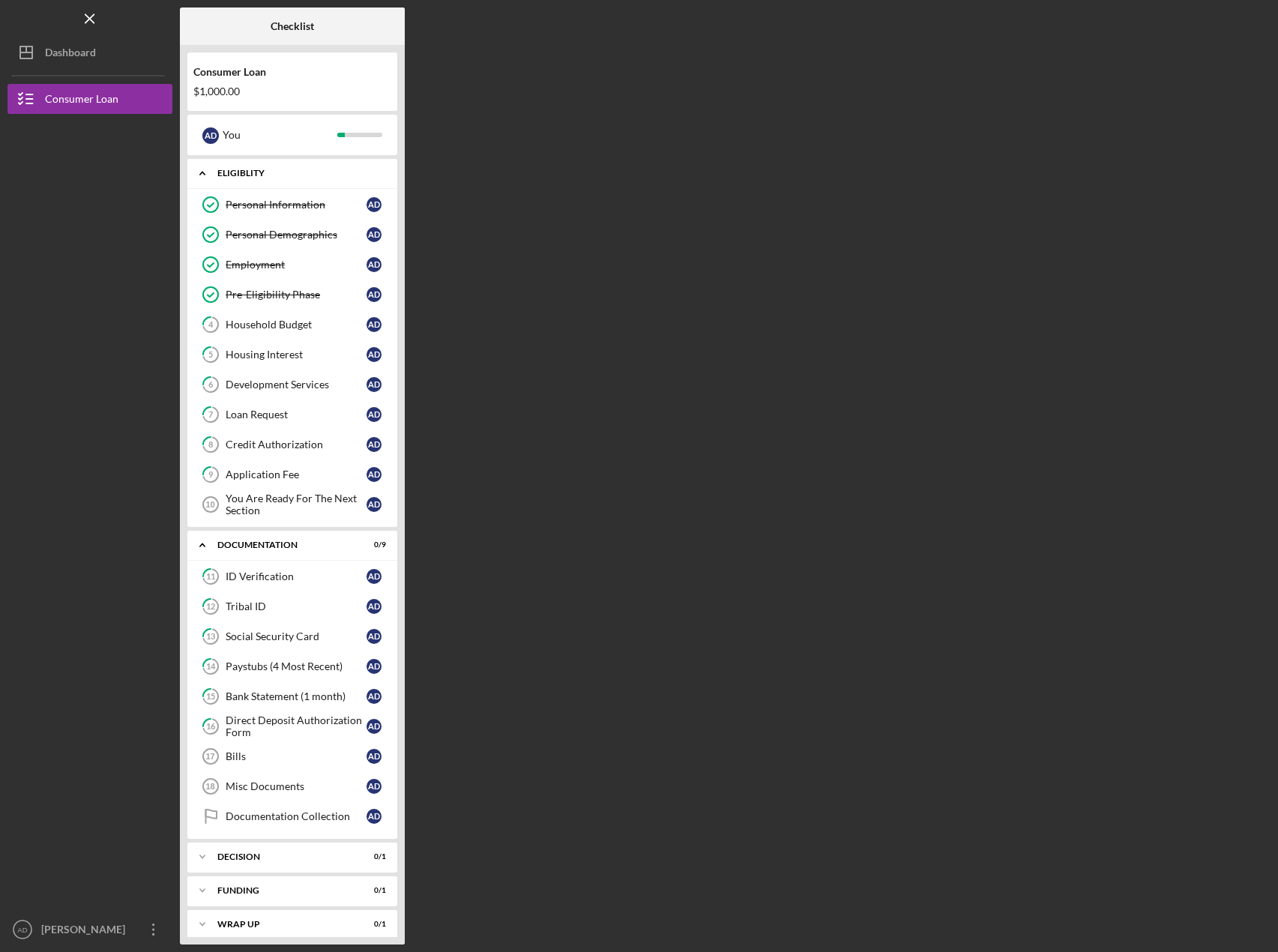
click at [200, 166] on icon "Icon/Expander" at bounding box center [203, 174] width 30 height 30
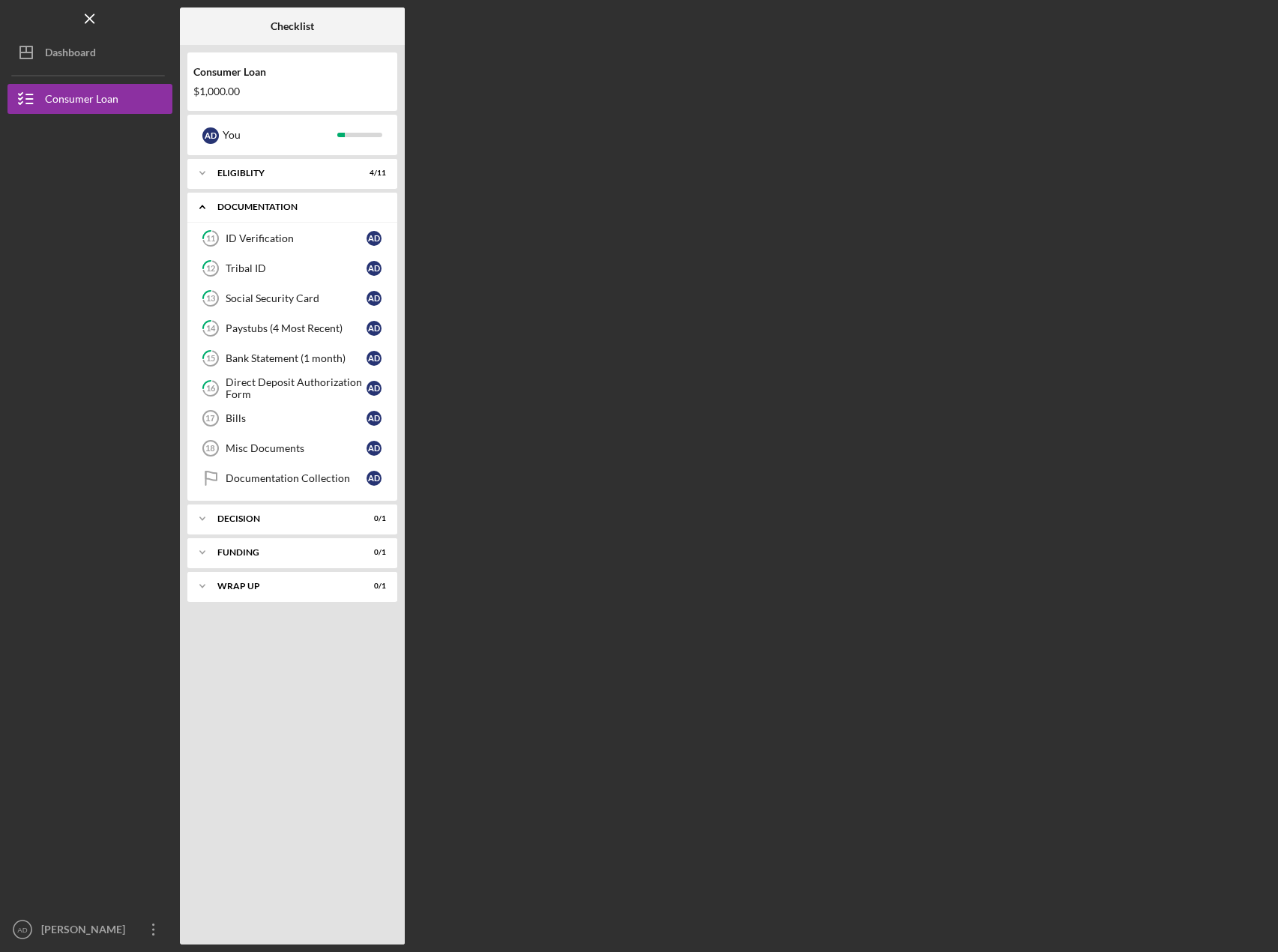
click at [201, 199] on icon "Icon/Expander" at bounding box center [203, 207] width 30 height 30
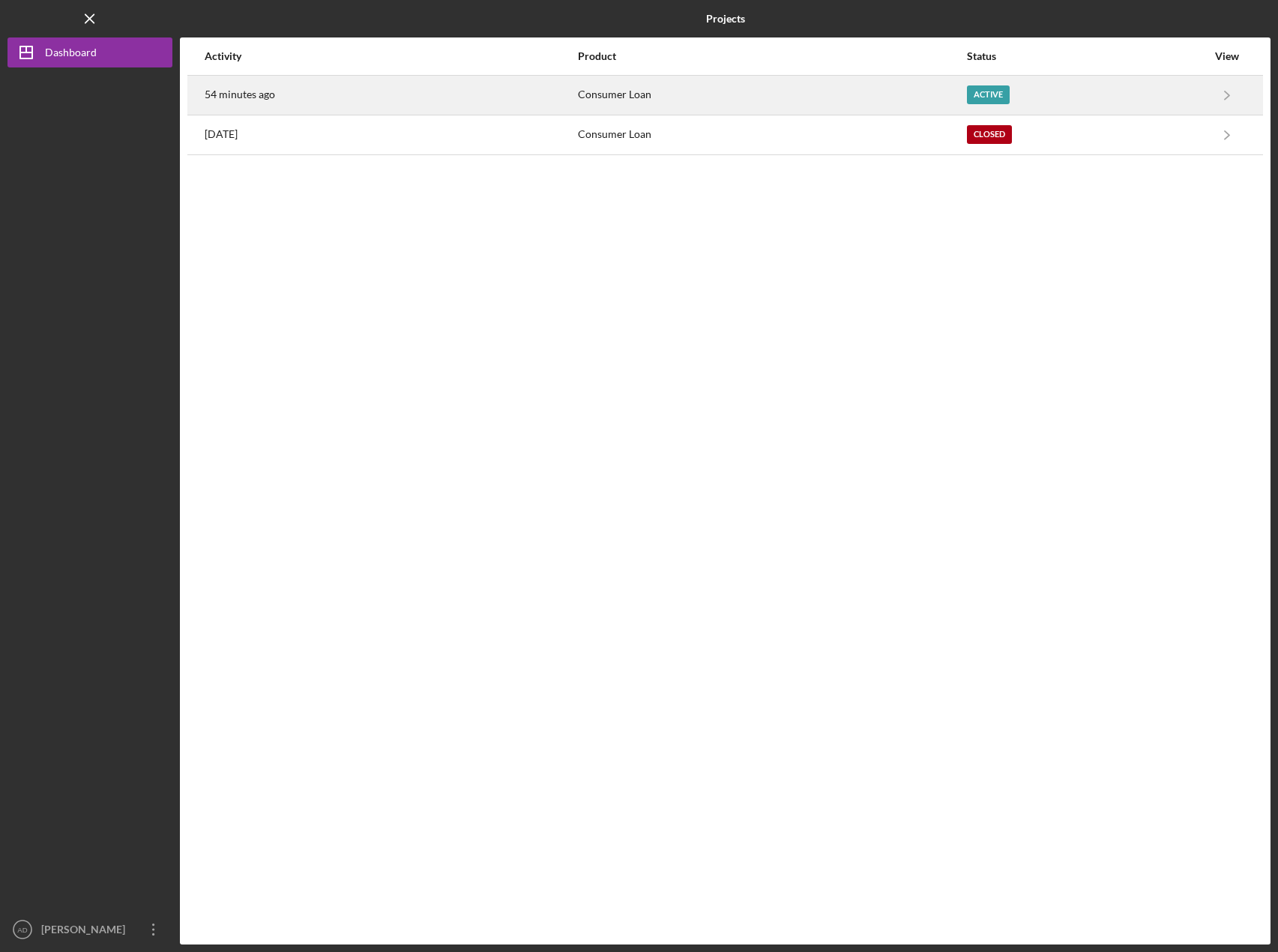
click at [710, 103] on div "Consumer Loan" at bounding box center [771, 95] width 387 height 37
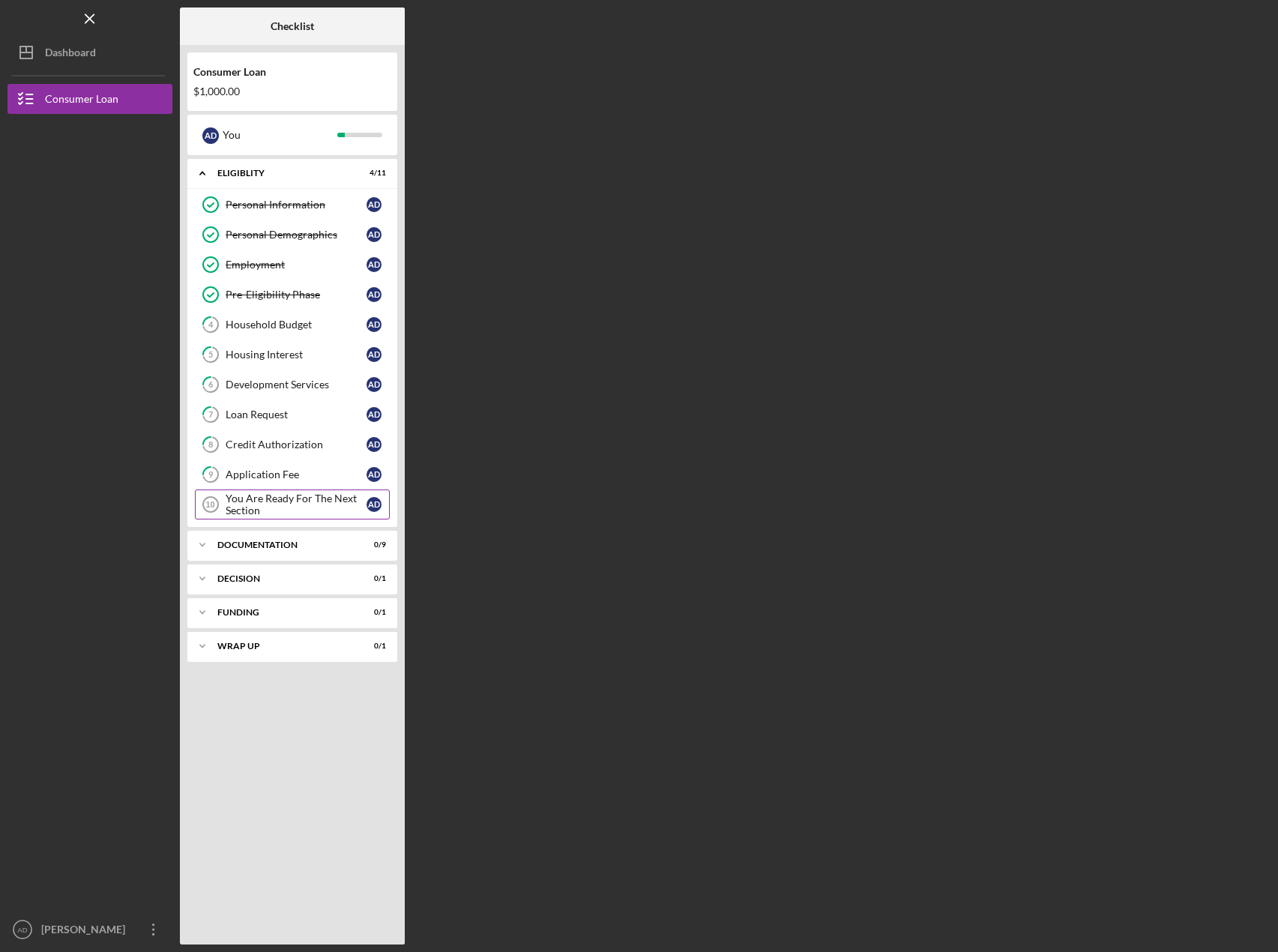
click at [278, 508] on div "You Are Ready For The Next Section" at bounding box center [296, 504] width 141 height 24
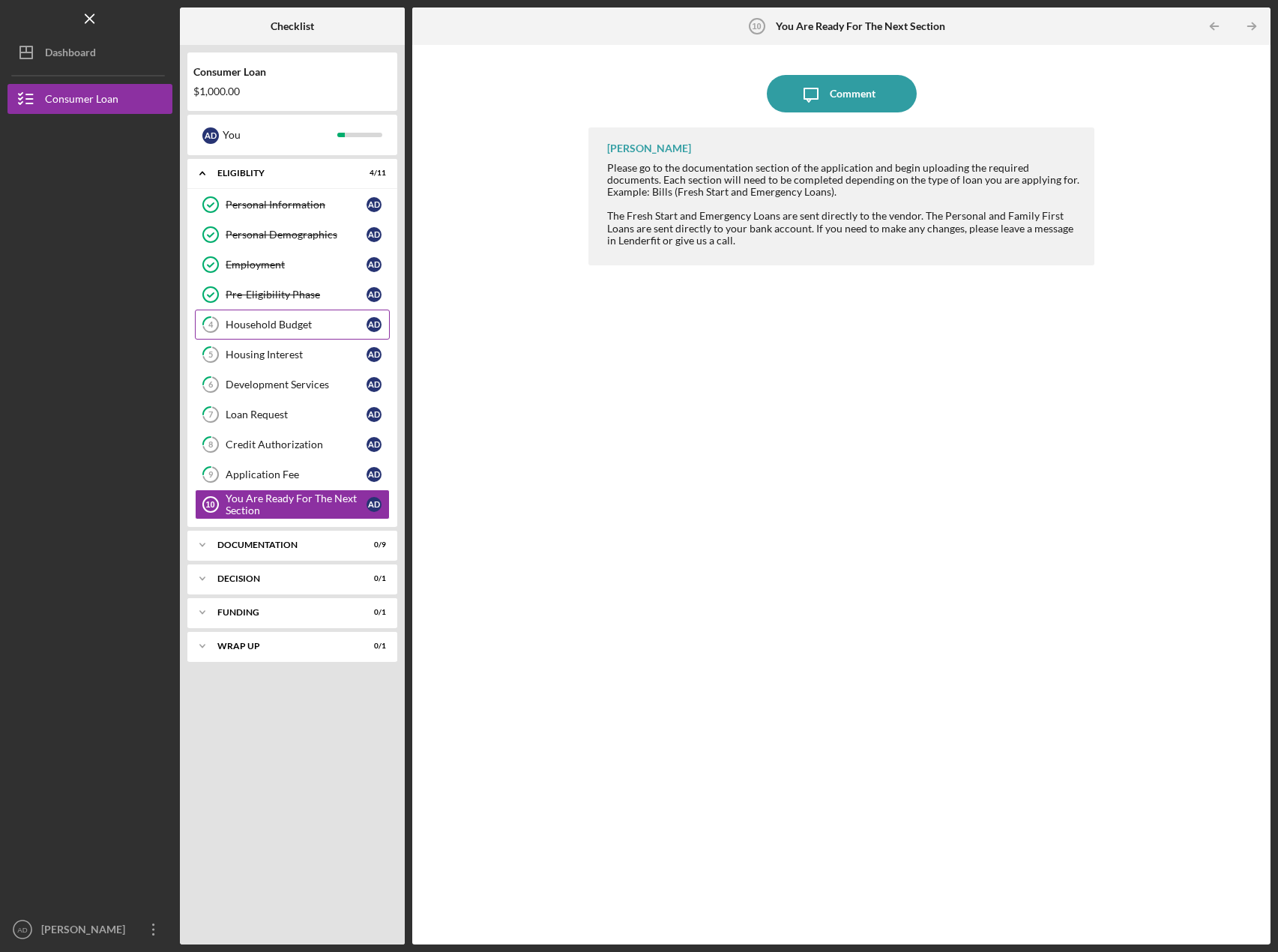
click at [256, 324] on div "Household Budget" at bounding box center [296, 325] width 141 height 12
